Goal: Obtain resource: Obtain resource

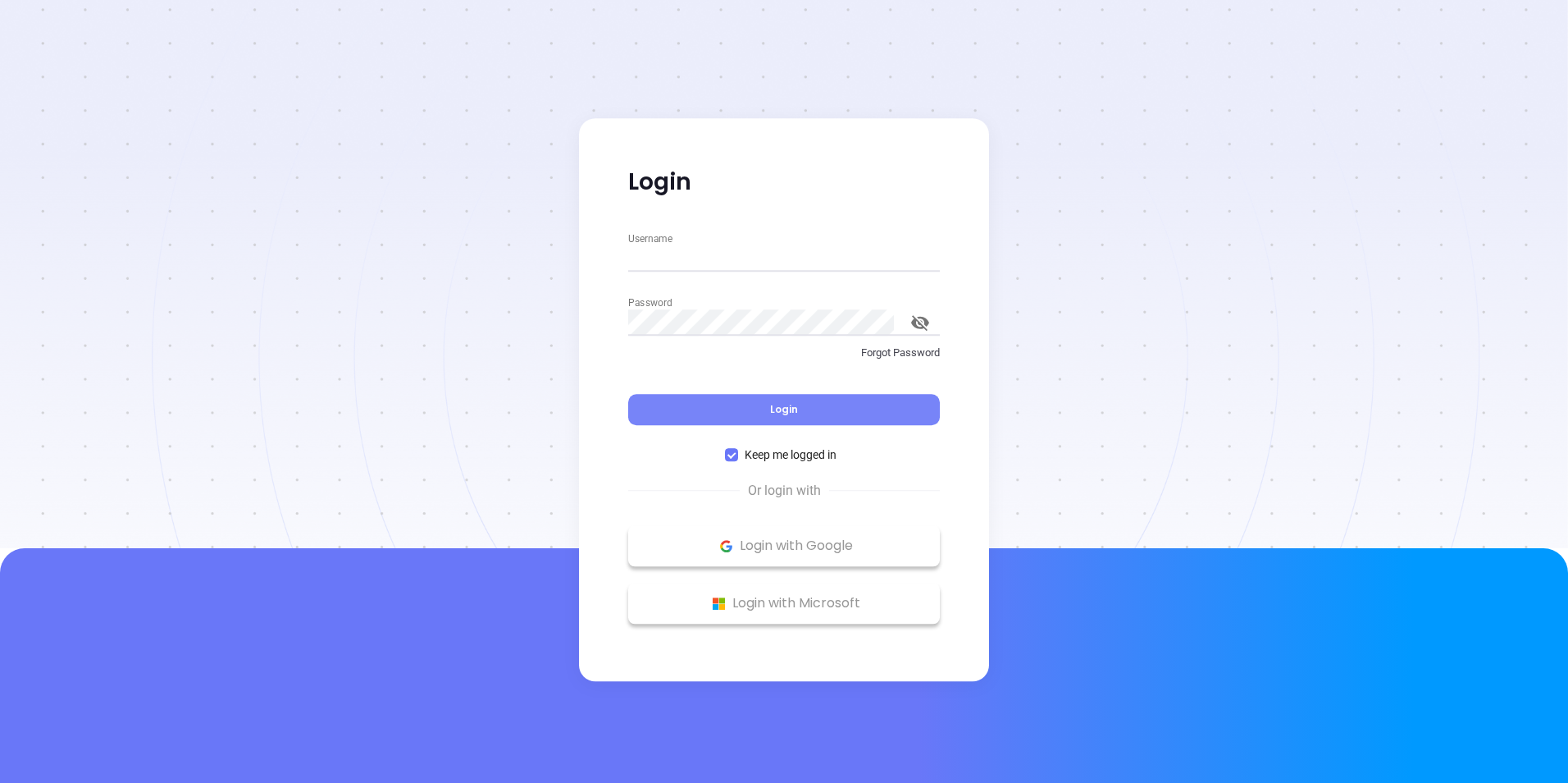
type input "dmantlo@isttinc.com"
click at [790, 408] on span "Login" at bounding box center [784, 409] width 28 height 14
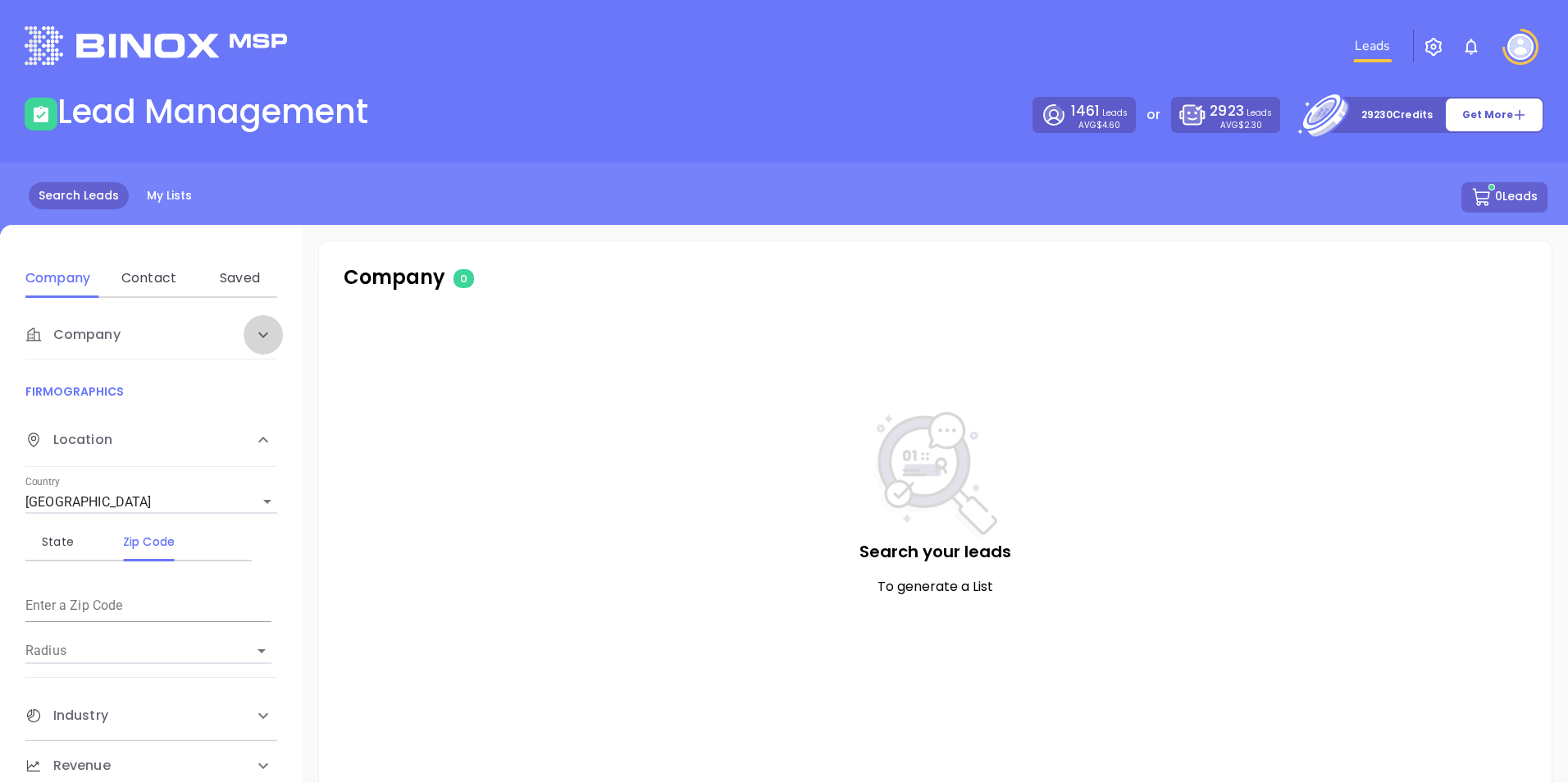
click at [259, 332] on icon at bounding box center [263, 334] width 20 height 20
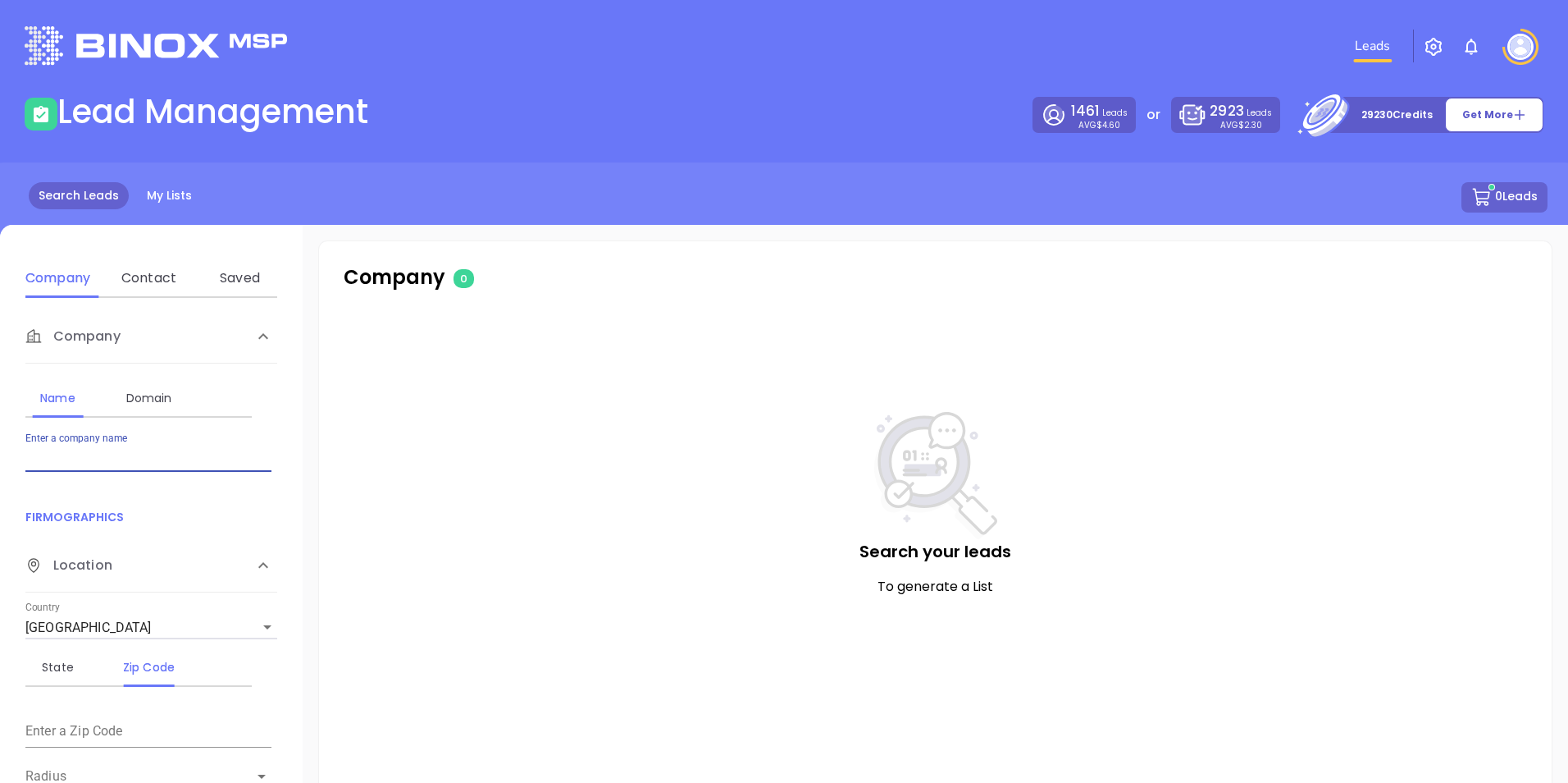
click at [103, 453] on input "Enter a company name" at bounding box center [149, 458] width 246 height 26
type input "herMD"
click at [256, 569] on icon at bounding box center [263, 565] width 20 height 20
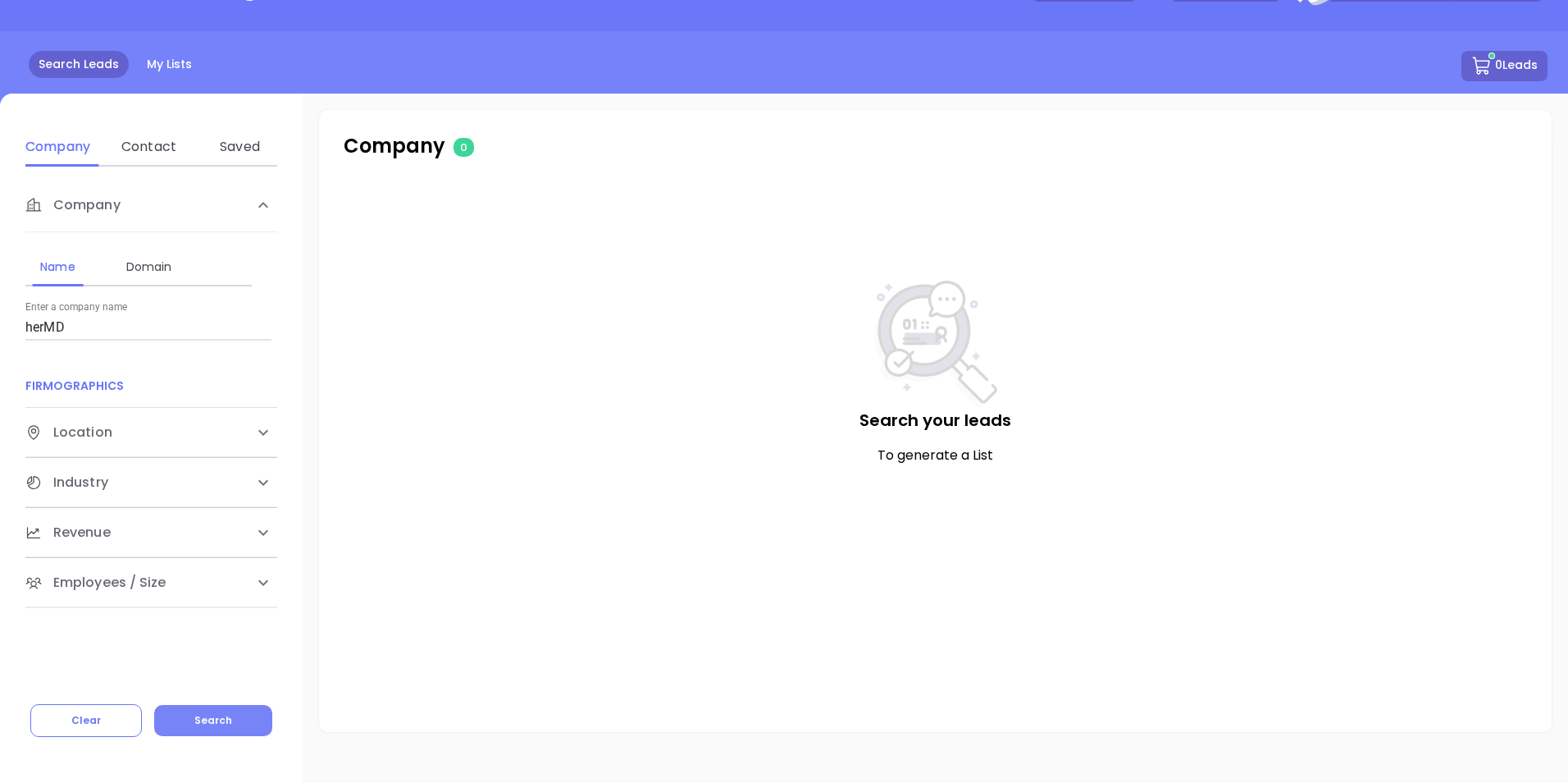
click at [218, 729] on button "Search" at bounding box center [213, 720] width 118 height 31
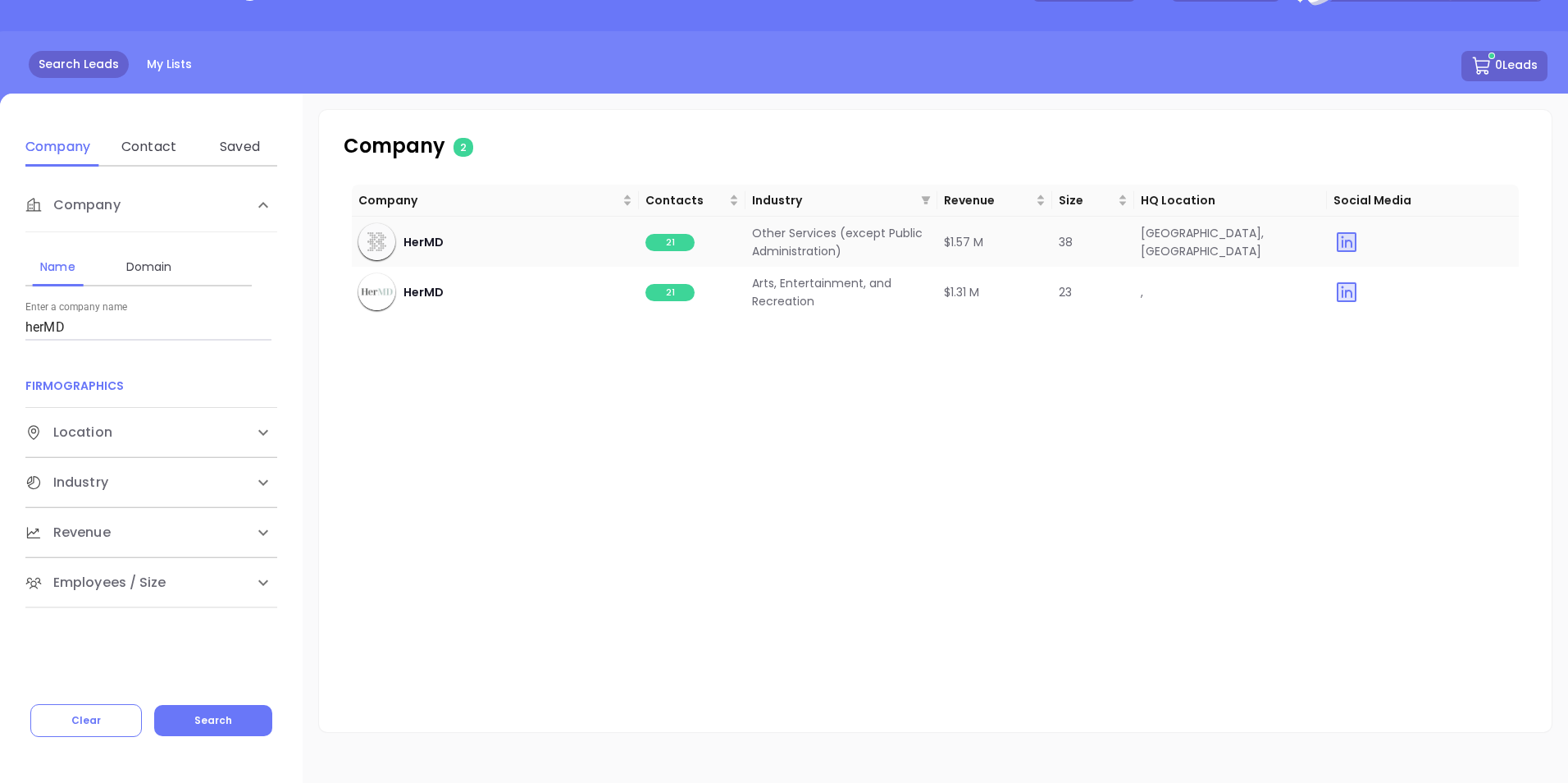
click at [681, 239] on span "21" at bounding box center [670, 242] width 49 height 17
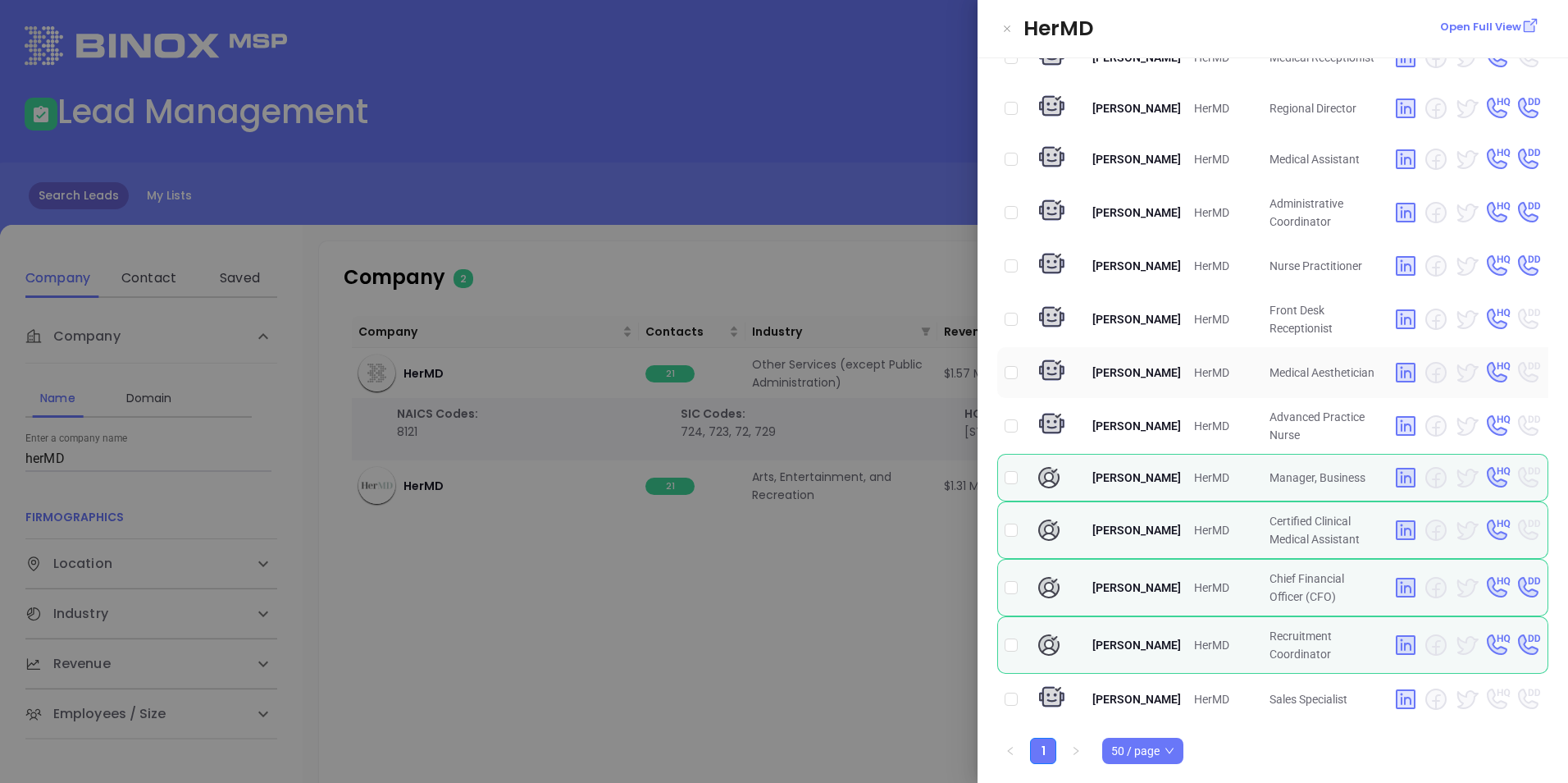
scroll to position [596, 0]
click at [1484, 585] on img at bounding box center [1497, 587] width 27 height 26
click at [1009, 589] on input "checkbox" at bounding box center [1011, 587] width 13 height 13
click at [1475, 24] on p "Open Full View" at bounding box center [1481, 27] width 81 height 16
click at [1011, 587] on input "checkbox" at bounding box center [1011, 587] width 13 height 13
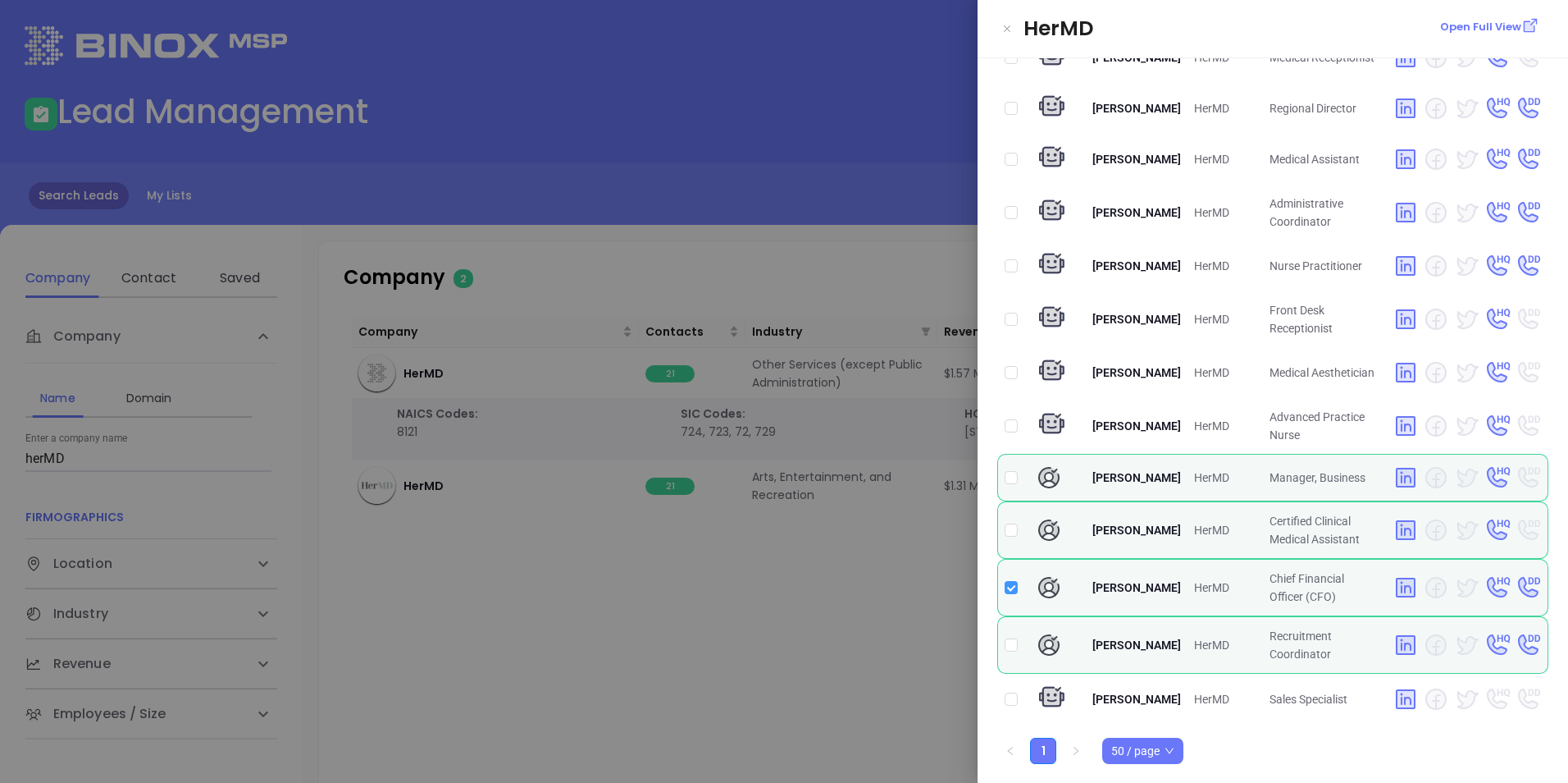
checkbox input "false"
click at [1141, 590] on span "[PERSON_NAME]" at bounding box center [1137, 587] width 89 height 13
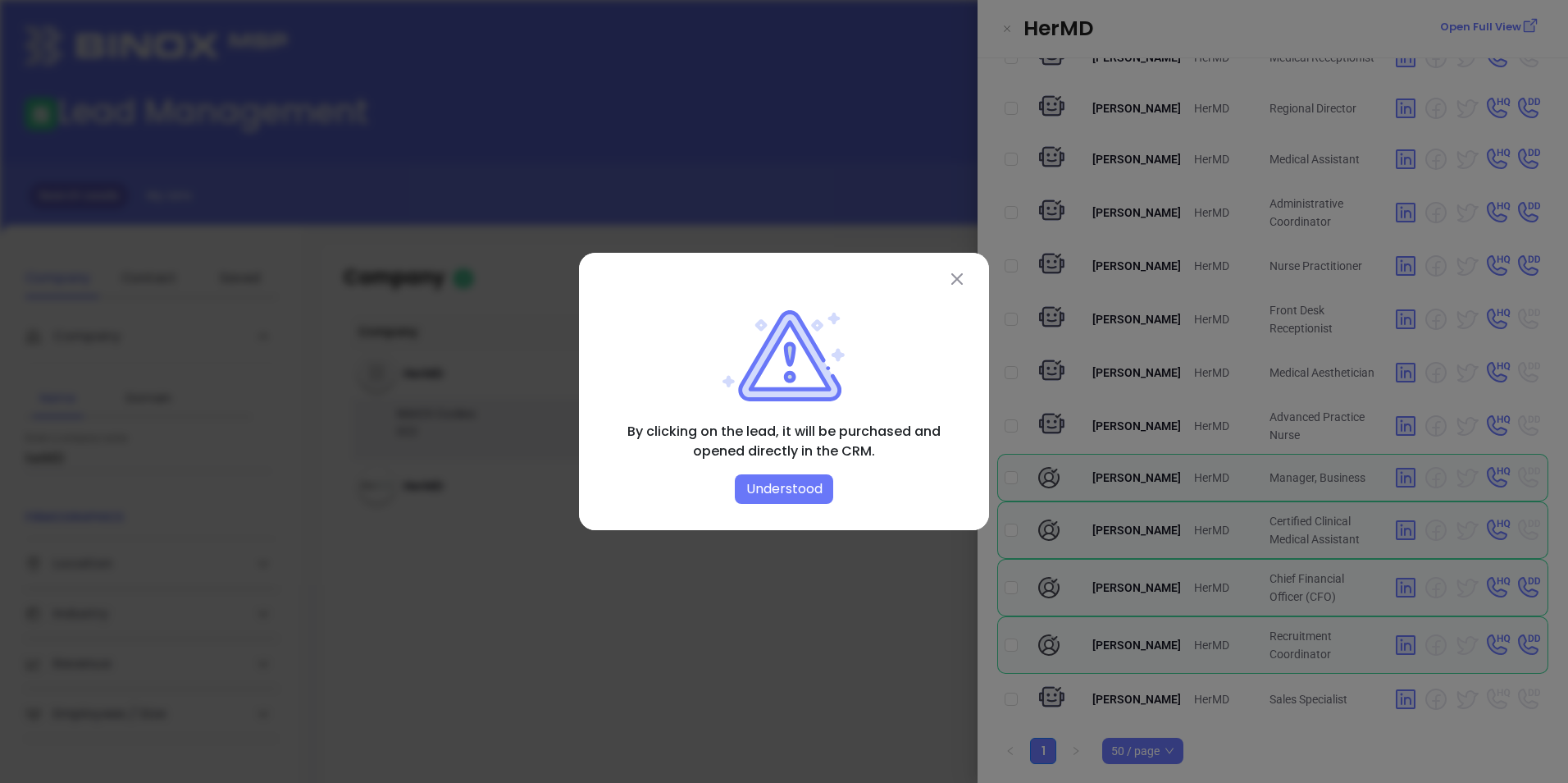
click at [769, 494] on button "Understood" at bounding box center [784, 489] width 98 height 29
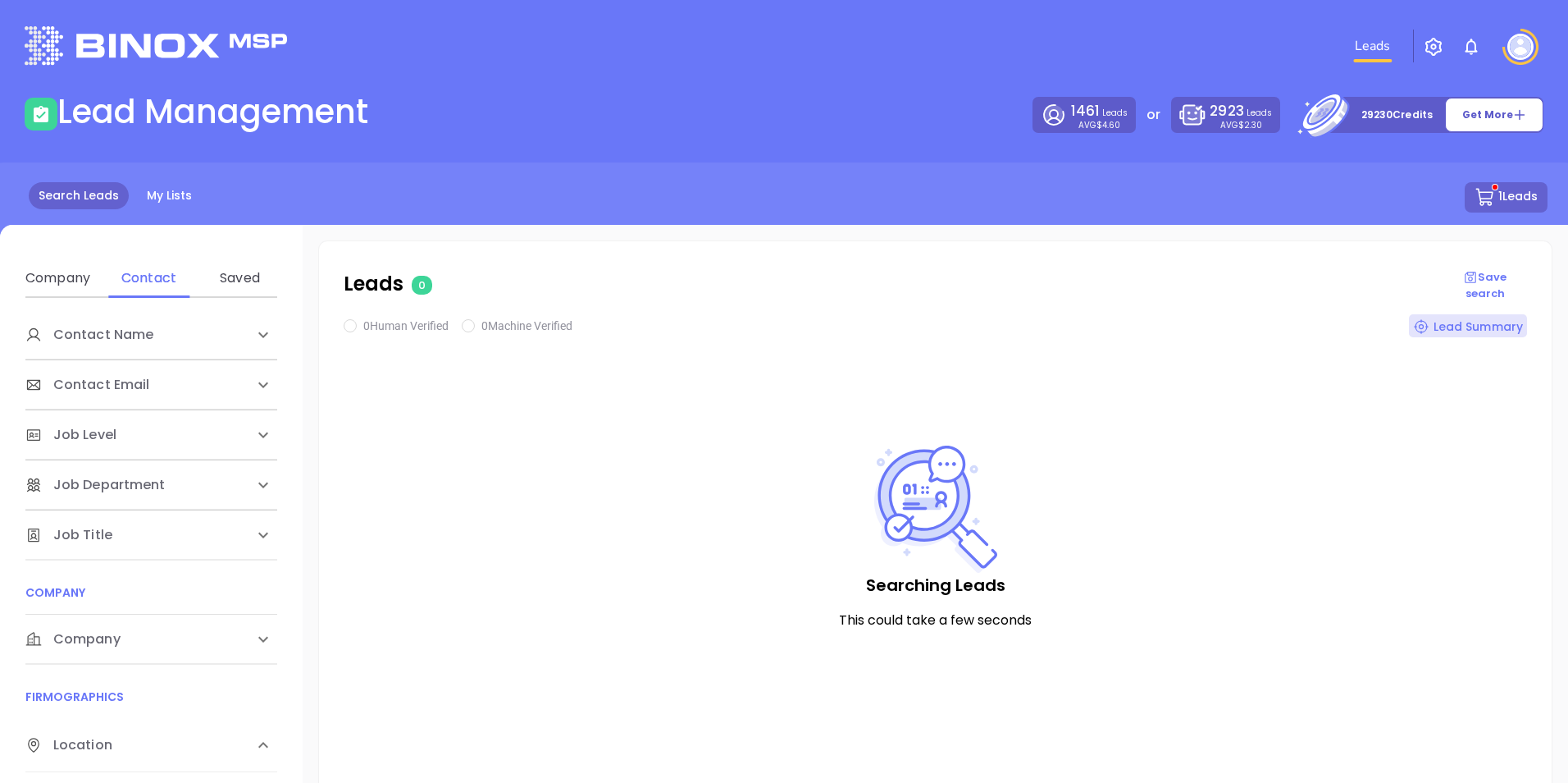
checkbox input "true"
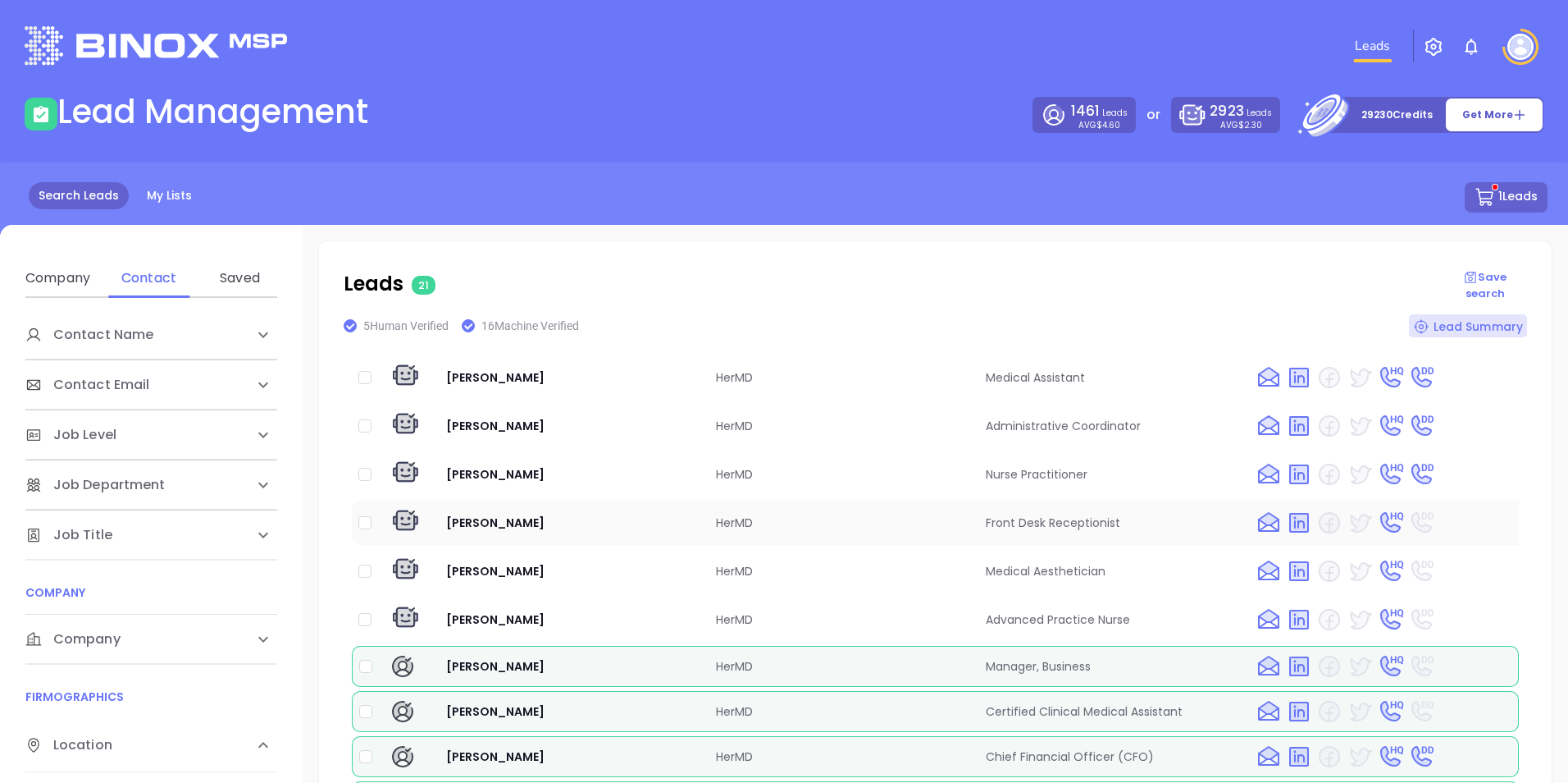
scroll to position [18, 0]
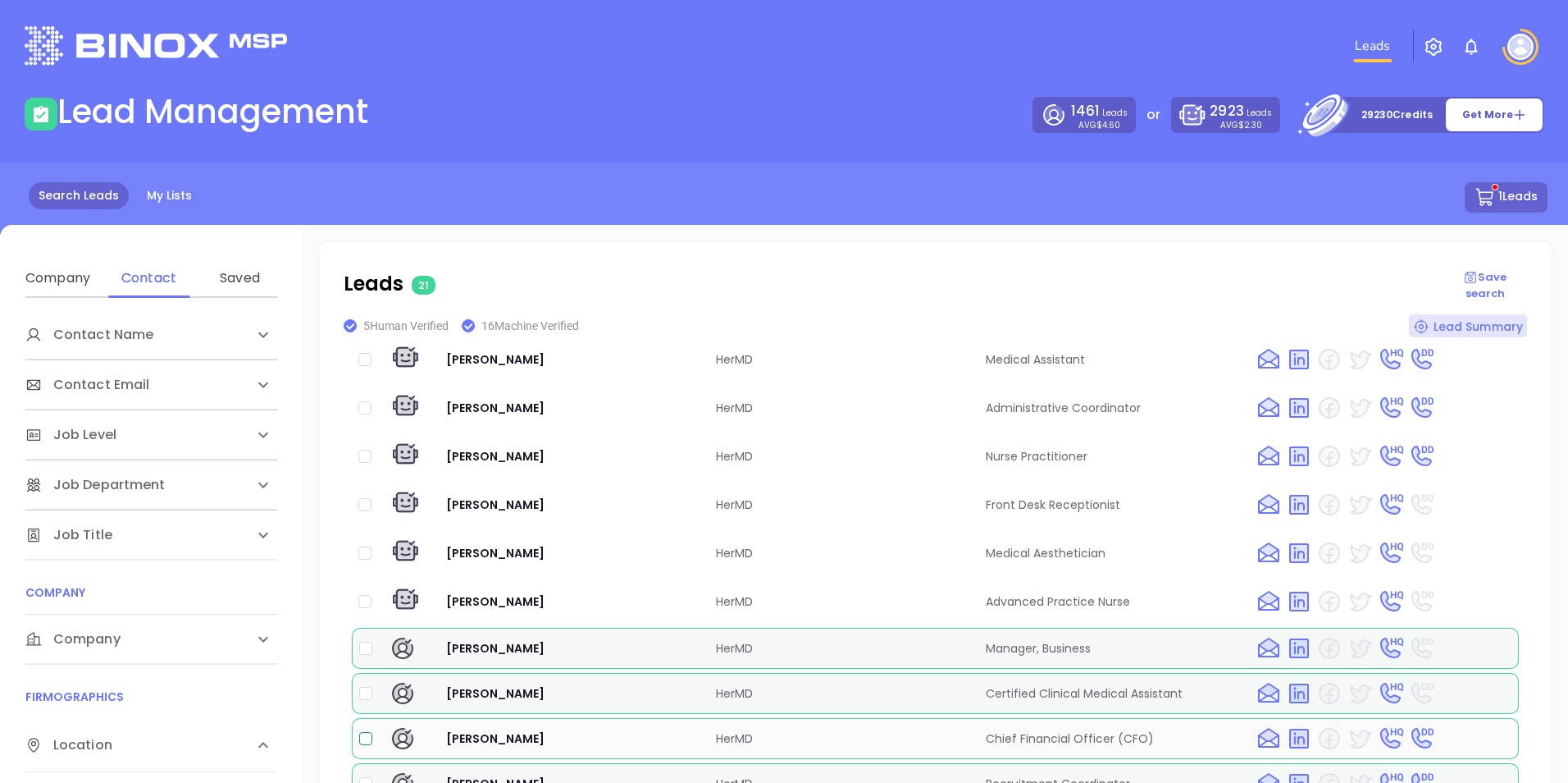
click at [363, 737] on input "checkbox" at bounding box center [365, 738] width 13 height 13
click at [403, 736] on img at bounding box center [402, 738] width 26 height 26
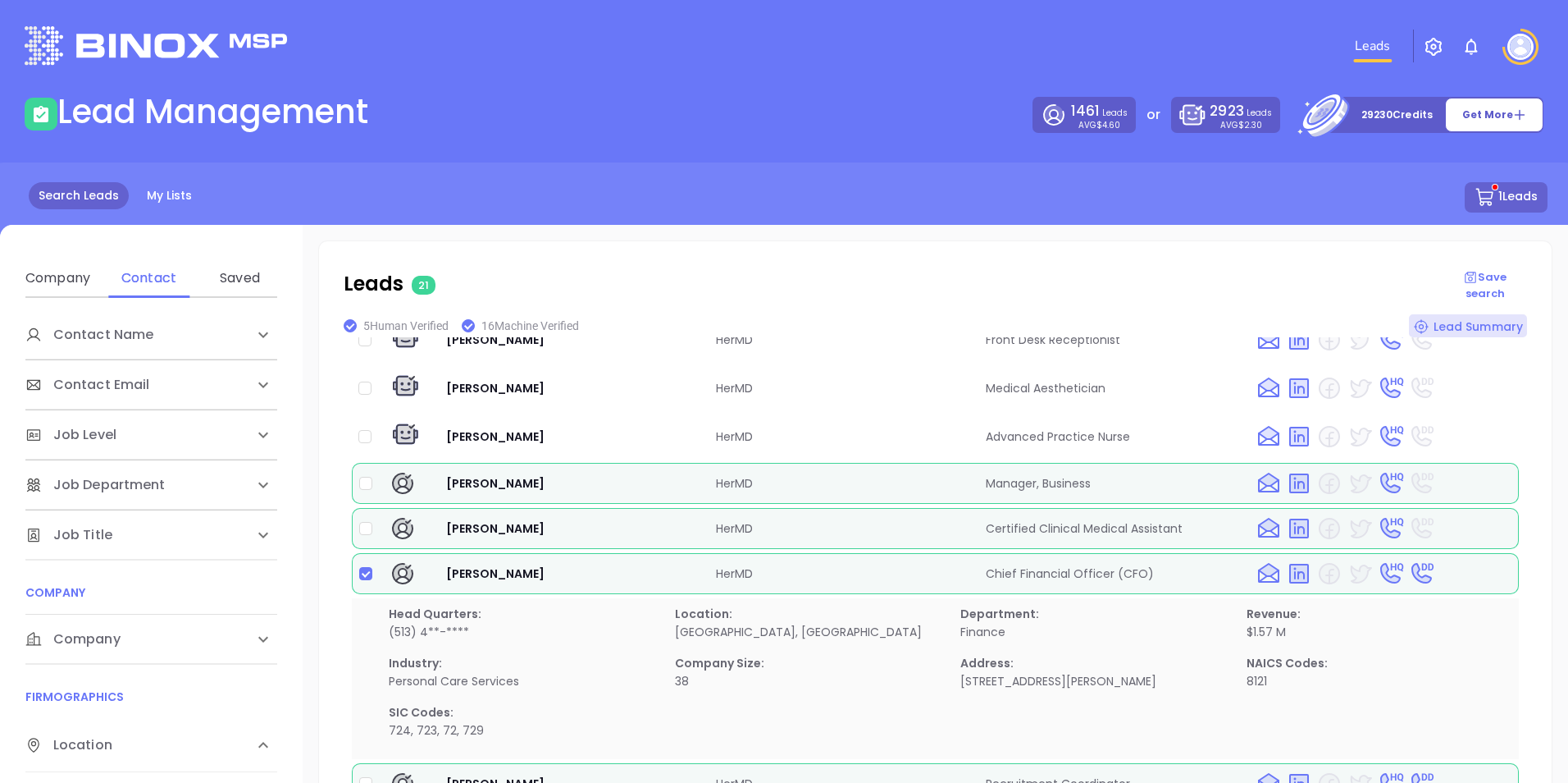
click at [1382, 561] on img at bounding box center [1390, 574] width 27 height 26
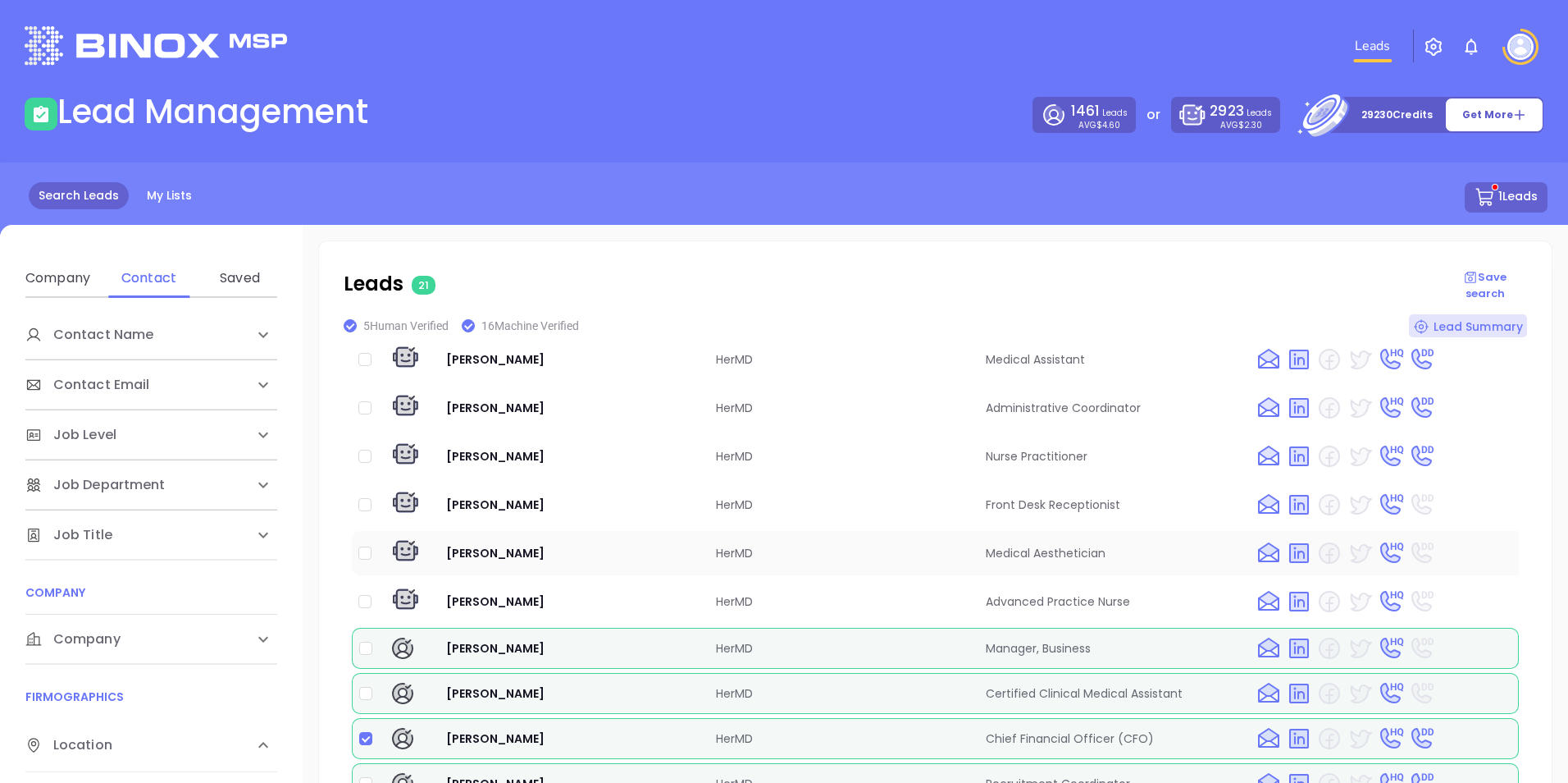
scroll to position [172, 0]
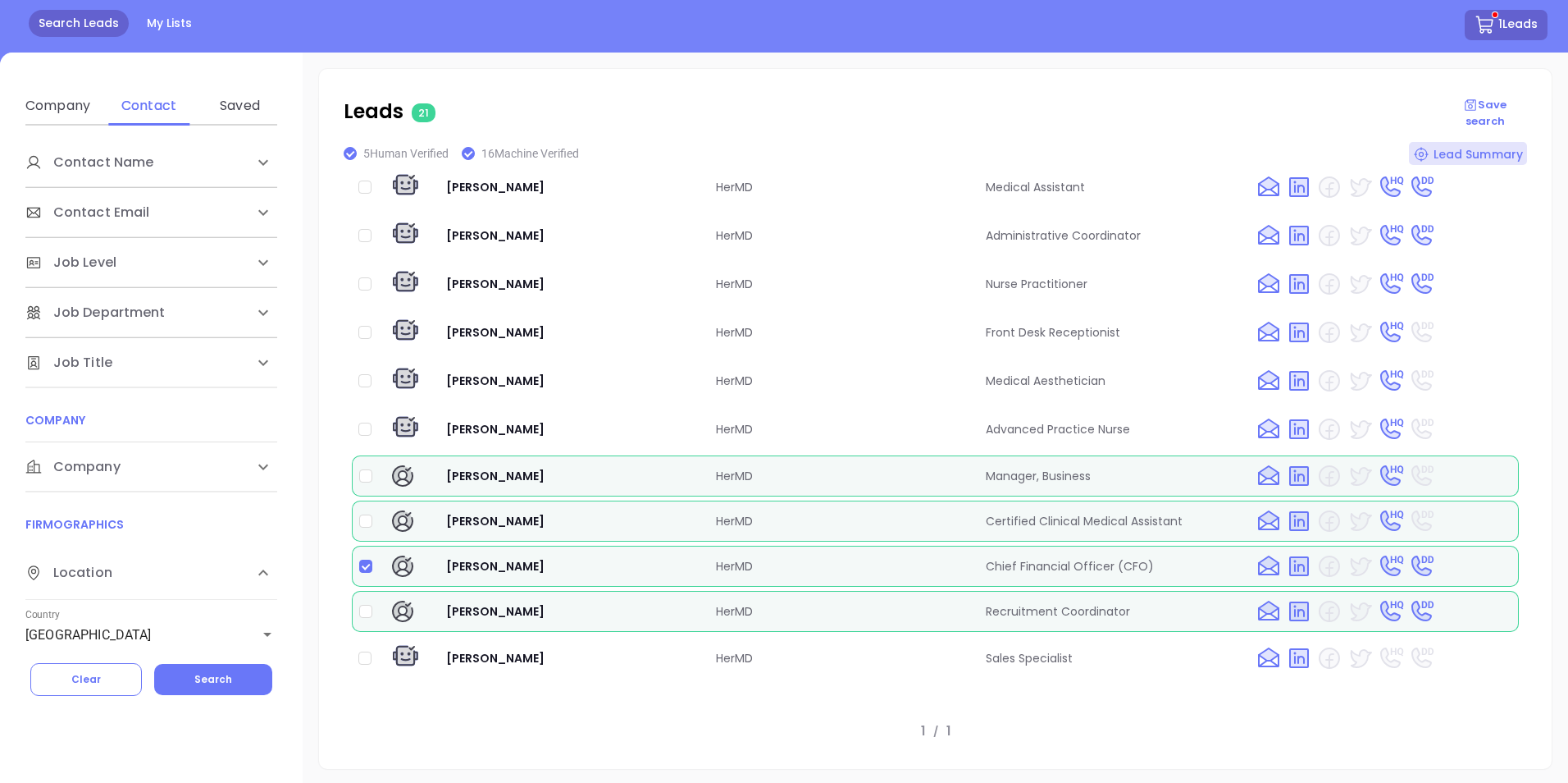
click at [1382, 563] on img at bounding box center [1390, 566] width 27 height 26
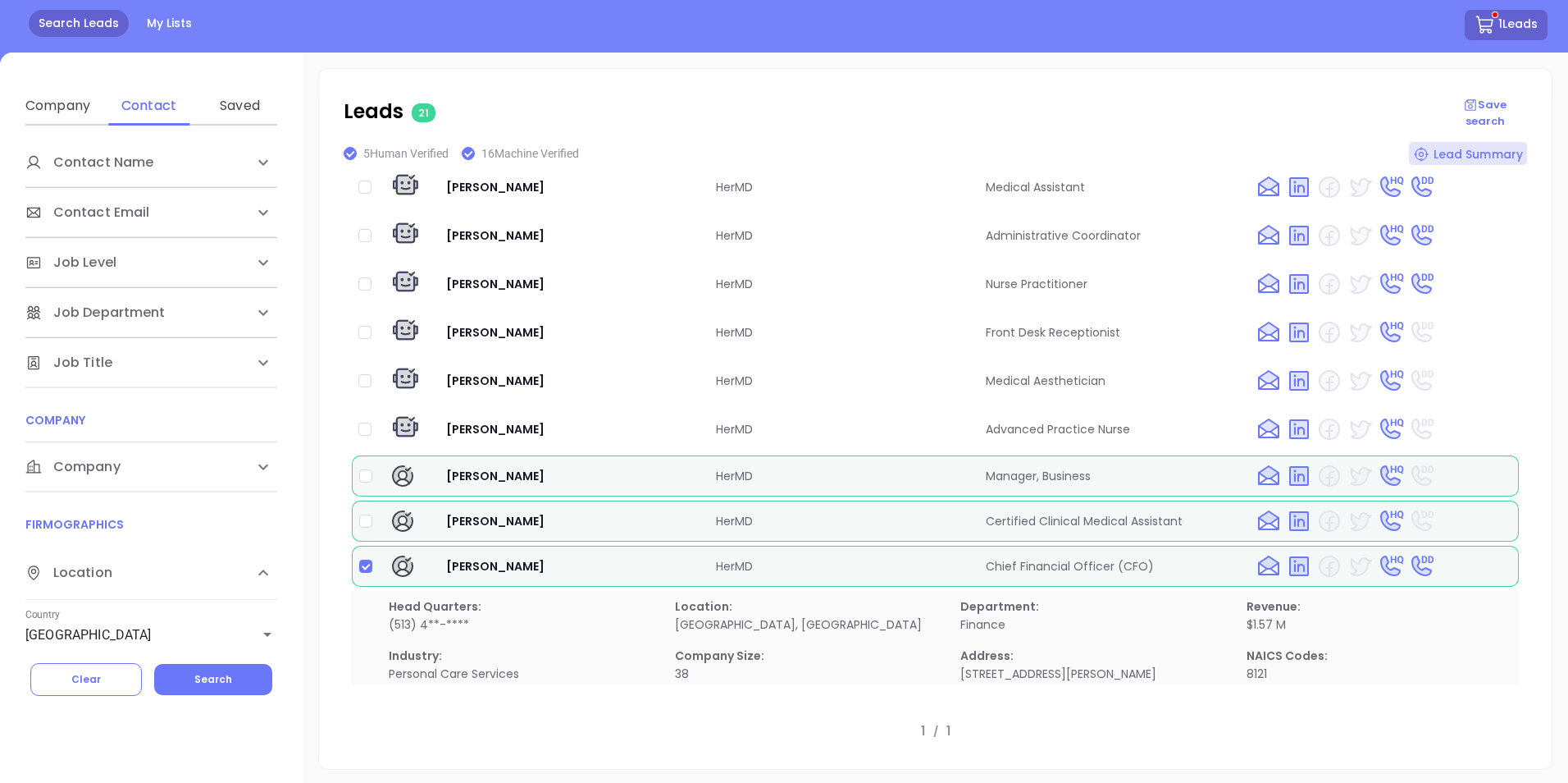
scroll to position [696, 0]
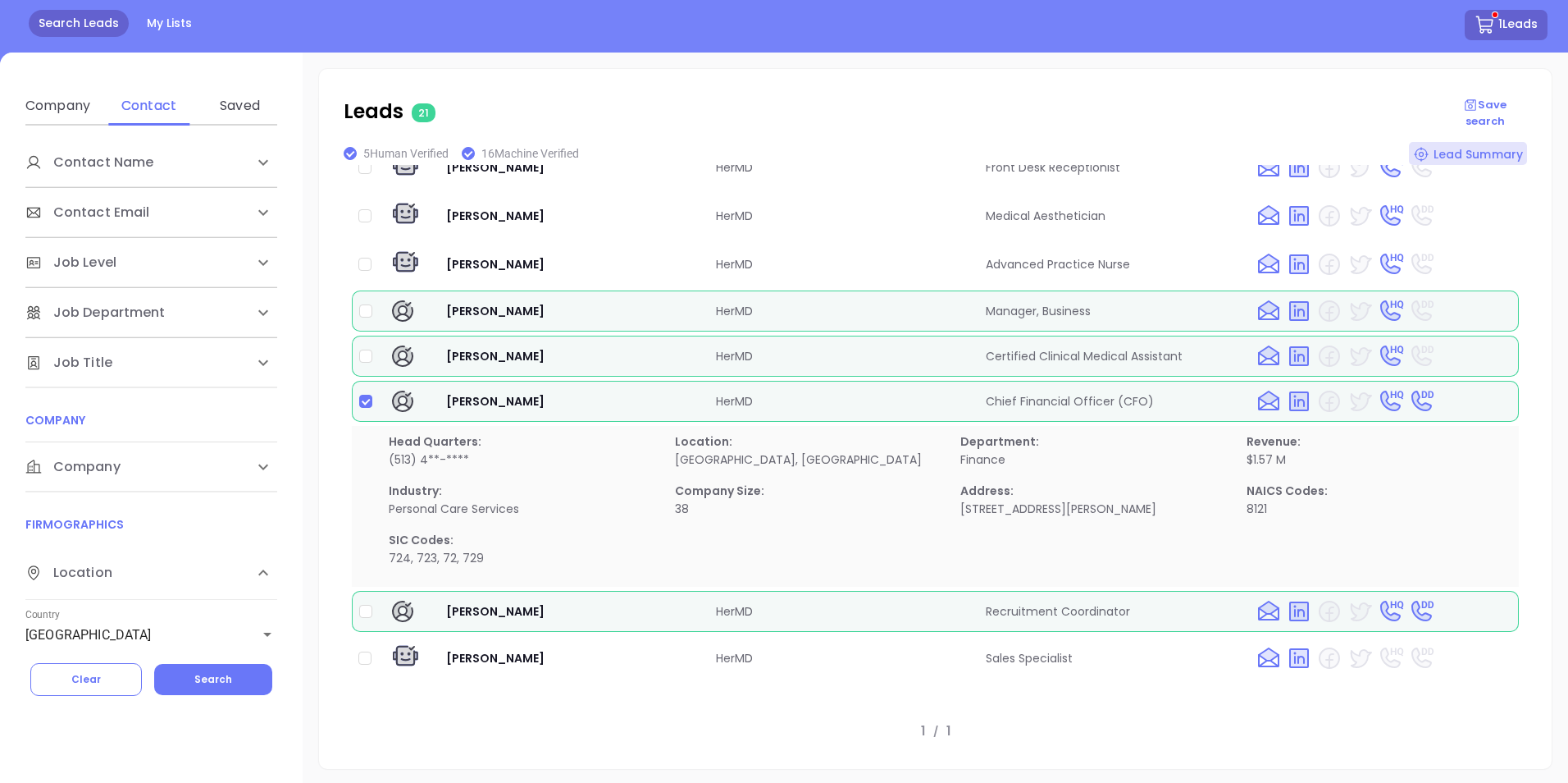
click at [1259, 389] on img at bounding box center [1268, 401] width 26 height 26
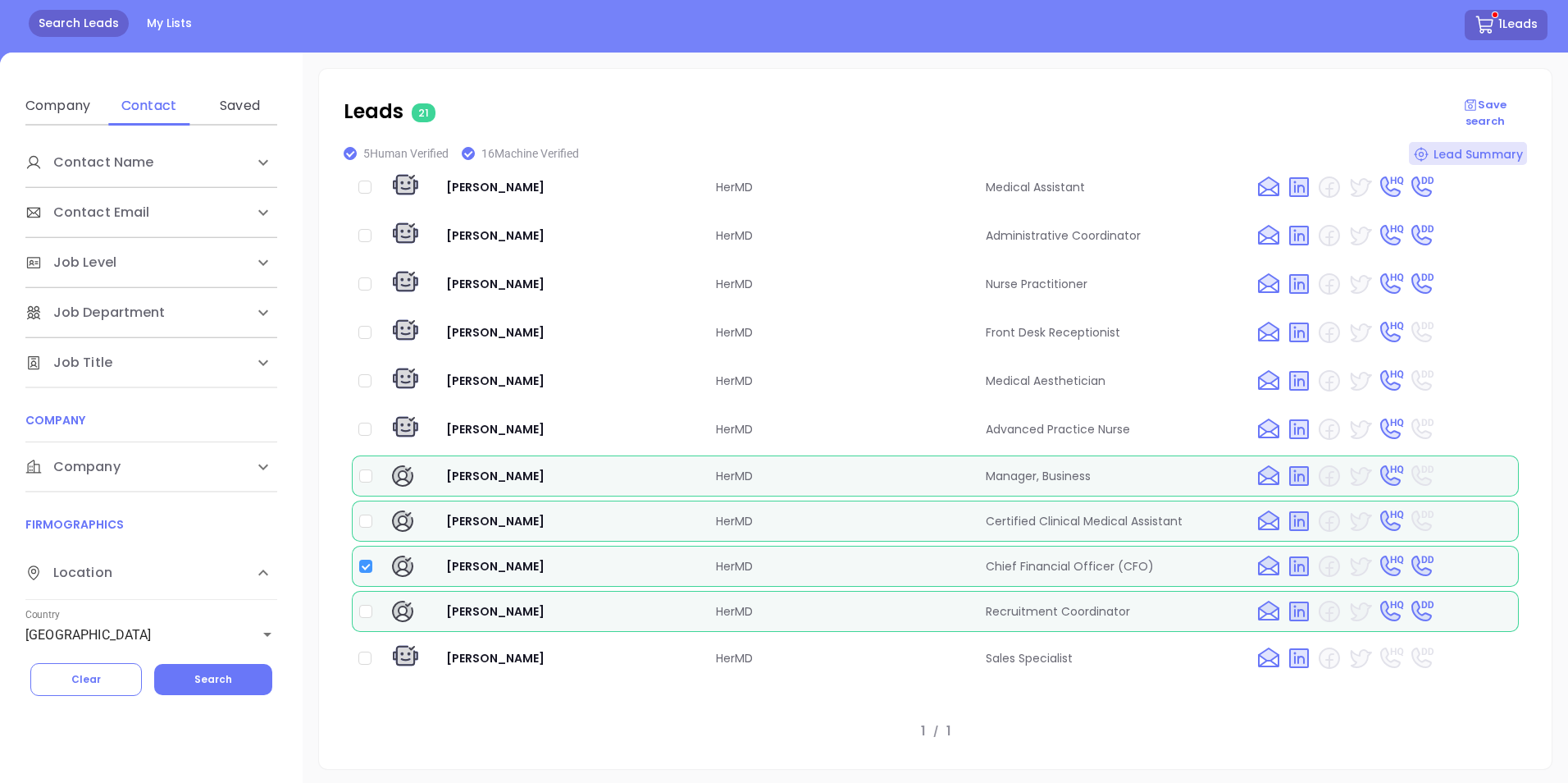
click at [365, 562] on input "checkbox" at bounding box center [365, 566] width 13 height 13
click at [1383, 562] on img at bounding box center [1390, 566] width 27 height 26
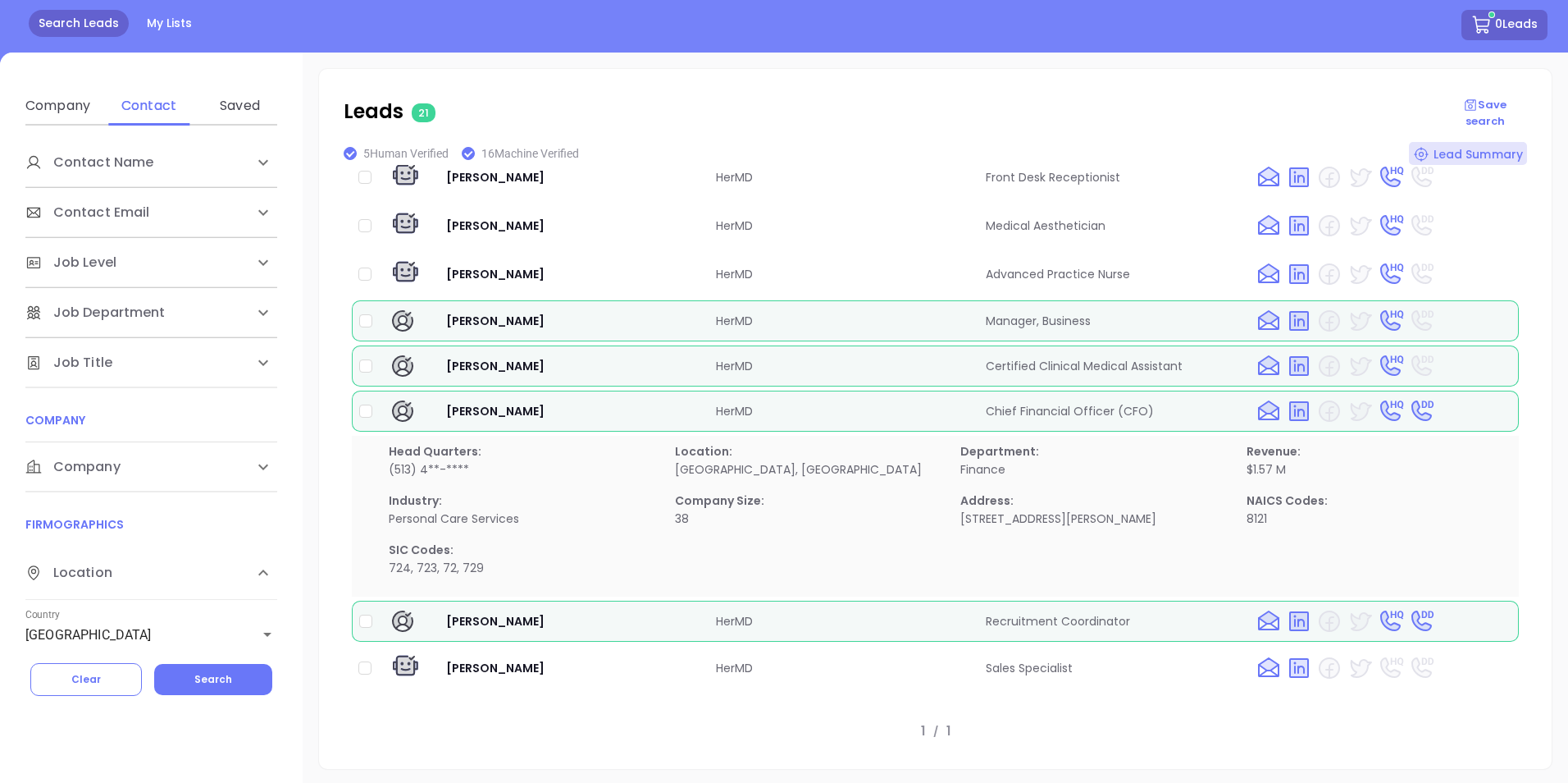
scroll to position [696, 0]
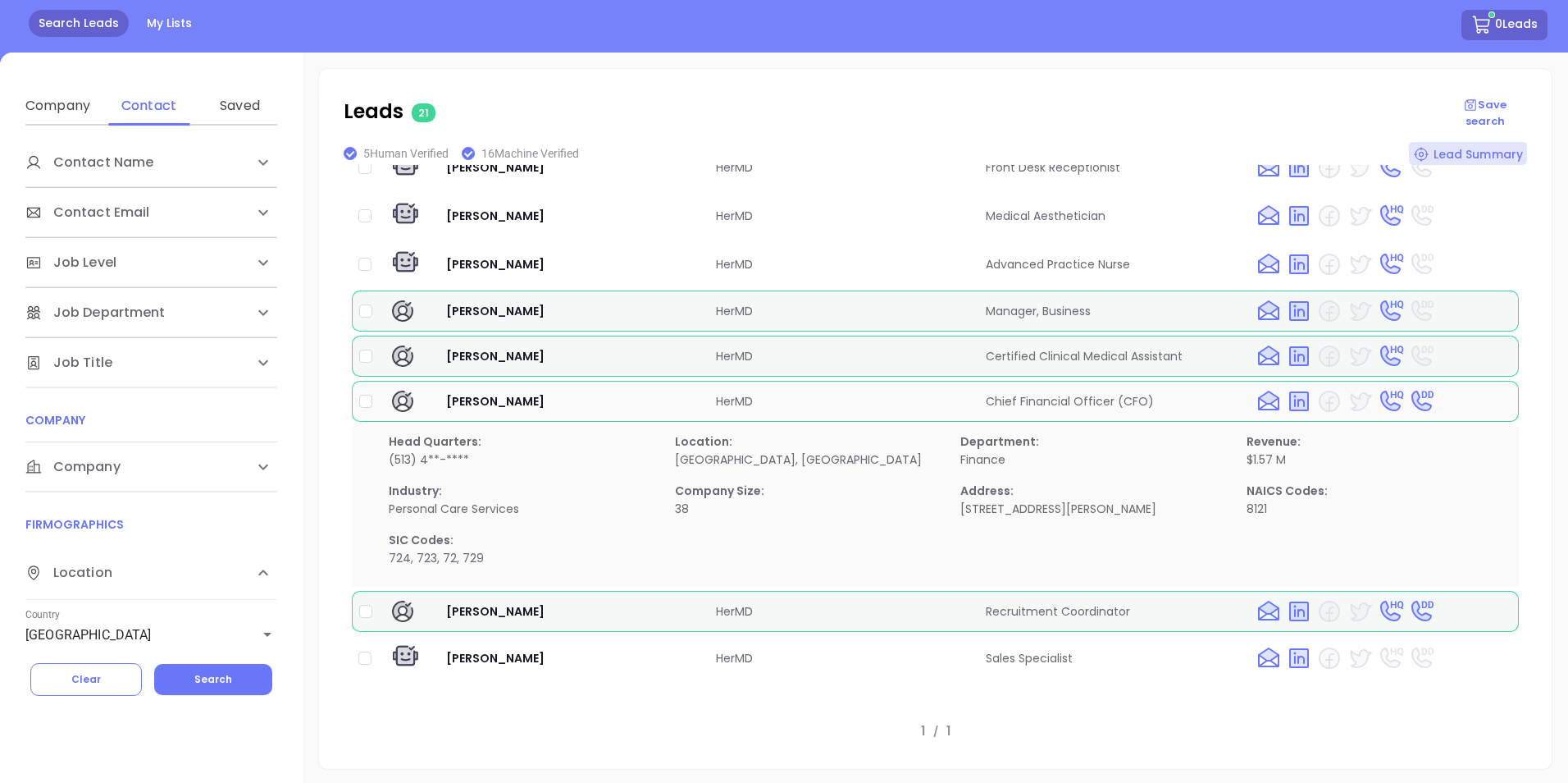
click at [1419, 389] on img at bounding box center [1422, 401] width 26 height 26
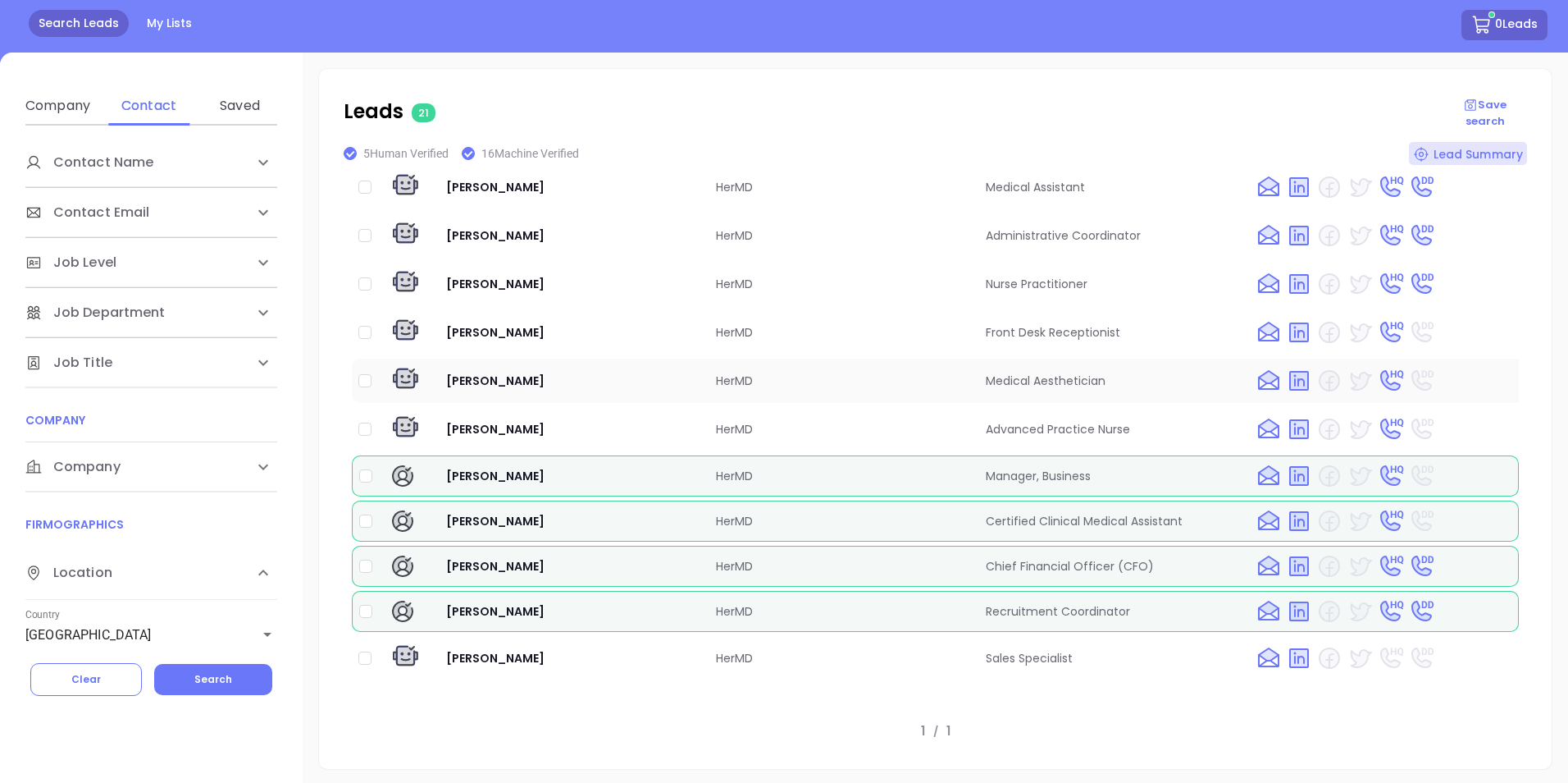
scroll to position [519, 0]
click at [728, 559] on td "HerMD" at bounding box center [844, 566] width 270 height 41
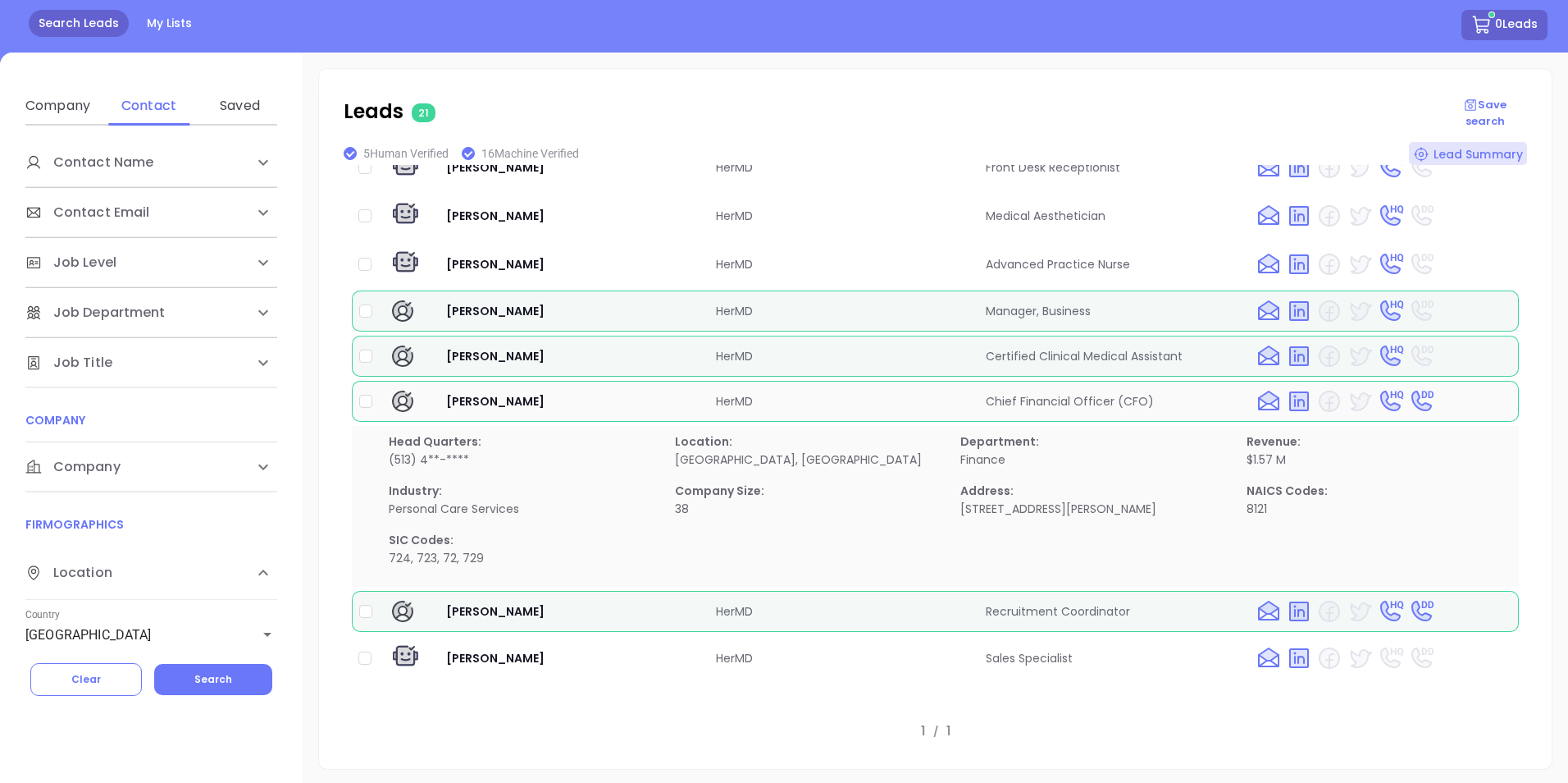
click at [1114, 387] on td "Chief Financial Officer (CFO)" at bounding box center [1113, 401] width 270 height 41
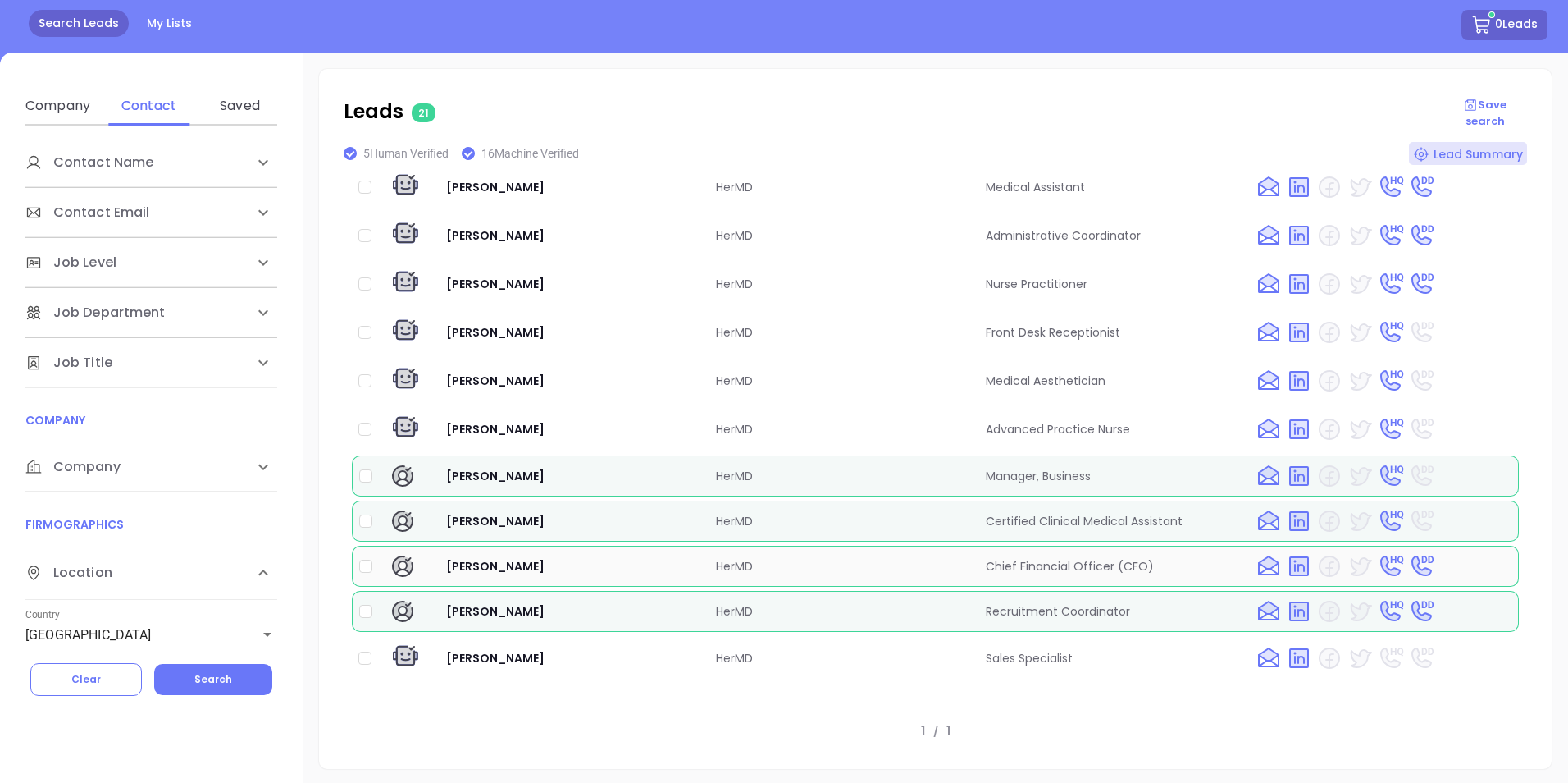
click at [1051, 565] on td "Chief Financial Officer (CFO)" at bounding box center [1113, 566] width 270 height 41
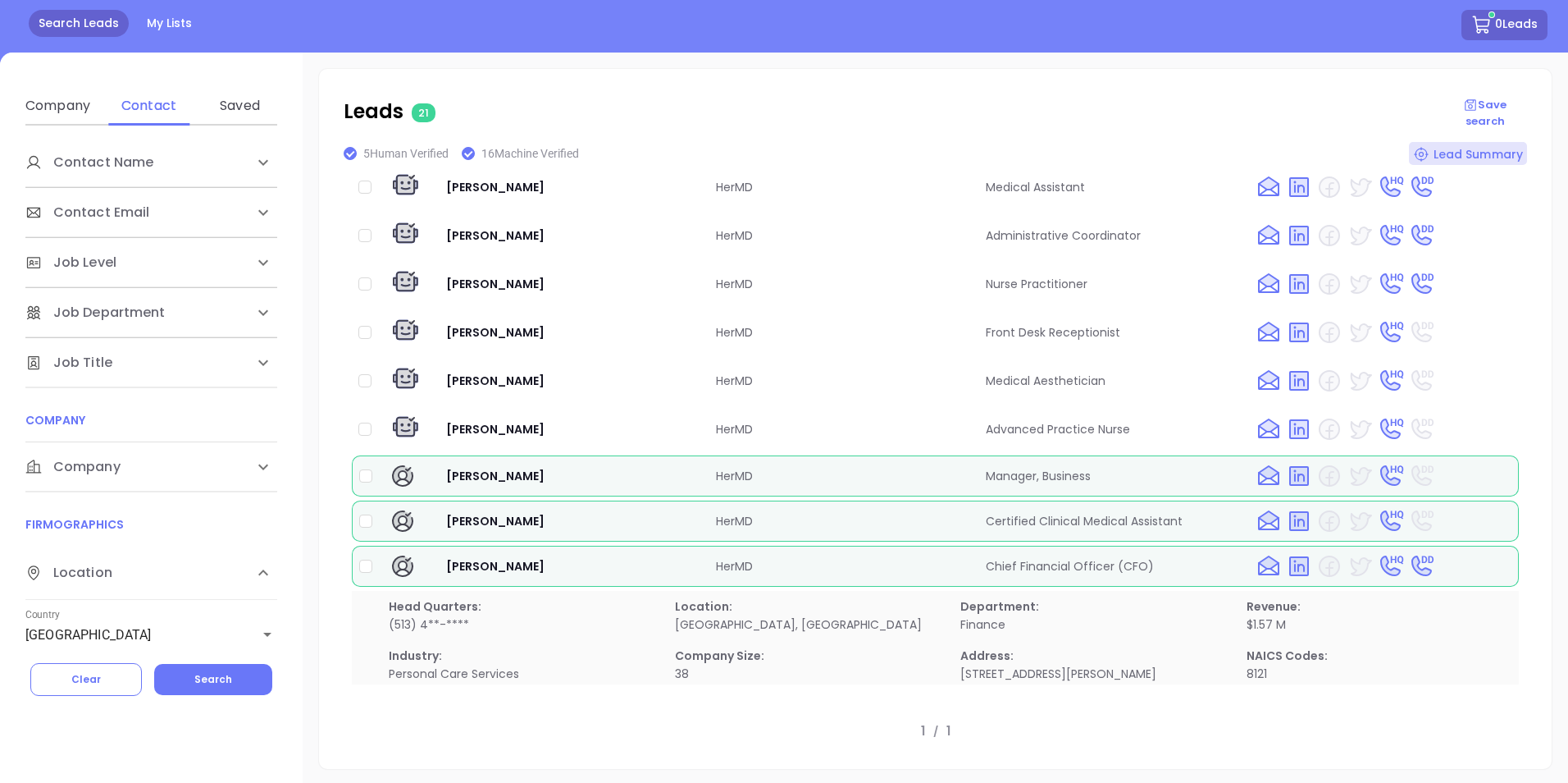
scroll to position [696, 0]
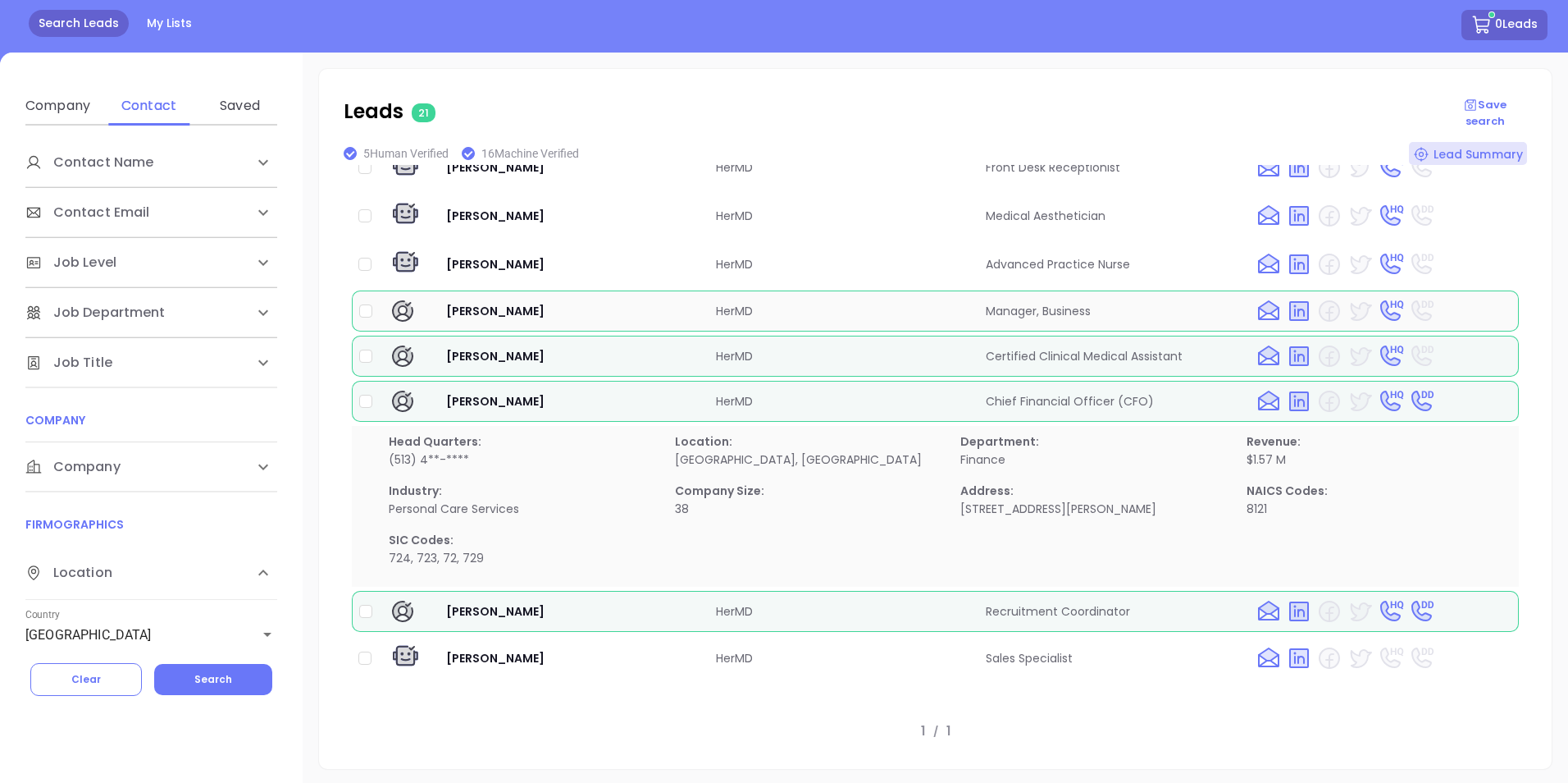
click at [1028, 293] on td "Manager, Business" at bounding box center [1113, 311] width 270 height 41
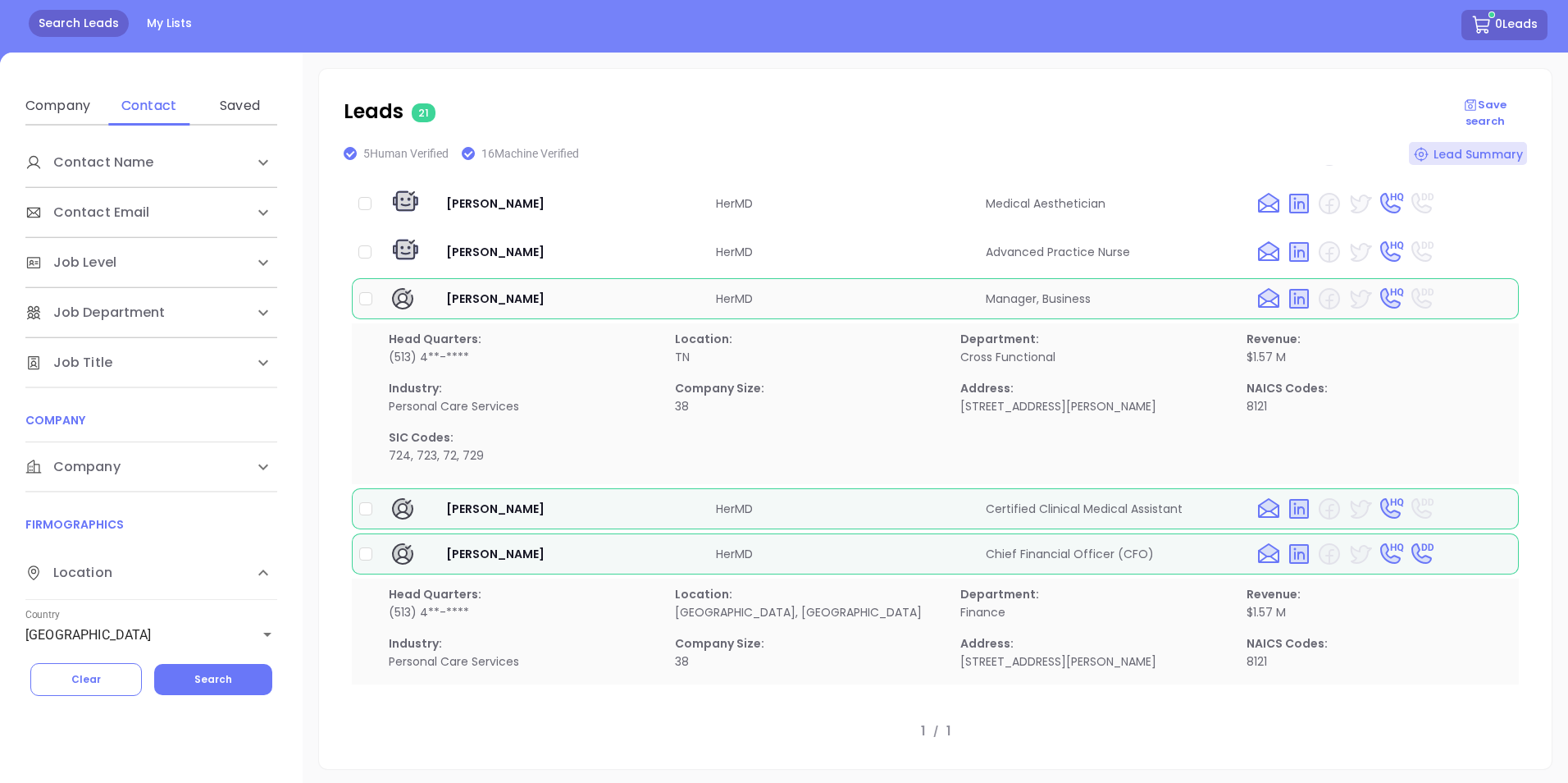
click at [1028, 293] on td "Manager, Business" at bounding box center [1113, 299] width 270 height 41
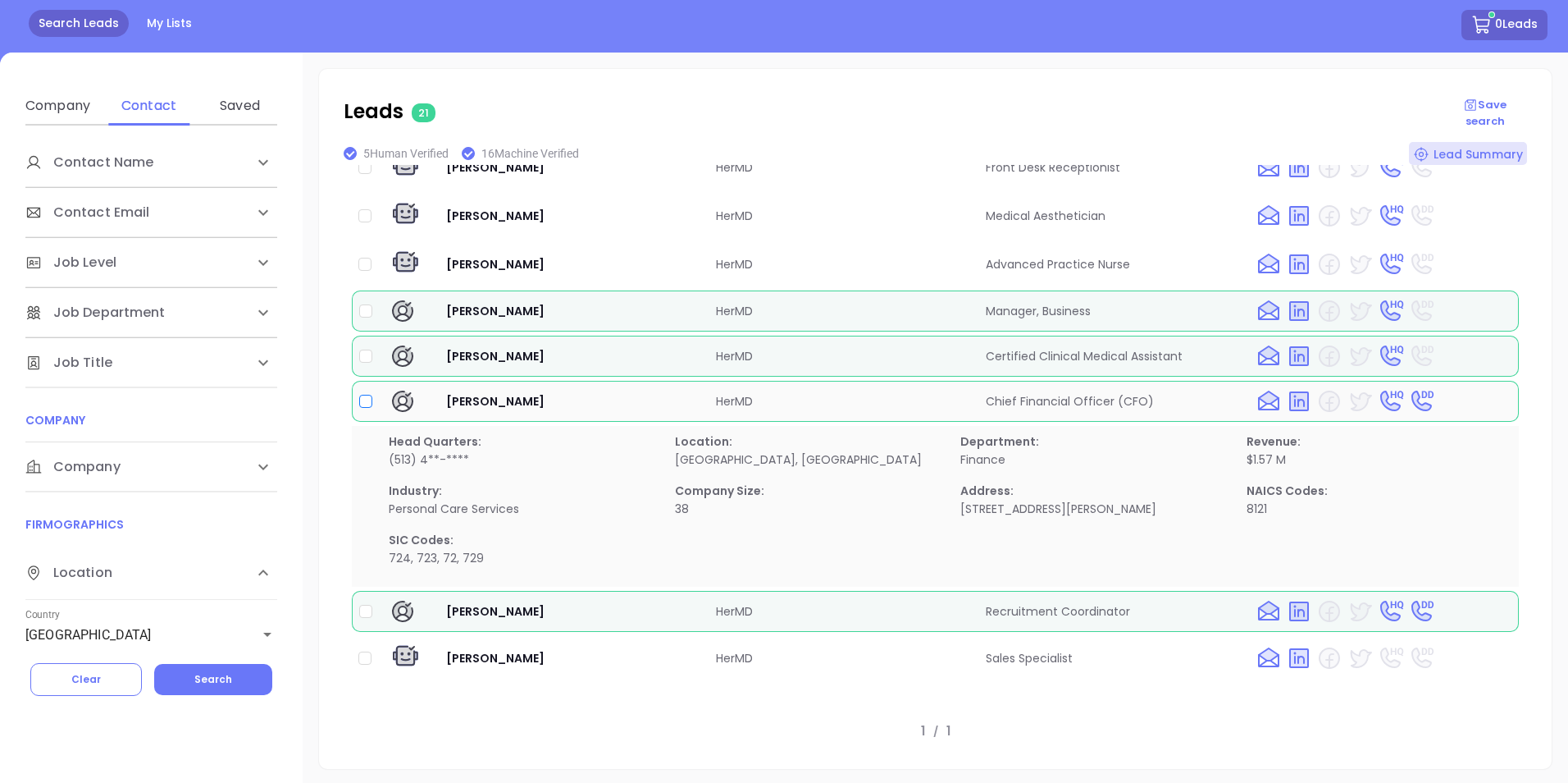
click at [366, 395] on input "checkbox" at bounding box center [365, 401] width 13 height 13
checkbox input "true"
click at [1460, 150] on div "Lead Summary" at bounding box center [1468, 153] width 118 height 23
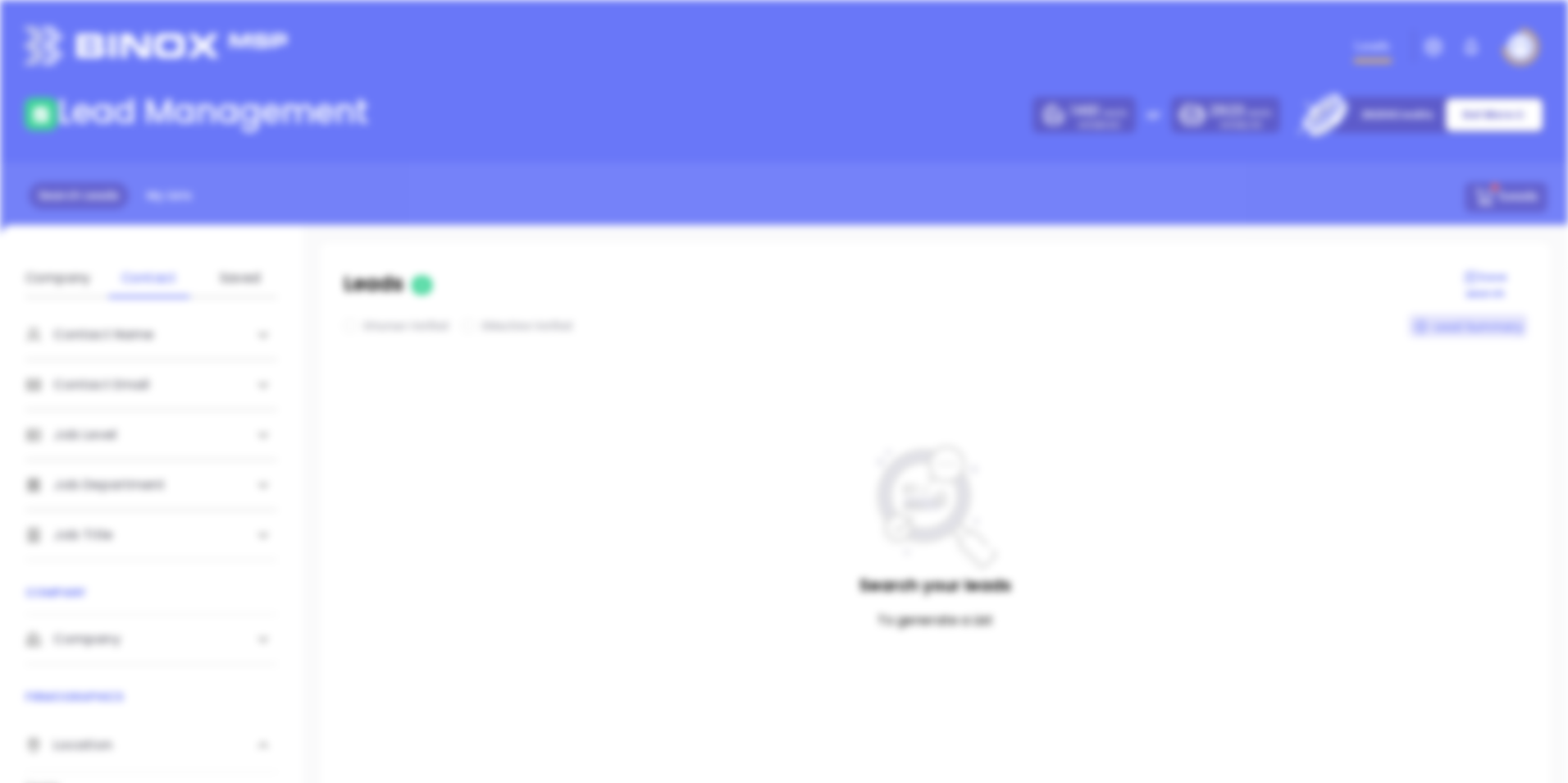
checkbox input "false"
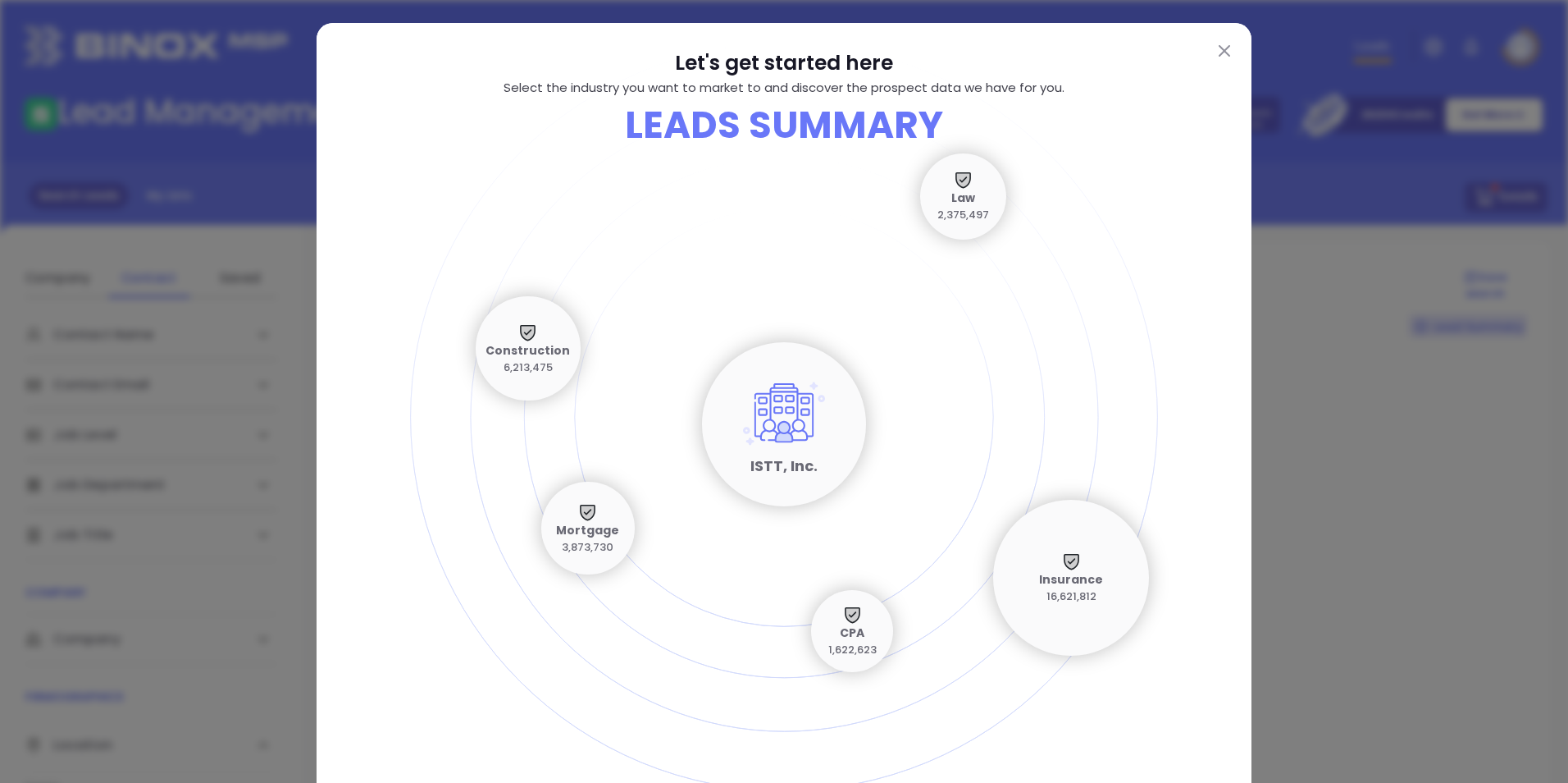
click at [1219, 50] on img at bounding box center [1224, 50] width 11 height 11
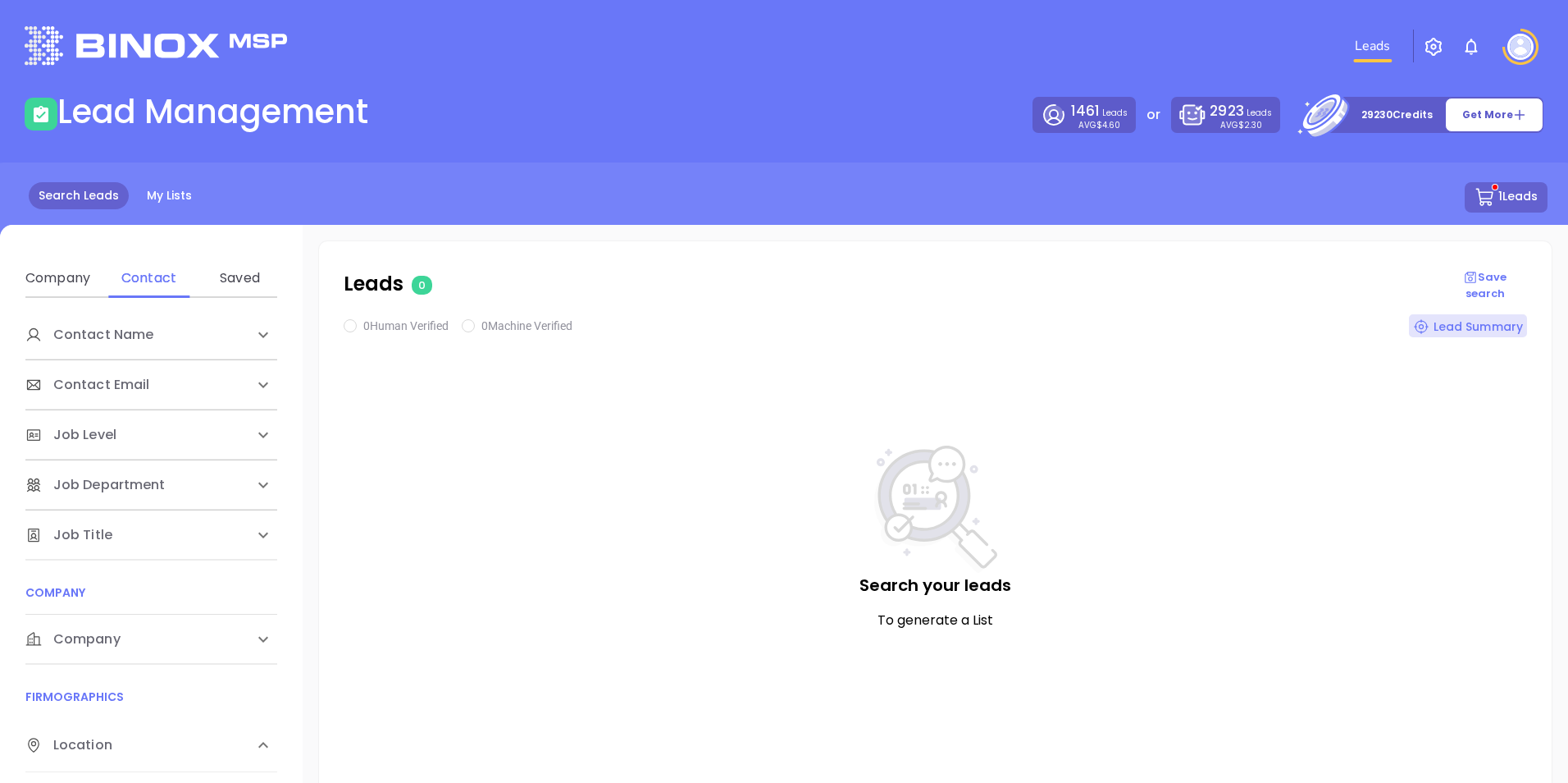
click at [1510, 190] on button "1 Leads" at bounding box center [1506, 196] width 83 height 30
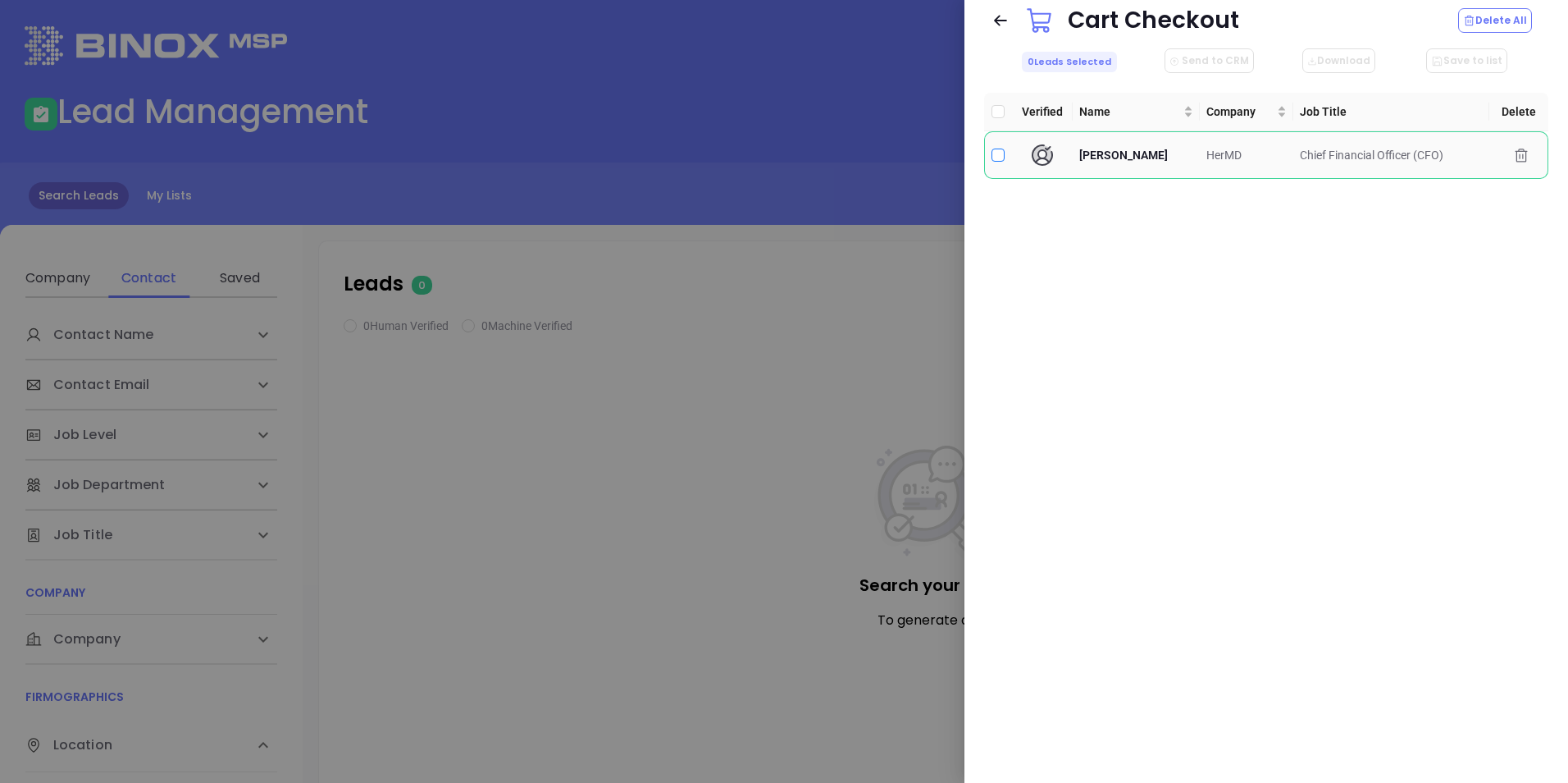
click at [995, 153] on input "checkbox" at bounding box center [998, 154] width 13 height 13
checkbox input "true"
click at [1105, 153] on span "[PERSON_NAME]" at bounding box center [1124, 154] width 89 height 13
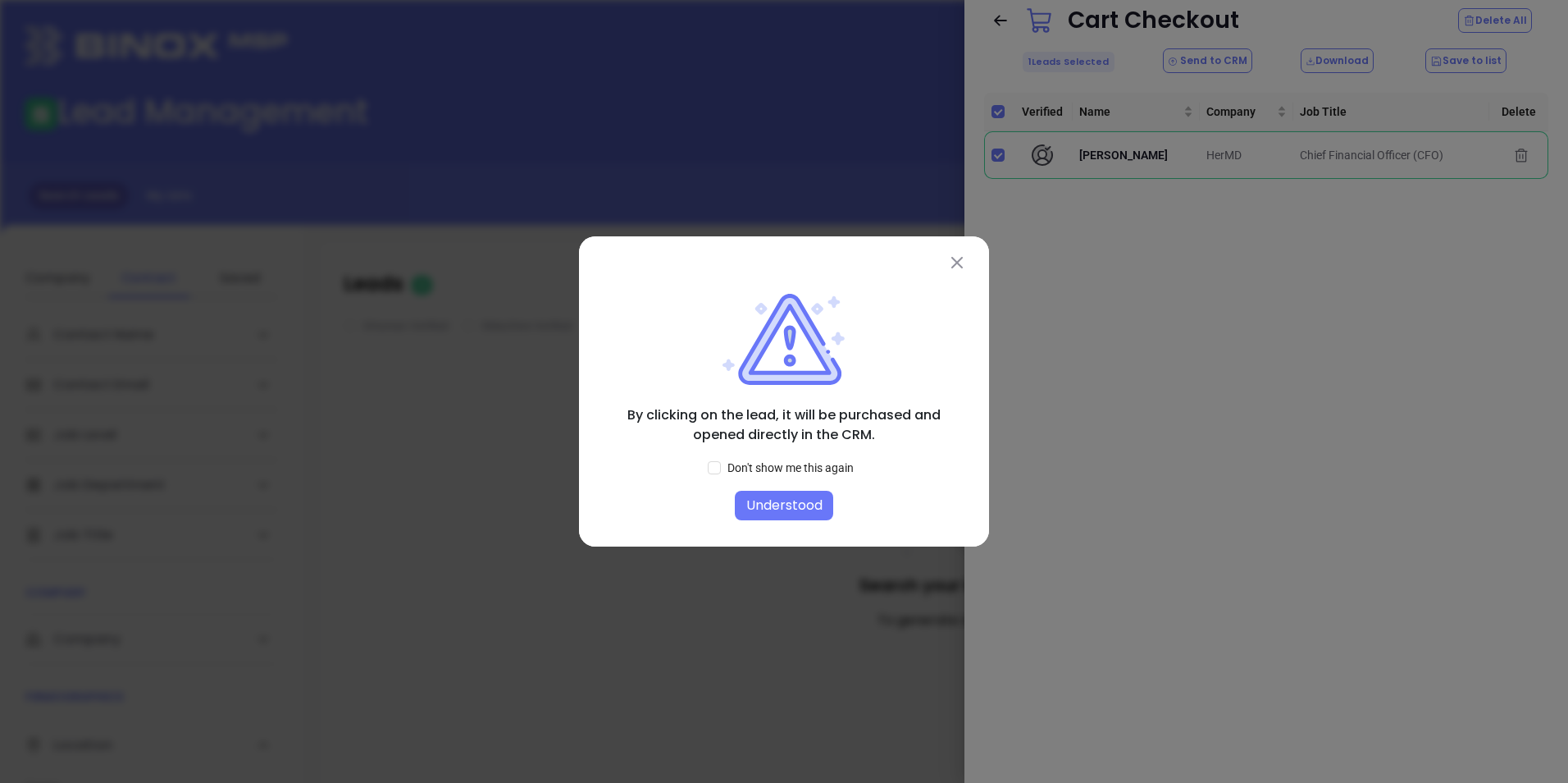
click at [775, 507] on button "Understood" at bounding box center [784, 506] width 98 height 29
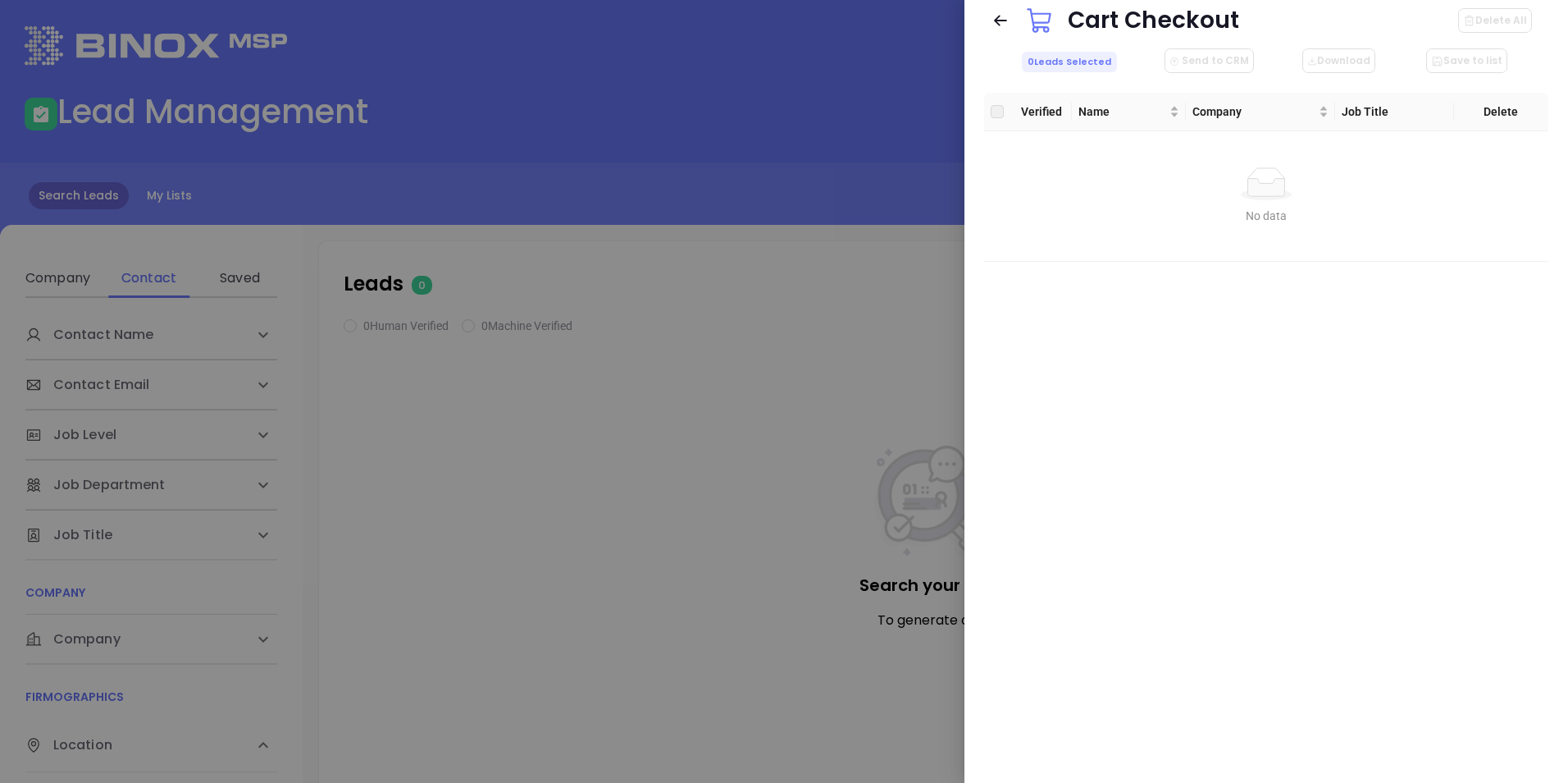
checkbox input "false"
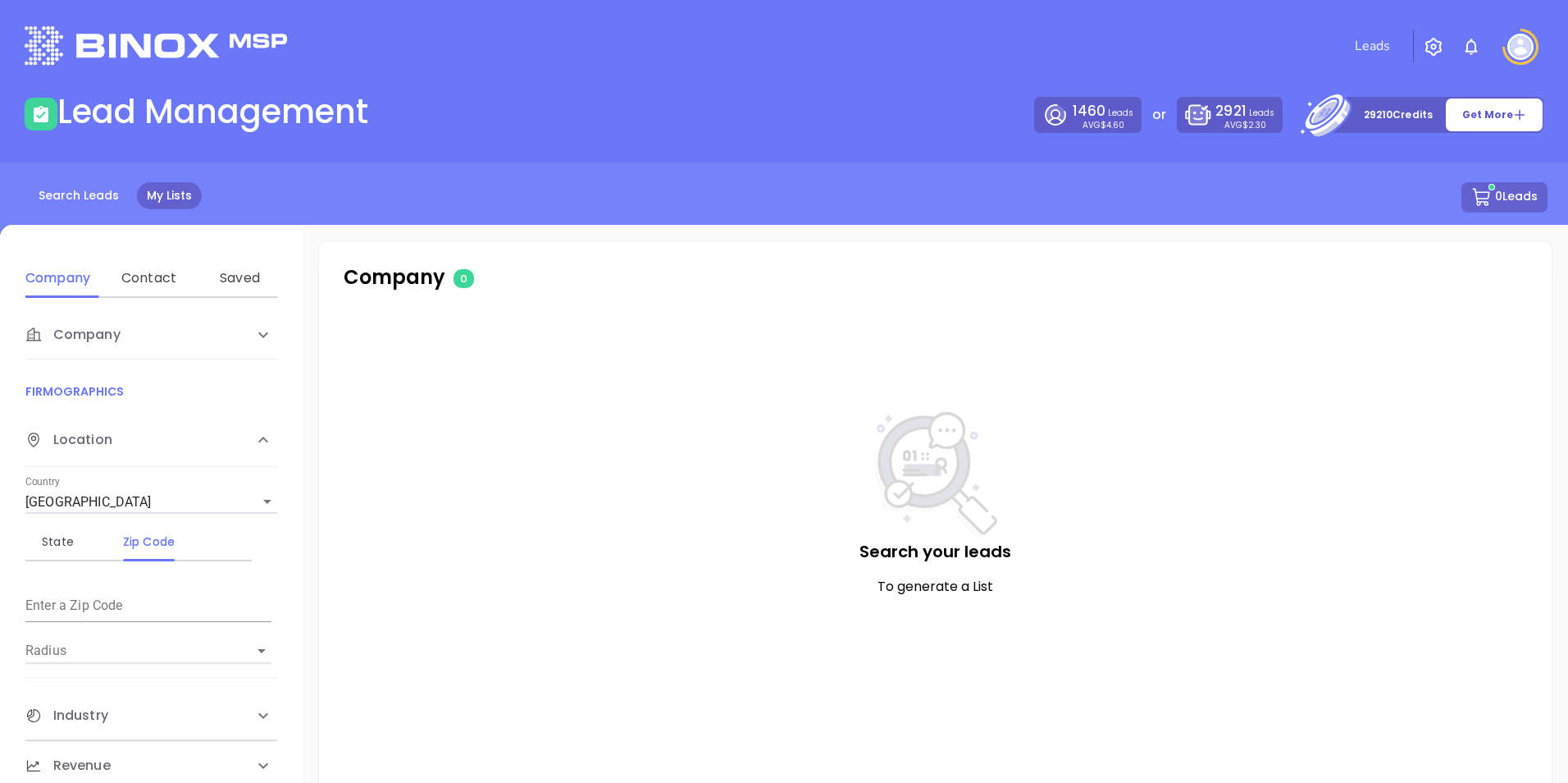
click at [158, 197] on link "My Lists" at bounding box center [169, 195] width 65 height 27
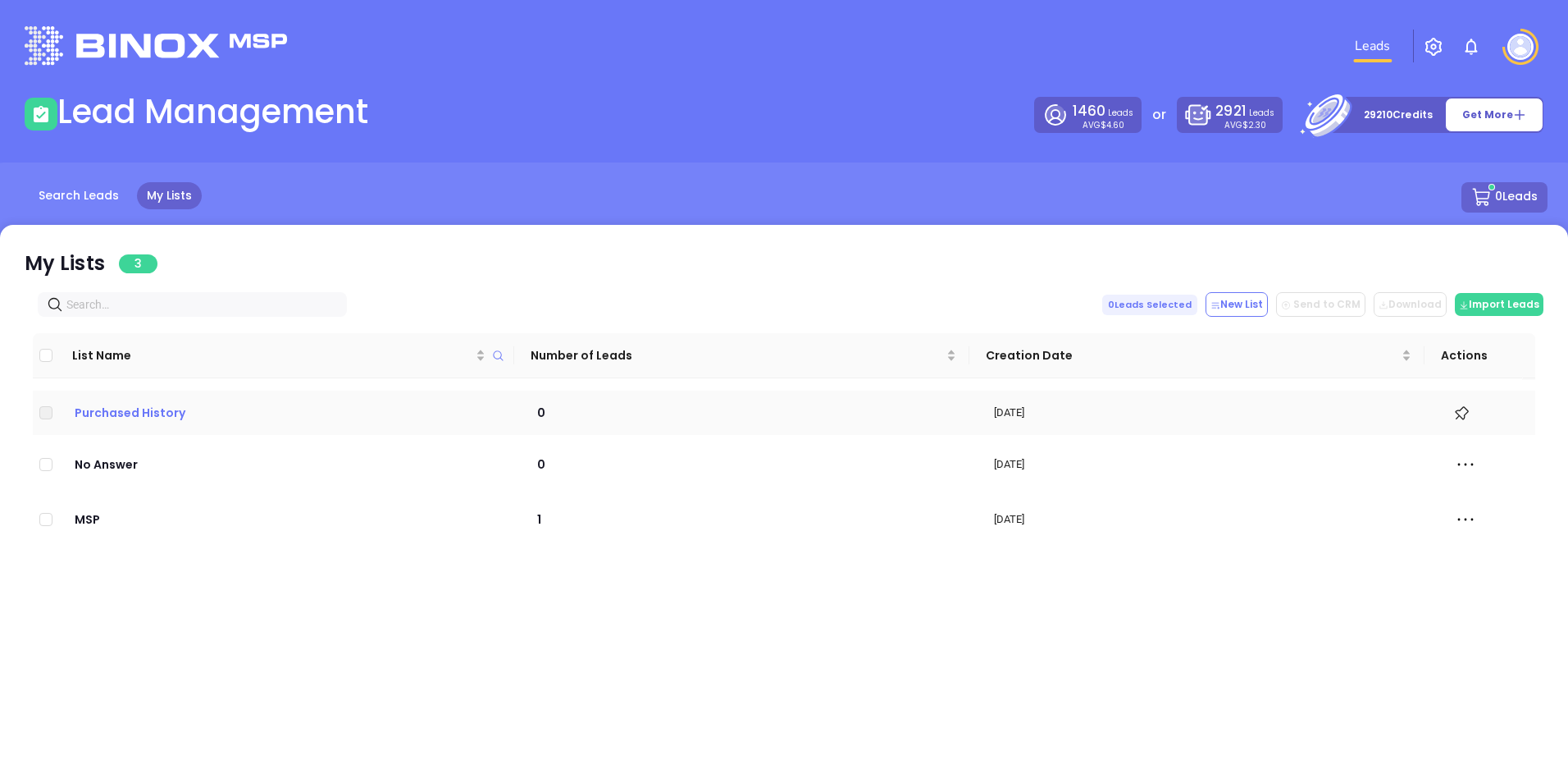
click at [167, 415] on p "Purchased History" at bounding box center [288, 413] width 433 height 18
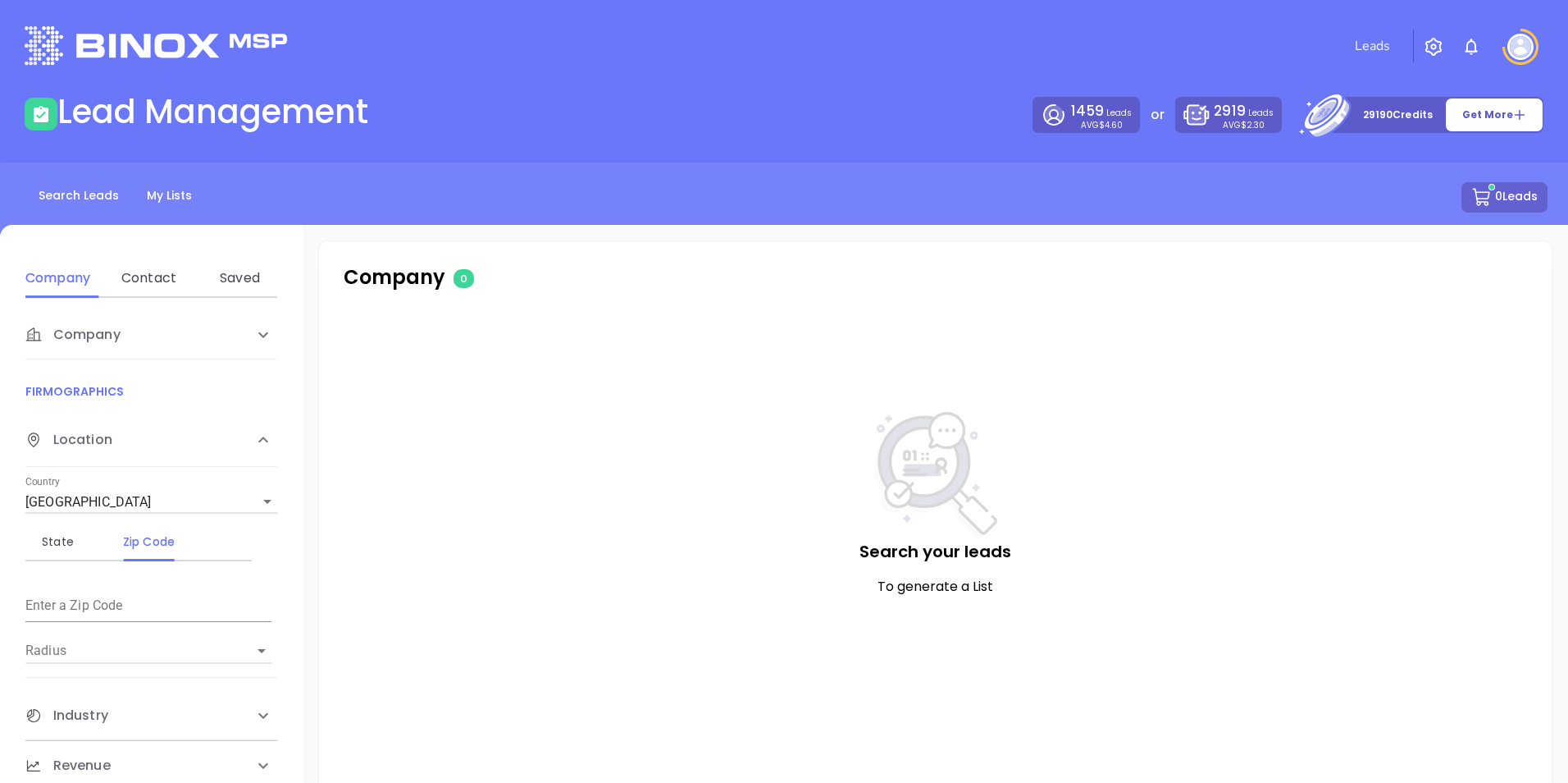
scroll to position [26, 0]
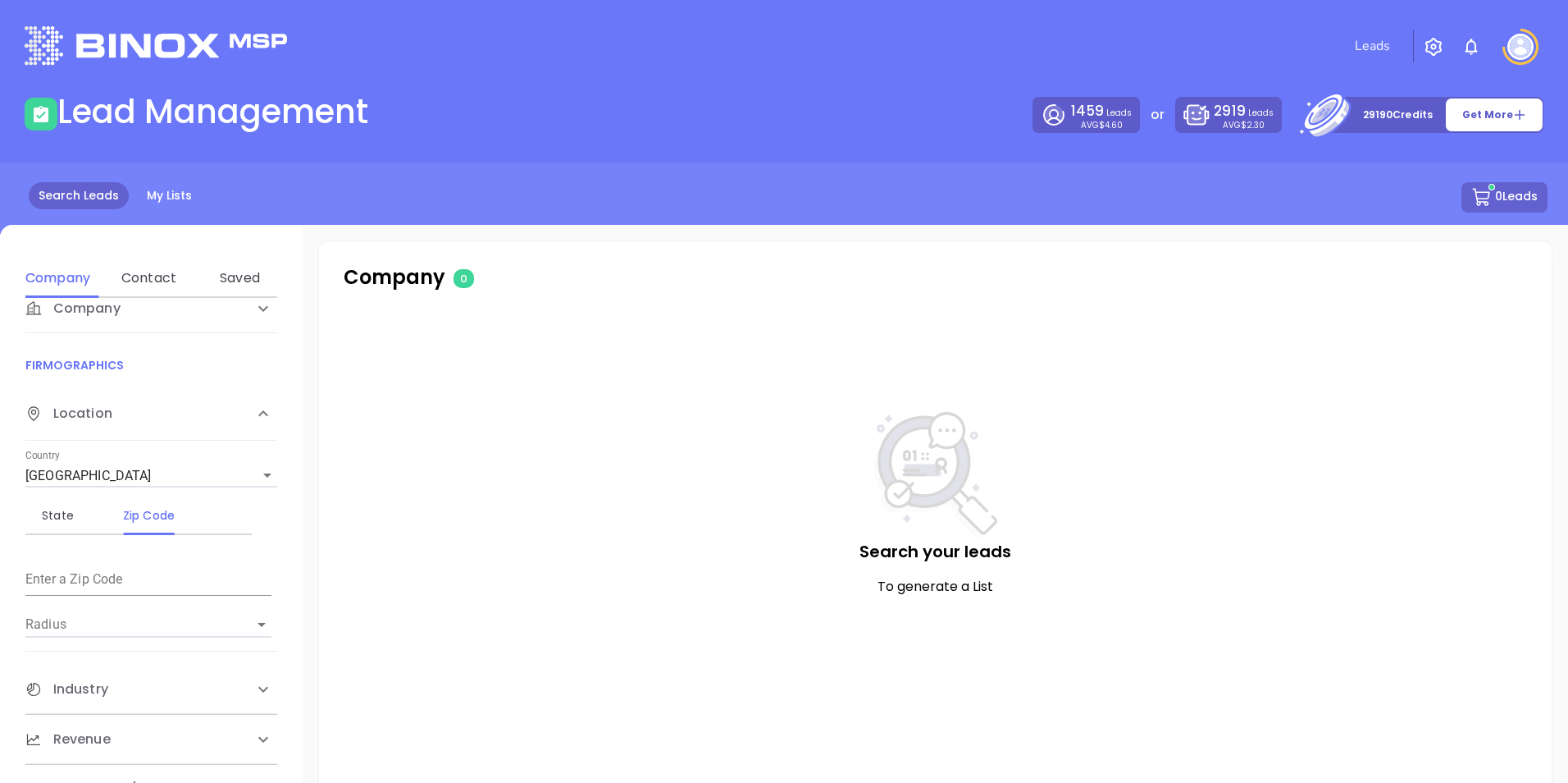
click at [77, 191] on link "Search Leads" at bounding box center [78, 195] width 100 height 27
click at [170, 192] on link "My Lists" at bounding box center [169, 195] width 65 height 27
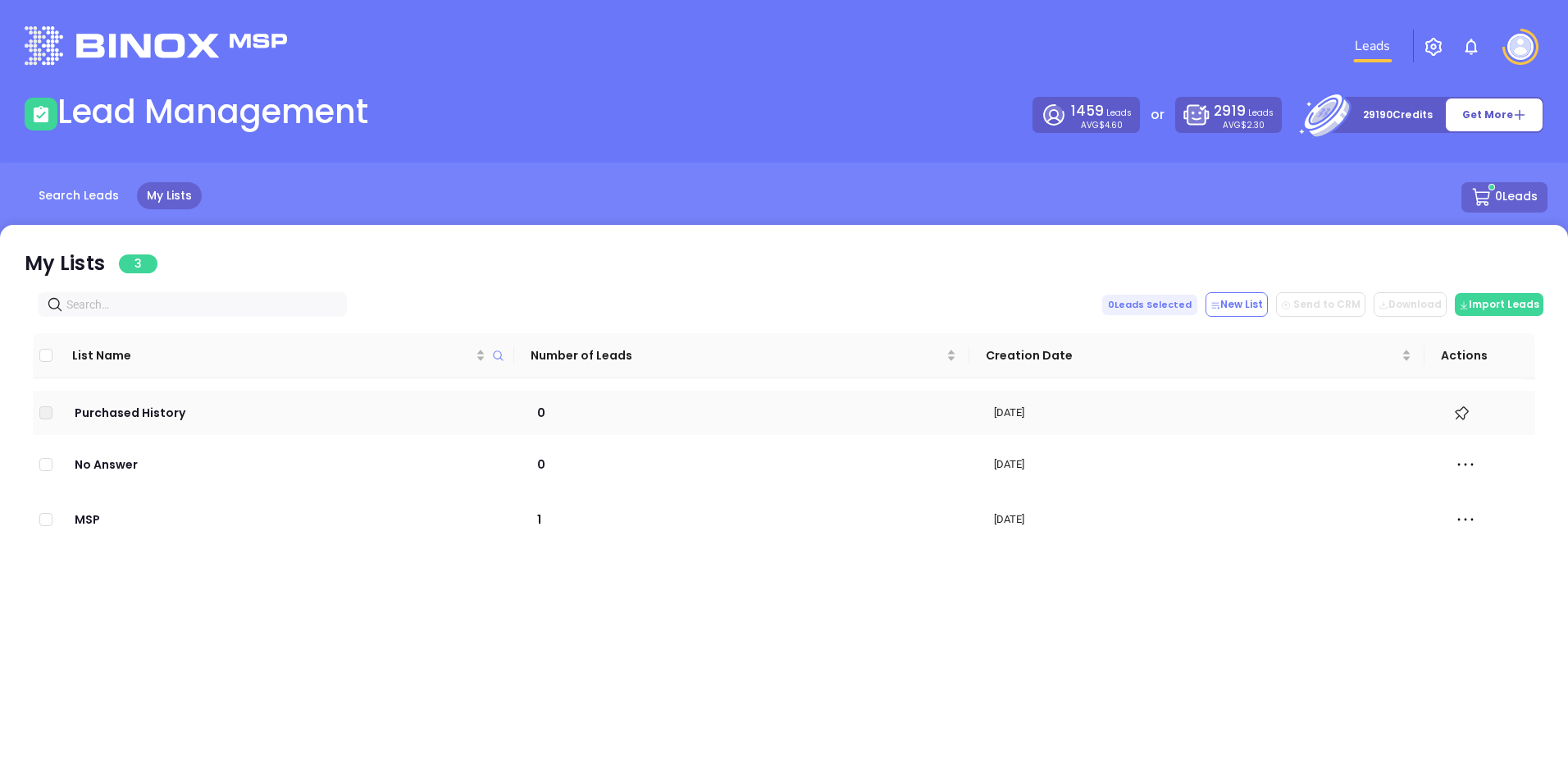
click at [1453, 412] on icon at bounding box center [1461, 413] width 16 height 16
click at [1014, 413] on p "[DATE]" at bounding box center [1209, 413] width 430 height 16
drag, startPoint x: 1014, startPoint y: 413, endPoint x: 981, endPoint y: 418, distance: 33.4
click at [981, 418] on td "[DATE]" at bounding box center [1207, 412] width 459 height 44
click at [103, 413] on p "Purchased History" at bounding box center [288, 413] width 433 height 18
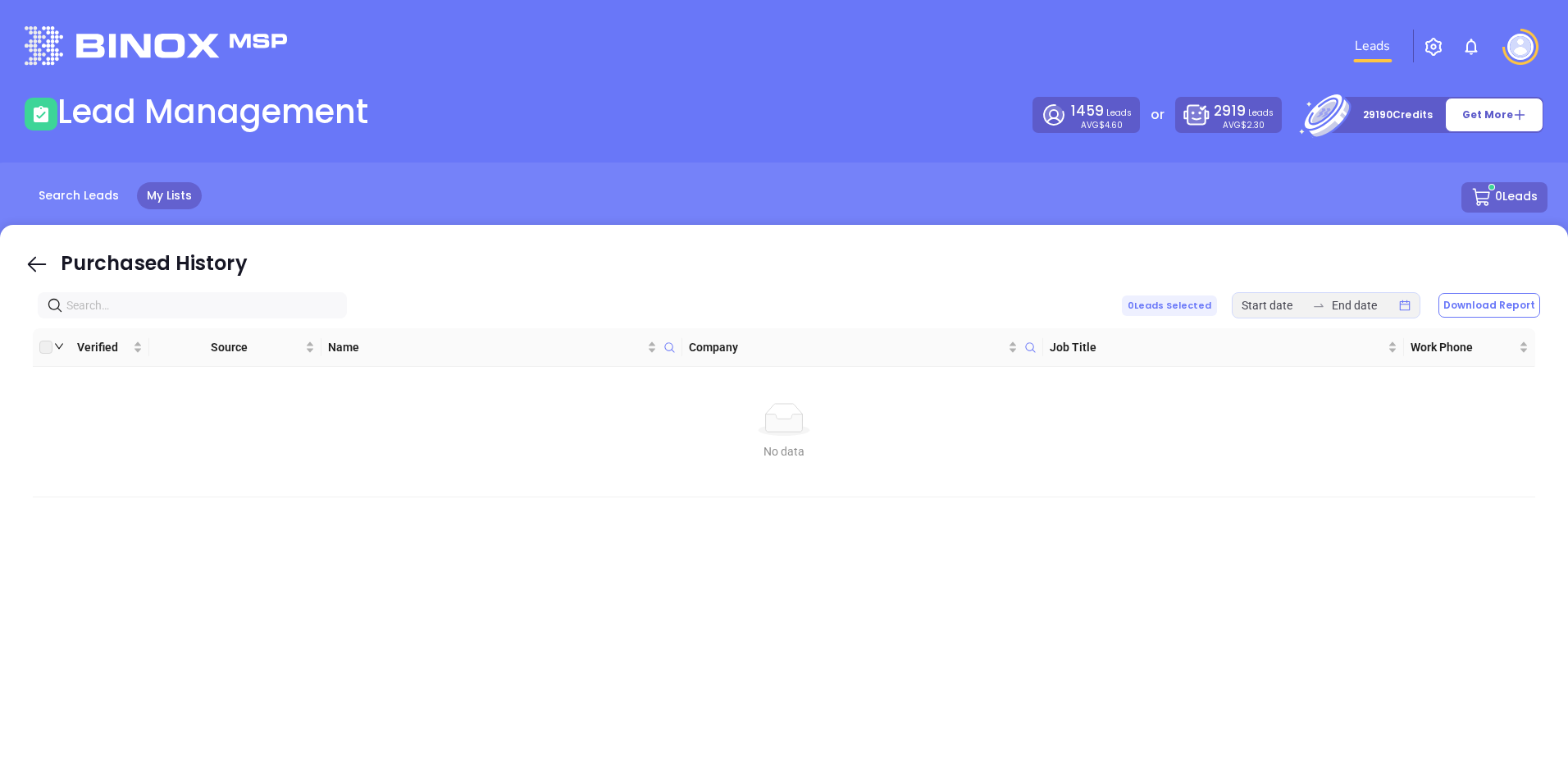
click at [1523, 48] on img at bounding box center [1521, 47] width 26 height 26
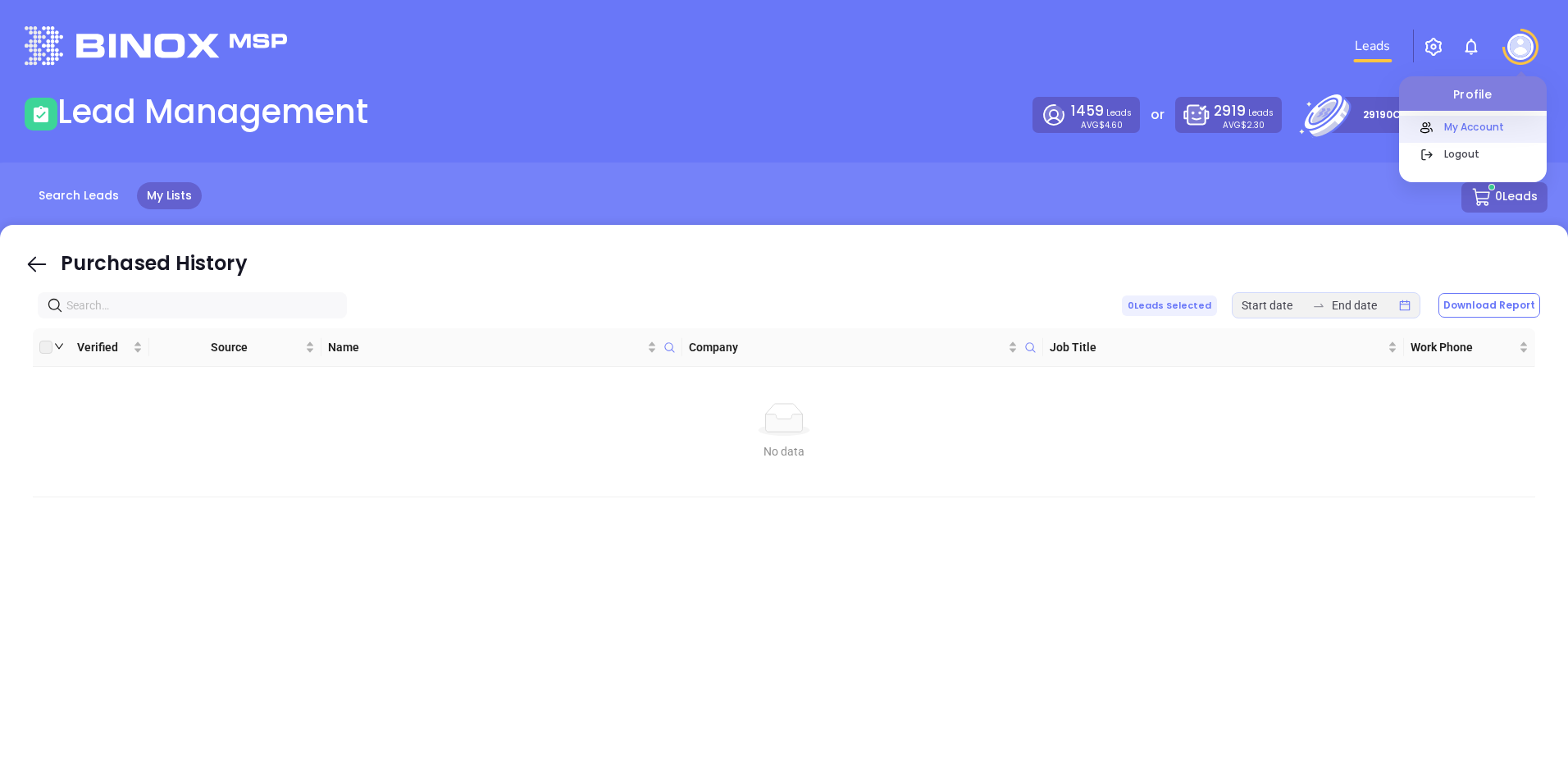
click at [1484, 123] on p "My Account" at bounding box center [1491, 127] width 111 height 17
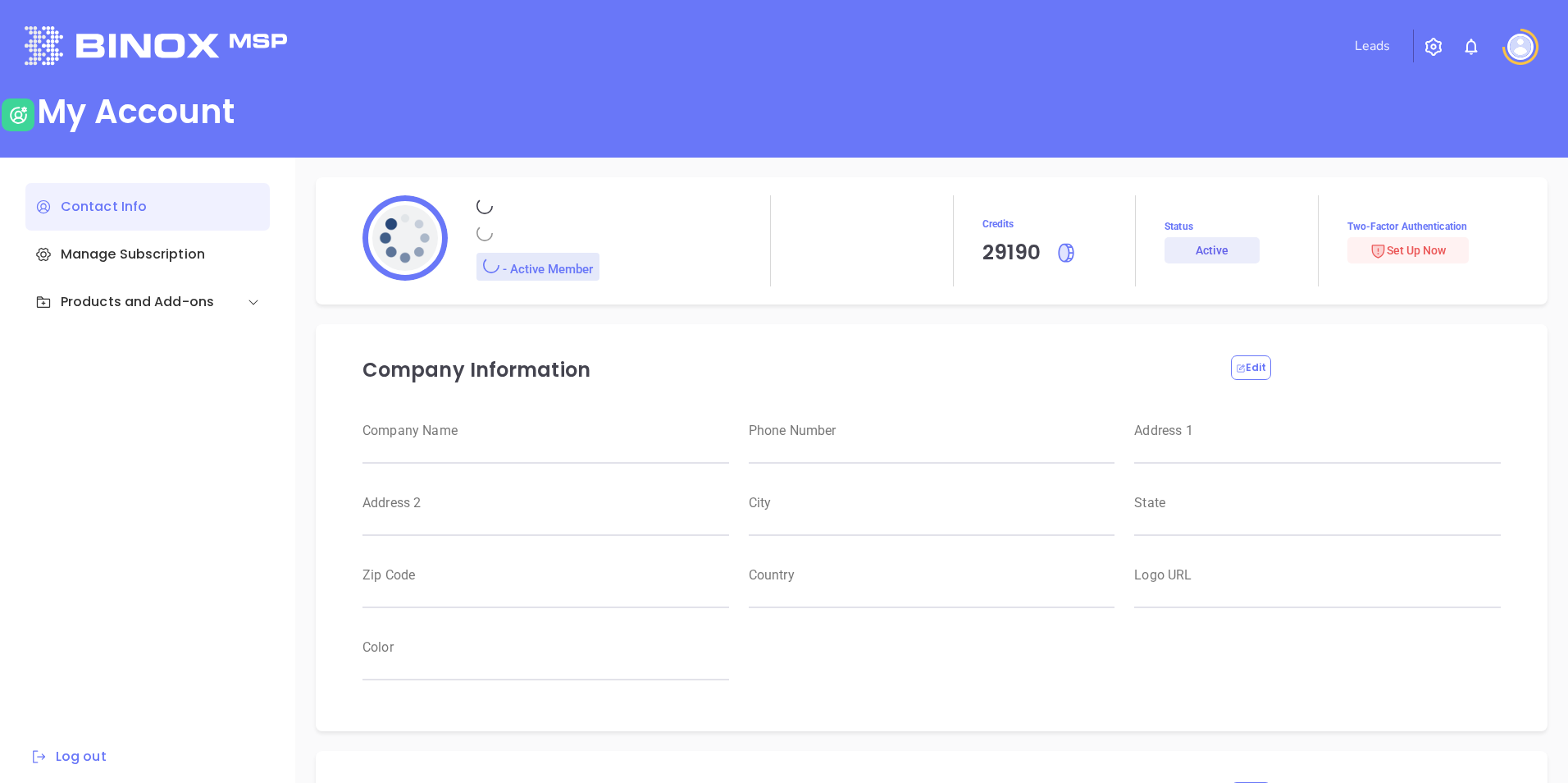
type input "[PERSON_NAME]"
type input "[EMAIL_ADDRESS][DOMAIN_NAME]"
type input "ISTT, Inc."
type input "Management"
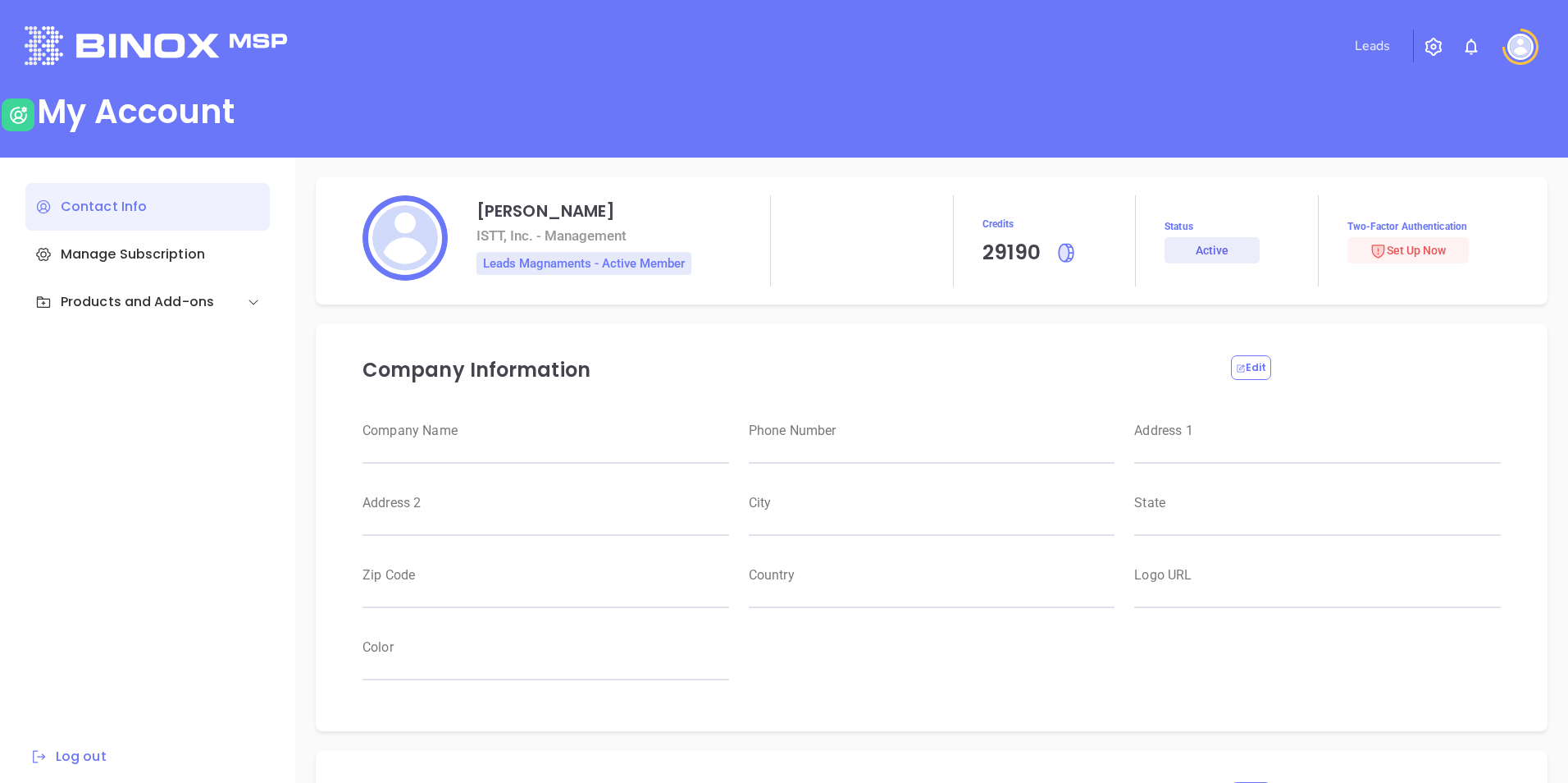
type input "ISTT, Inc."
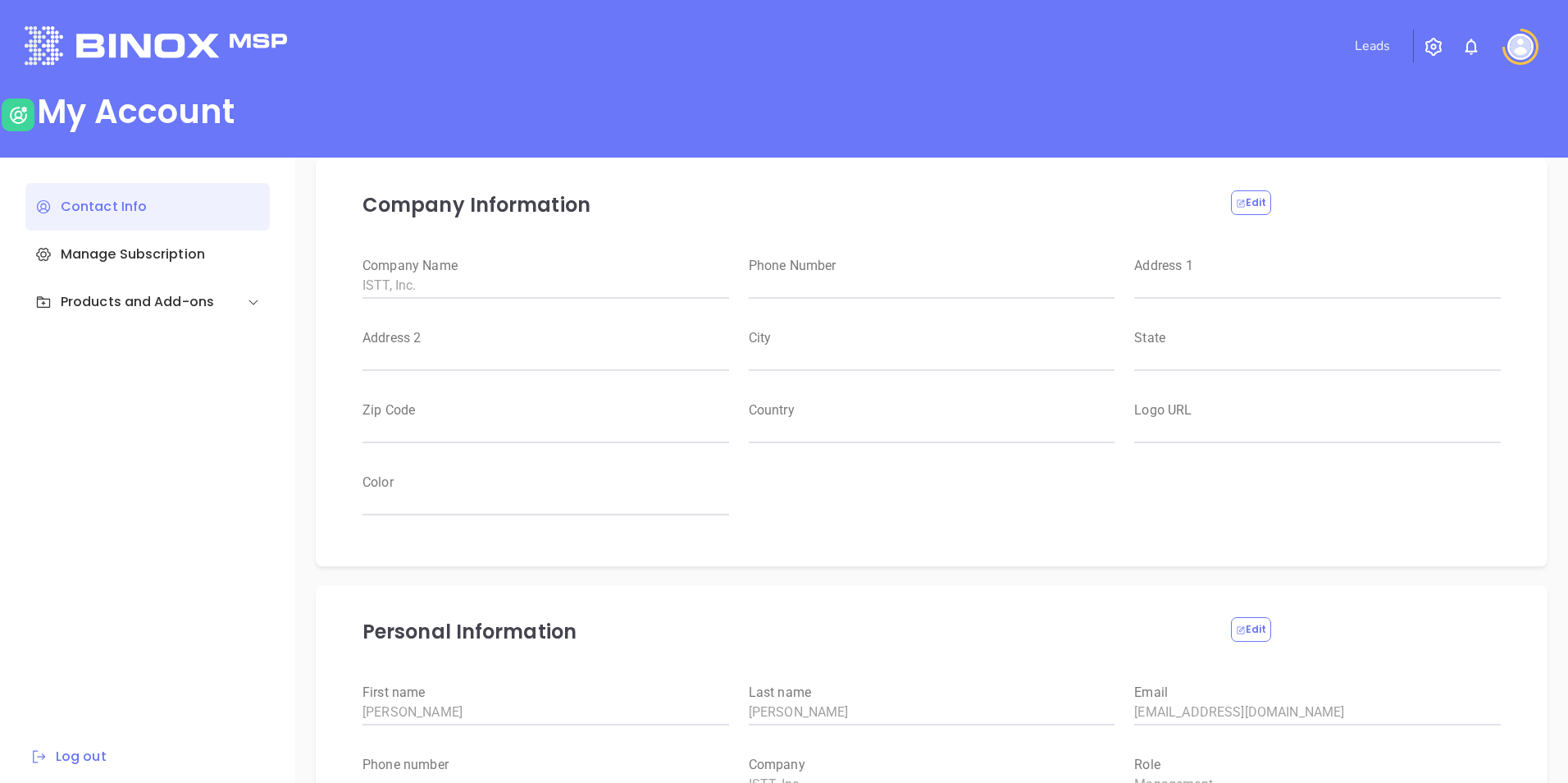
scroll to position [149, 0]
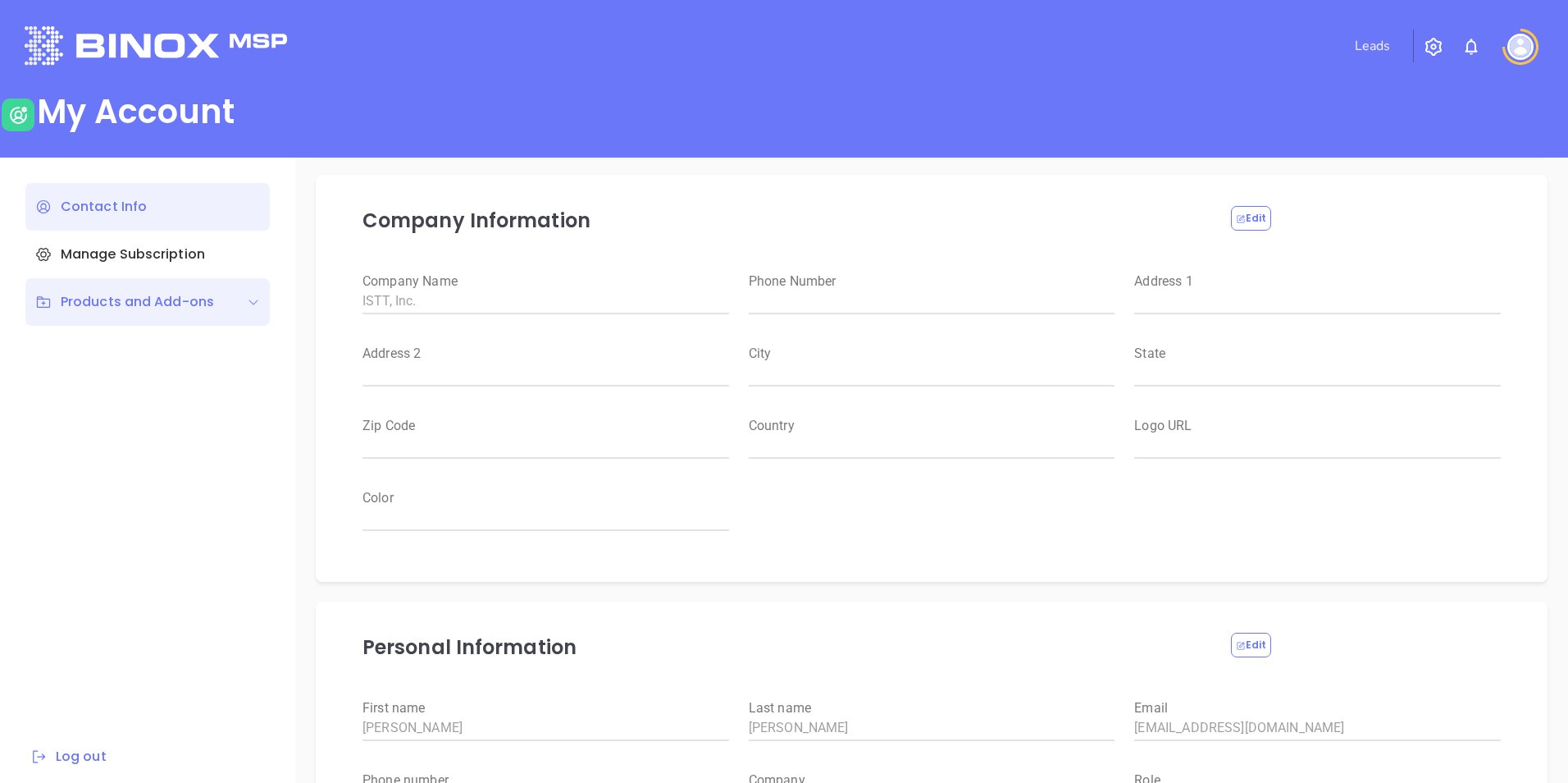
click at [251, 303] on icon at bounding box center [253, 301] width 13 height 13
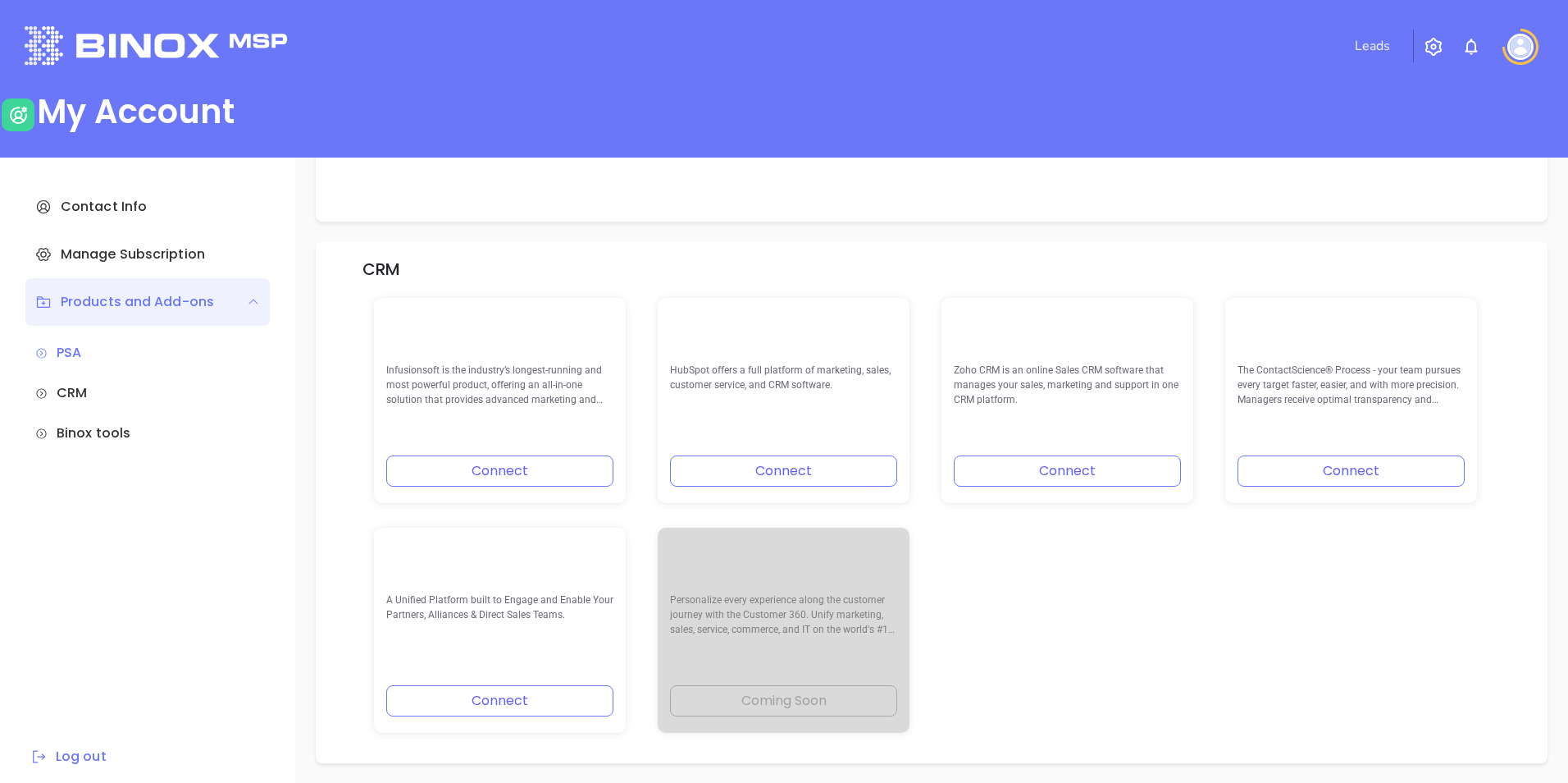
click at [98, 432] on div "Binox tools" at bounding box center [147, 433] width 225 height 20
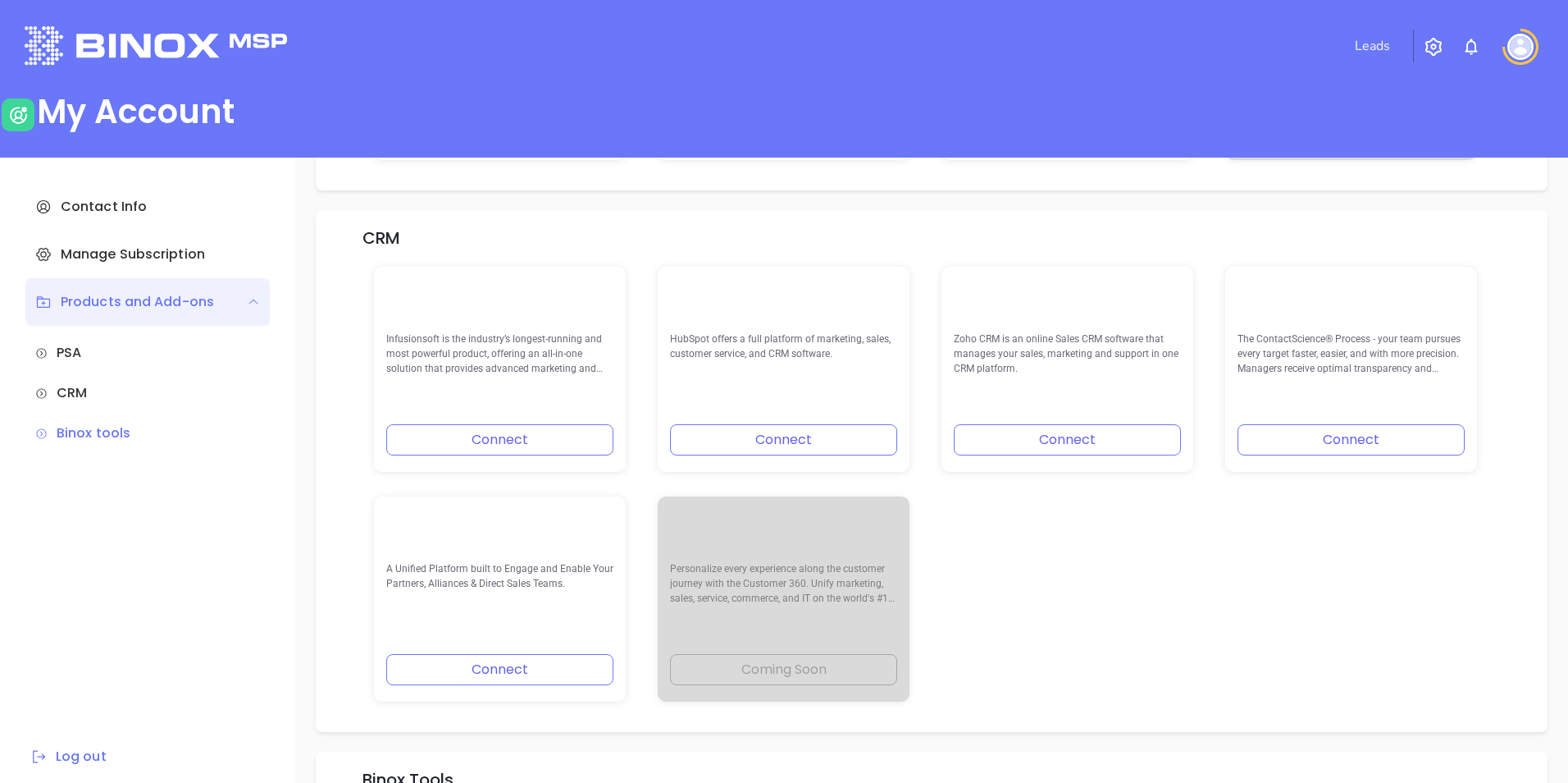
scroll to position [287, 0]
click at [165, 257] on div "Manage Subscription" at bounding box center [148, 254] width 245 height 47
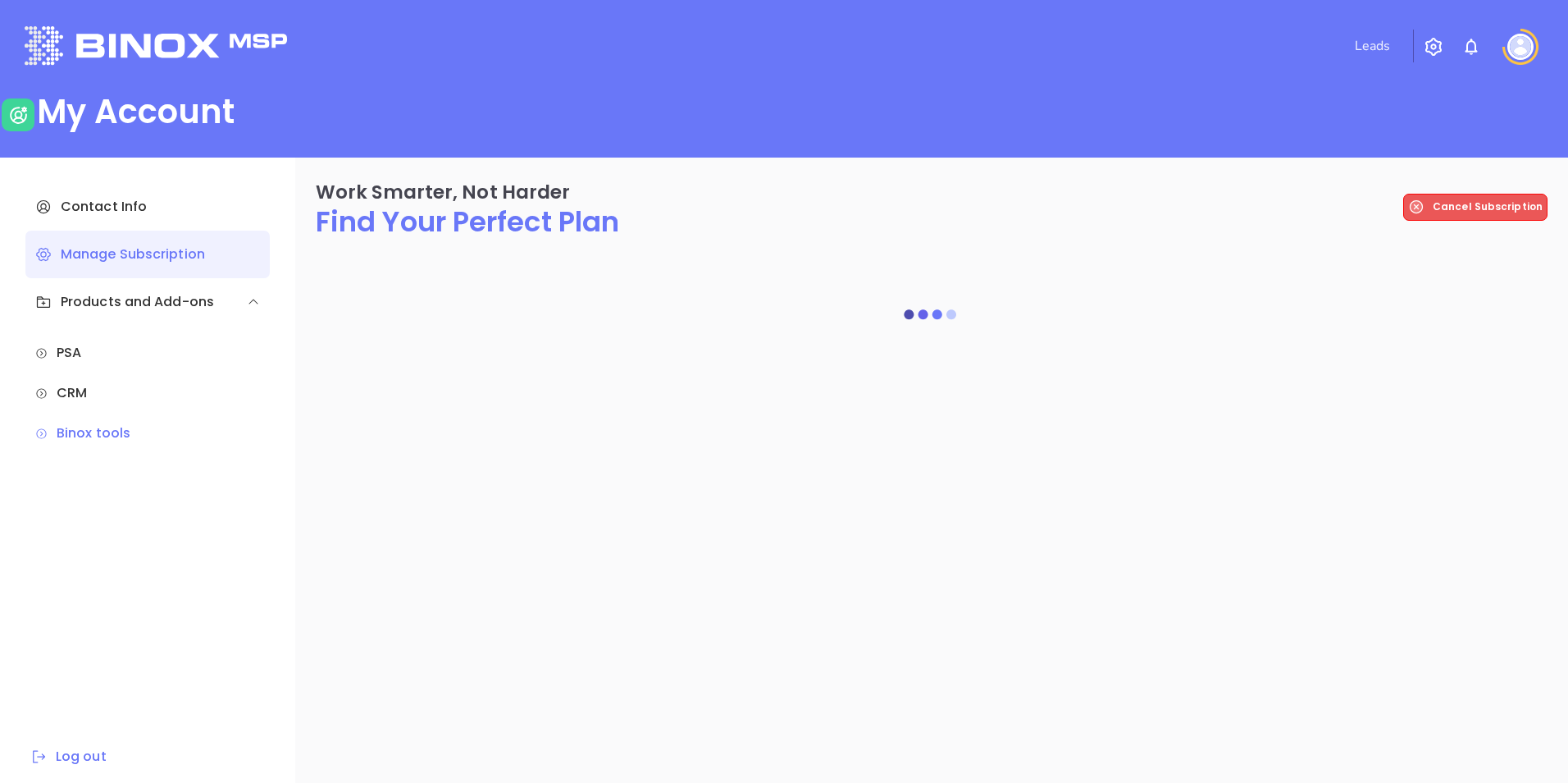
scroll to position [0, 0]
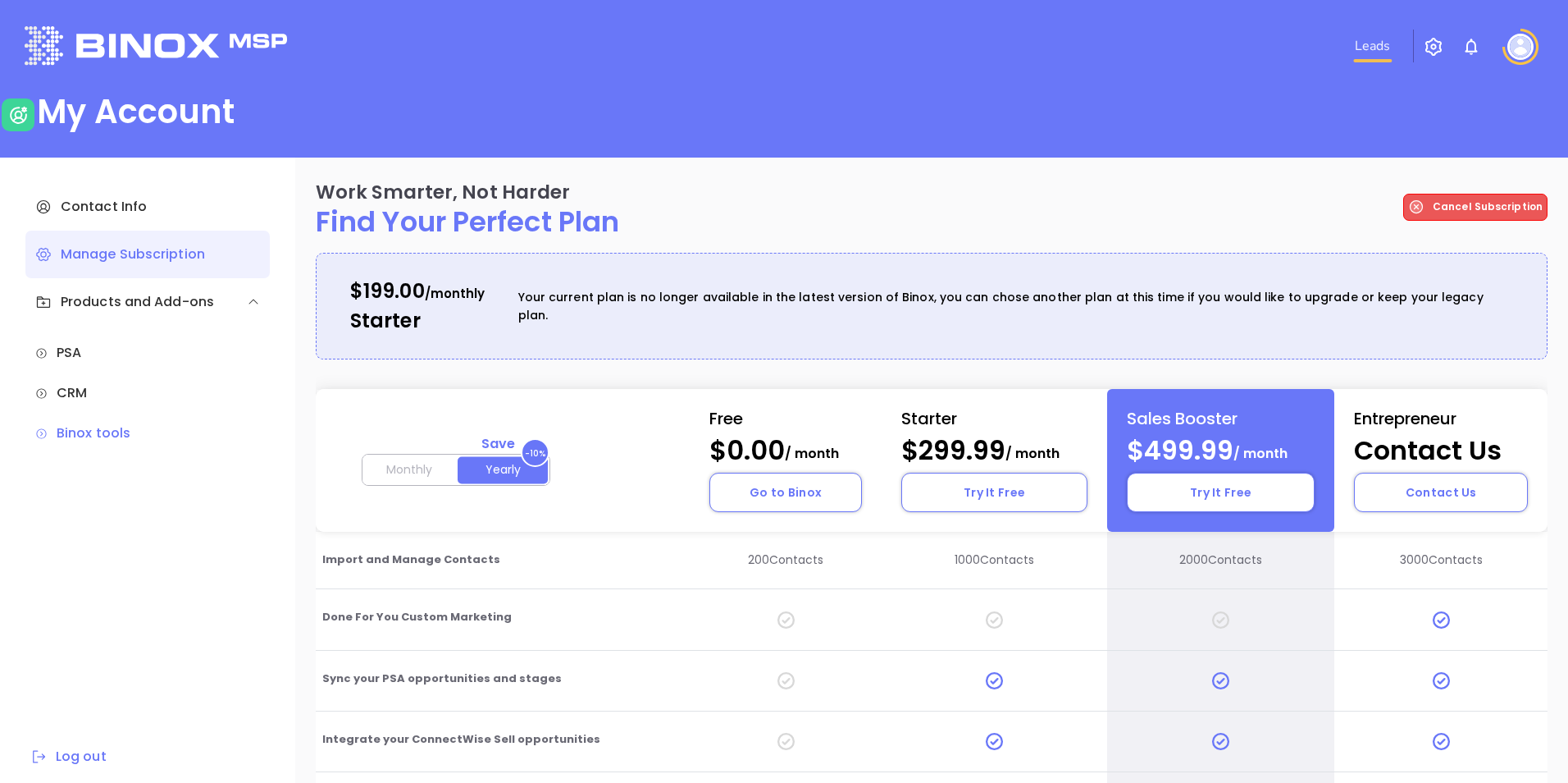
click at [1375, 45] on link "Leads" at bounding box center [1373, 46] width 48 height 33
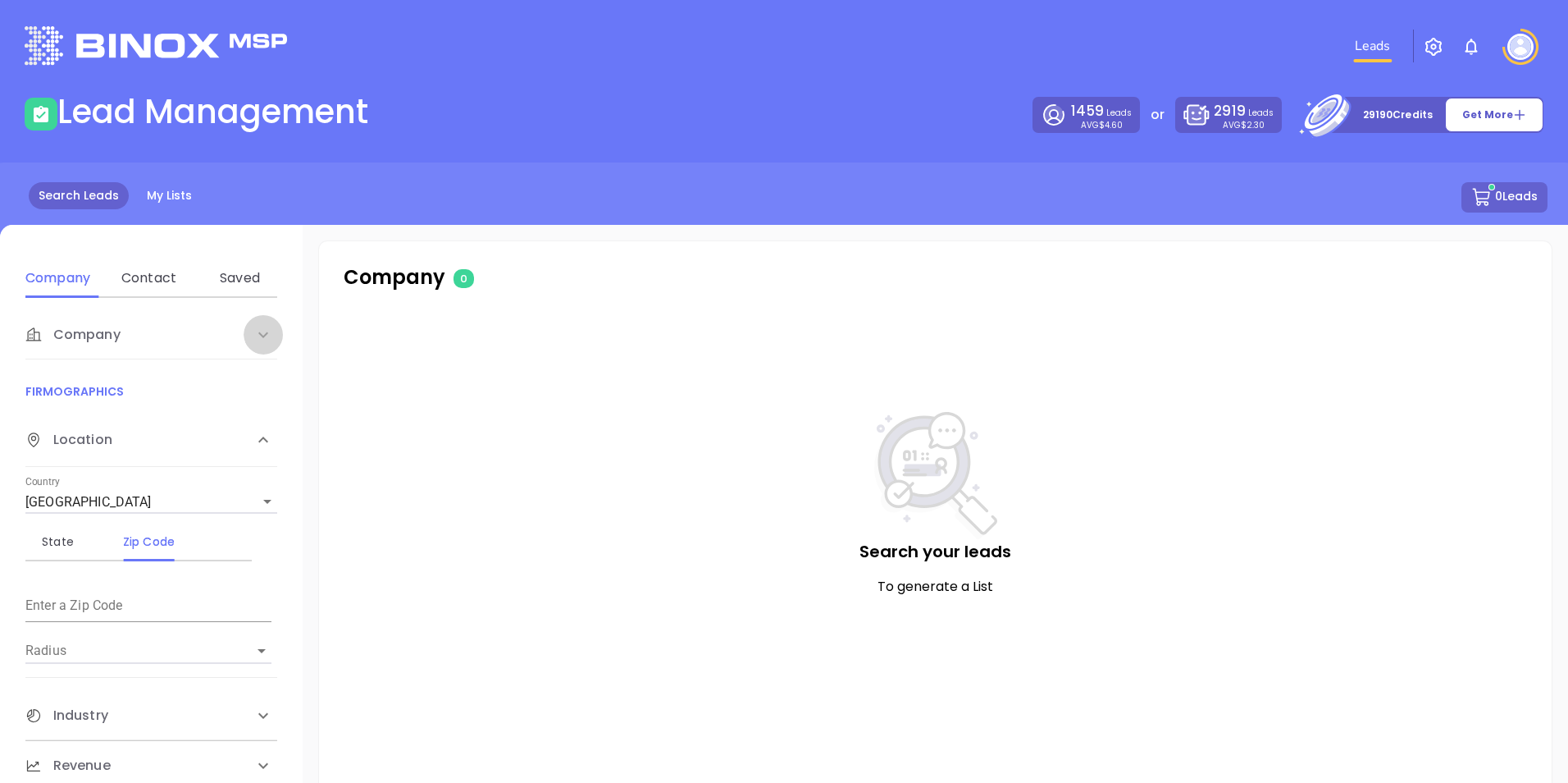
click at [260, 334] on icon at bounding box center [263, 334] width 9 height 6
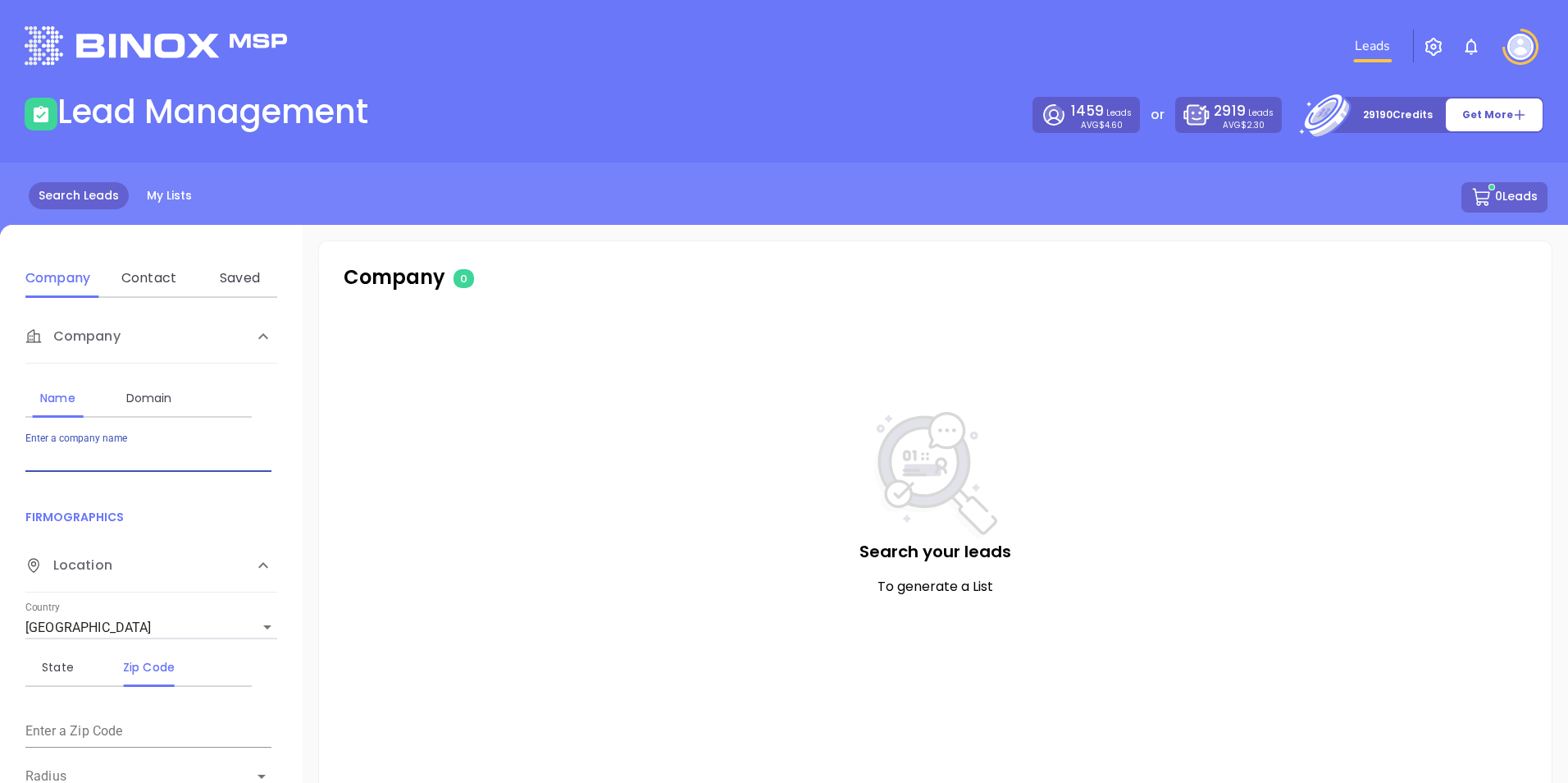
click at [126, 459] on input "Enter a company name" at bounding box center [149, 458] width 246 height 26
type input "HerMD"
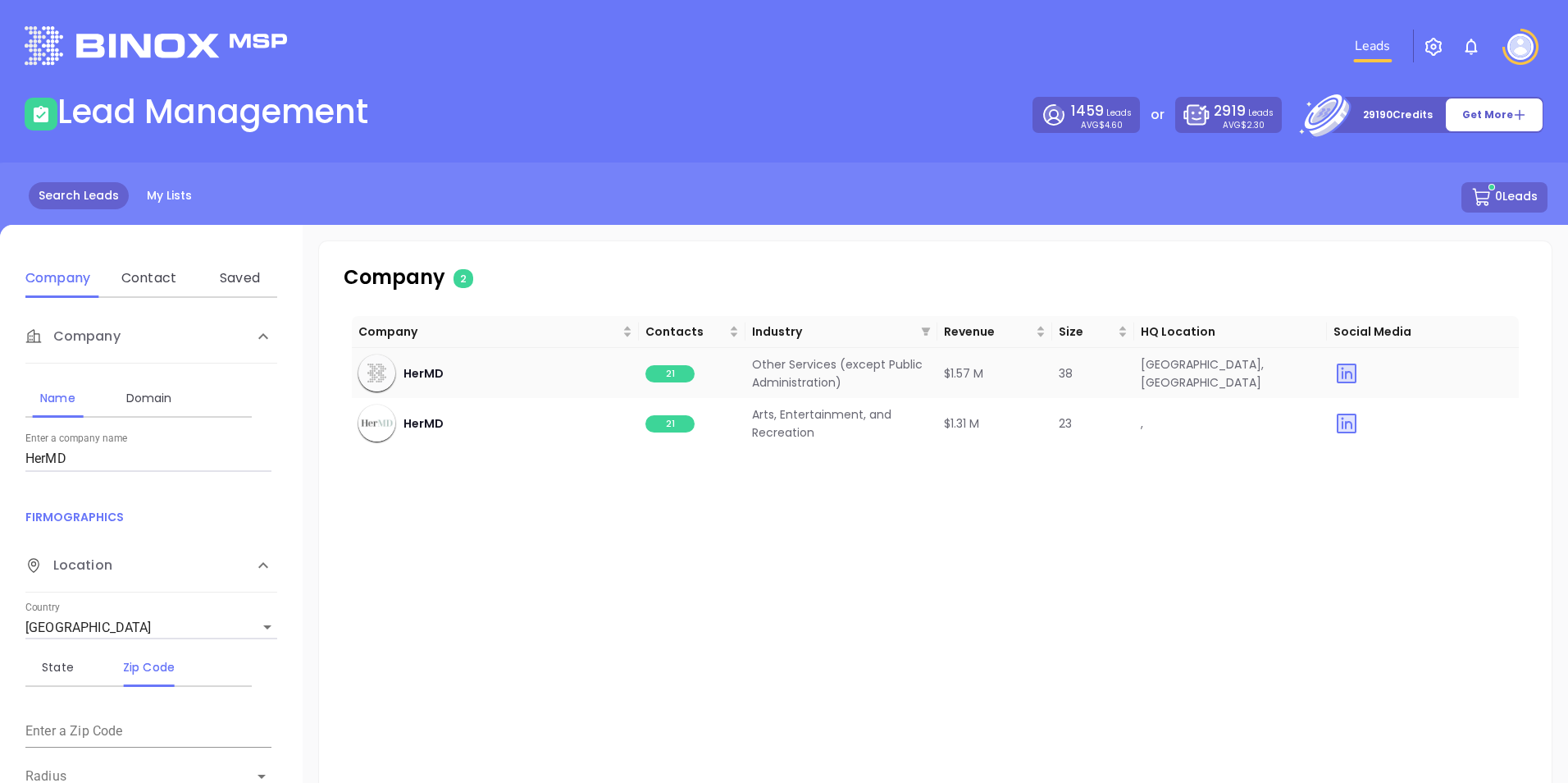
click at [662, 373] on span "21" at bounding box center [670, 374] width 49 height 17
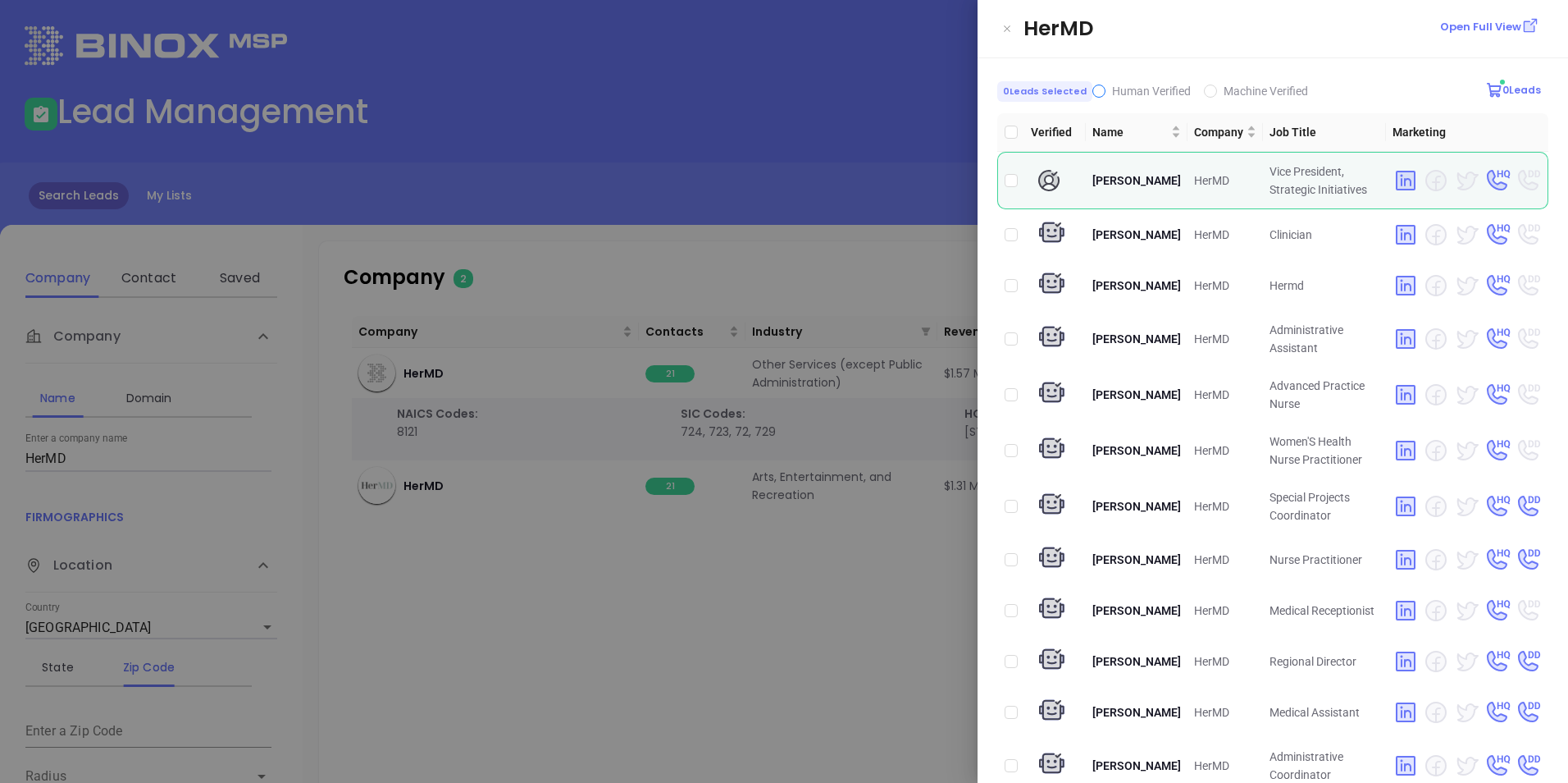
click at [1093, 94] on input "Human Verified" at bounding box center [1099, 90] width 13 height 13
checkbox input "true"
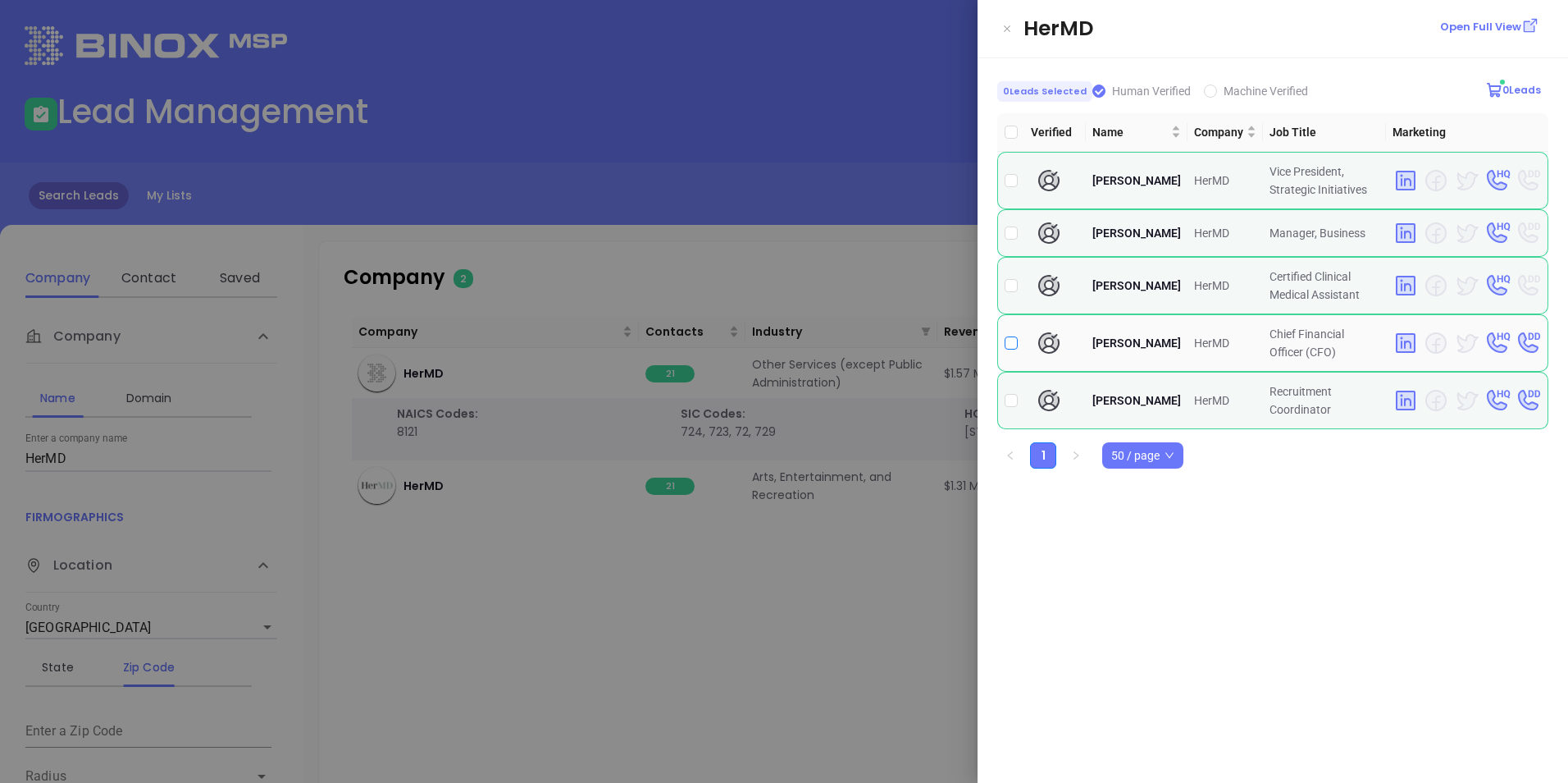
click at [1011, 350] on input "checkbox" at bounding box center [1011, 343] width 13 height 13
checkbox input "true"
click at [1522, 89] on button "1 Leads" at bounding box center [1515, 90] width 60 height 25
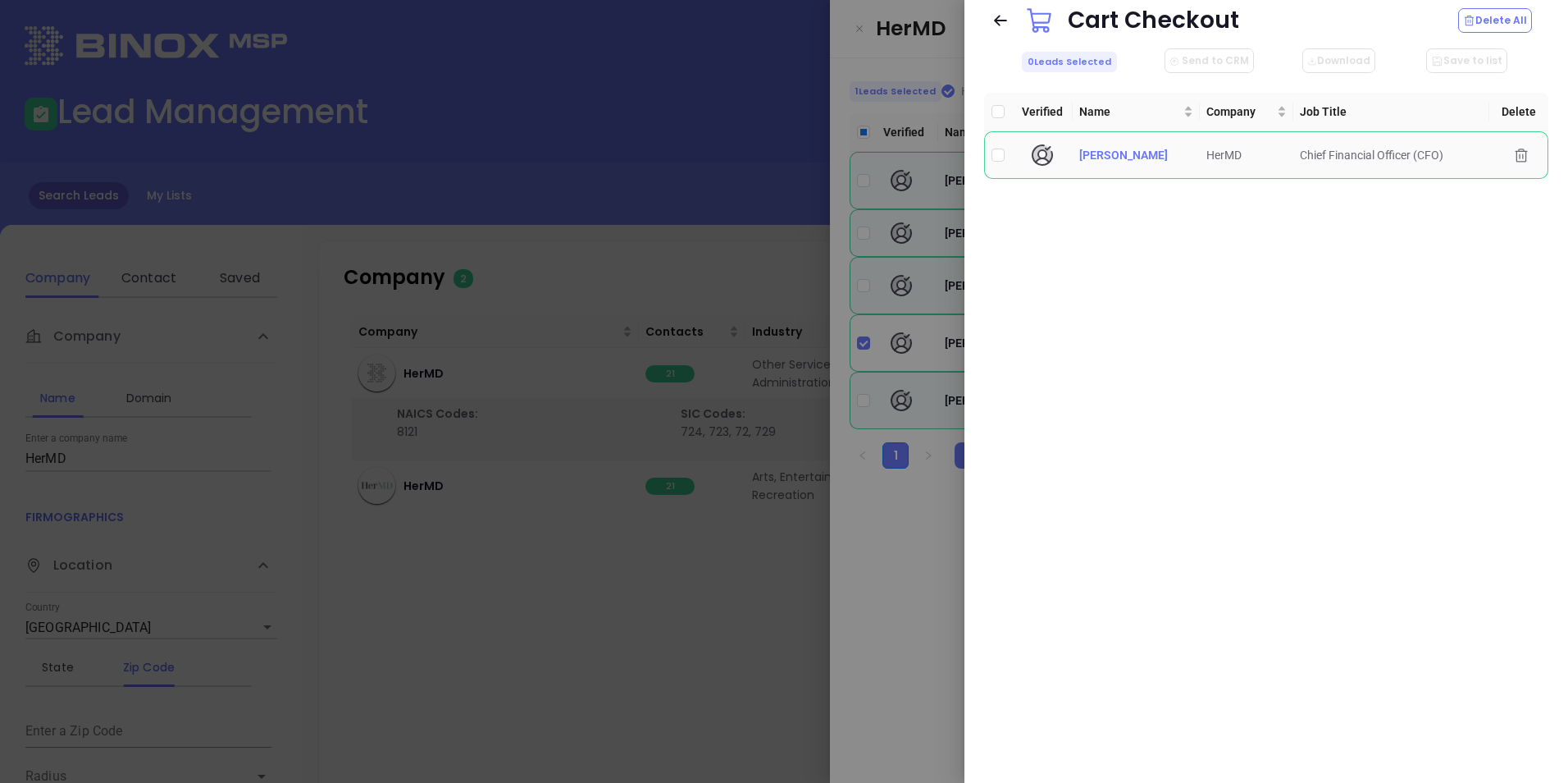
click at [1106, 150] on span "[PERSON_NAME]" at bounding box center [1124, 154] width 89 height 13
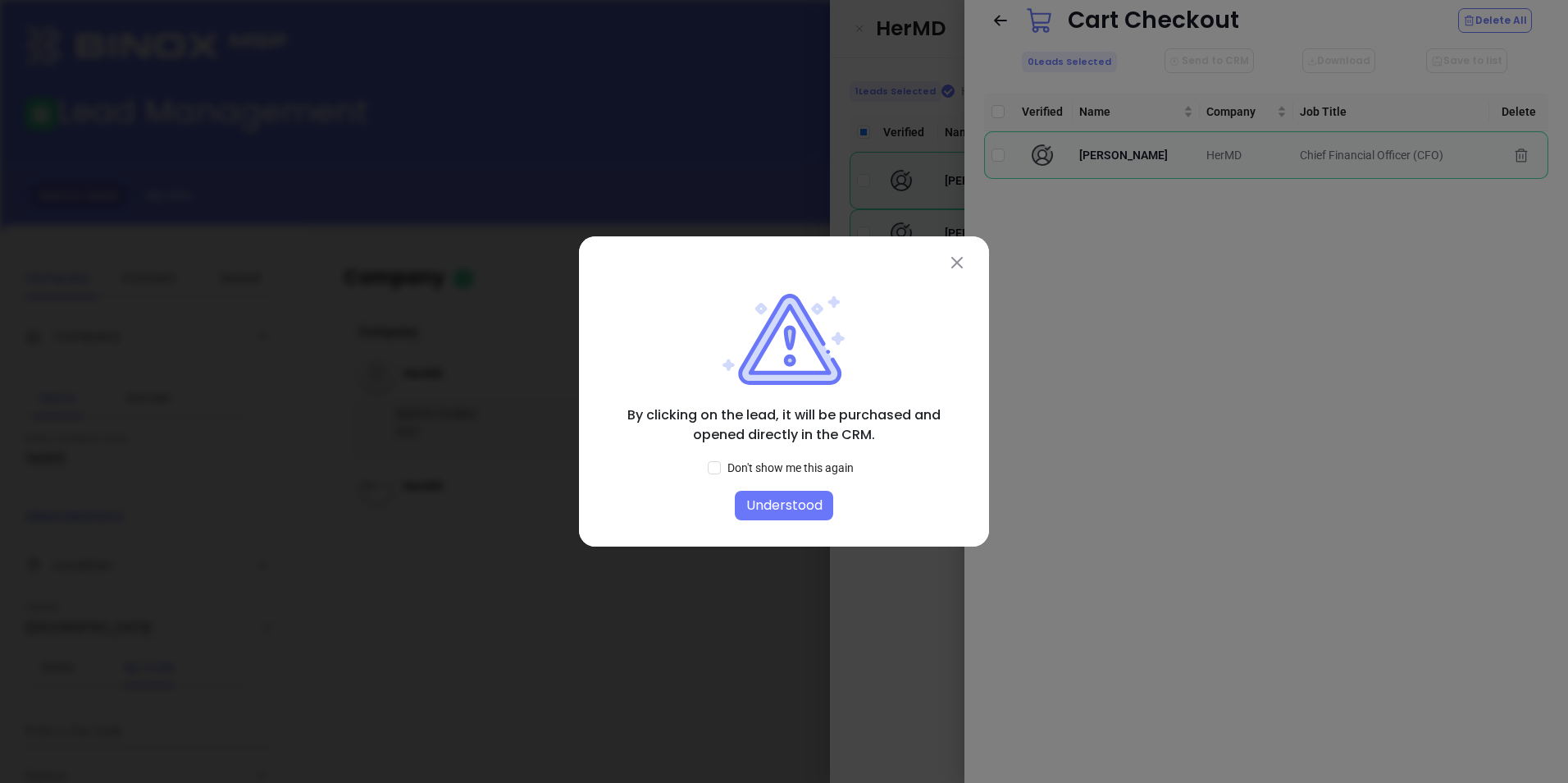
click at [773, 505] on button "Understood" at bounding box center [784, 506] width 98 height 29
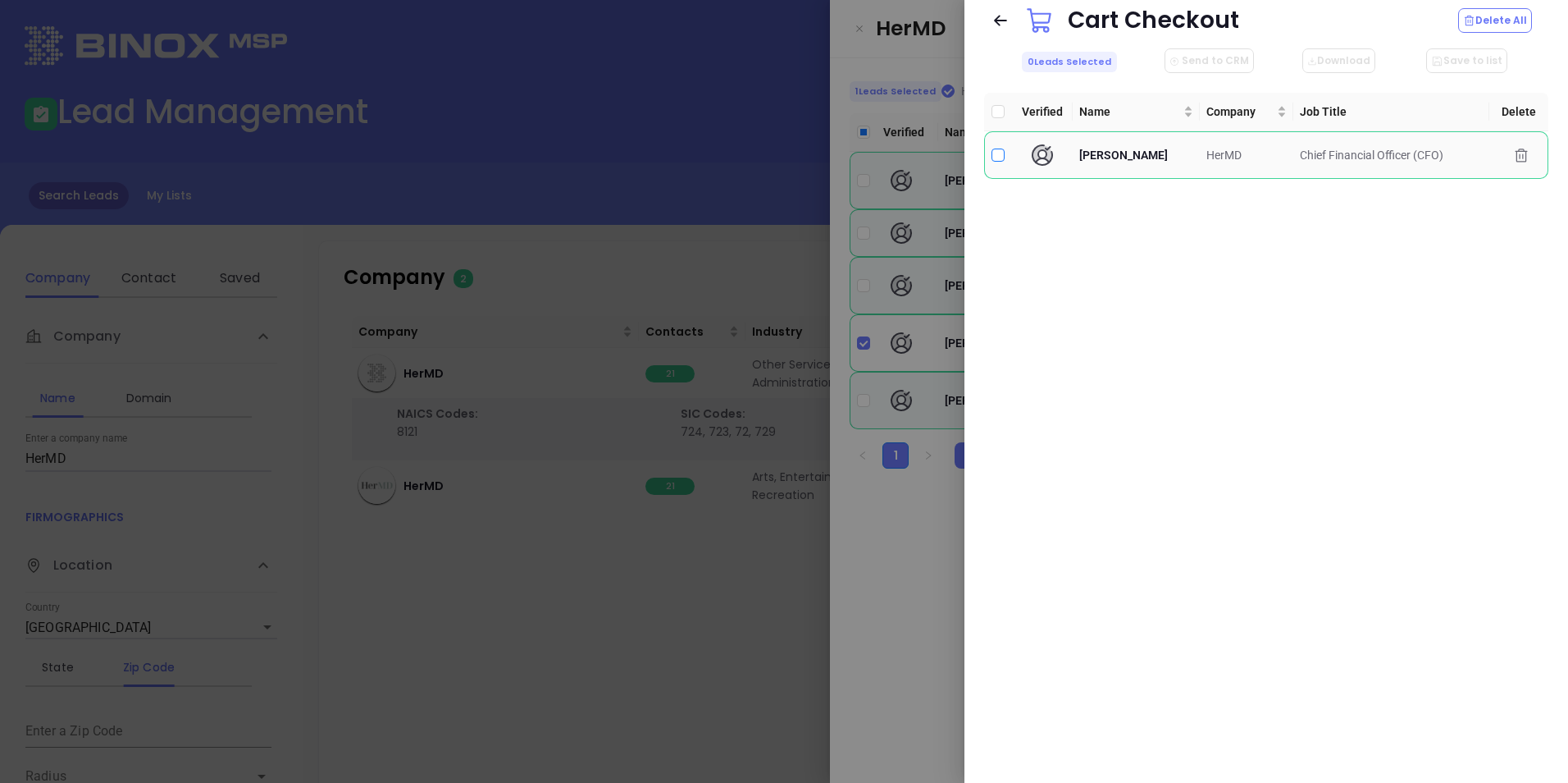
click at [1000, 150] on input "checkbox" at bounding box center [998, 154] width 13 height 13
checkbox input "true"
click at [1117, 154] on span "[PERSON_NAME]" at bounding box center [1124, 154] width 89 height 13
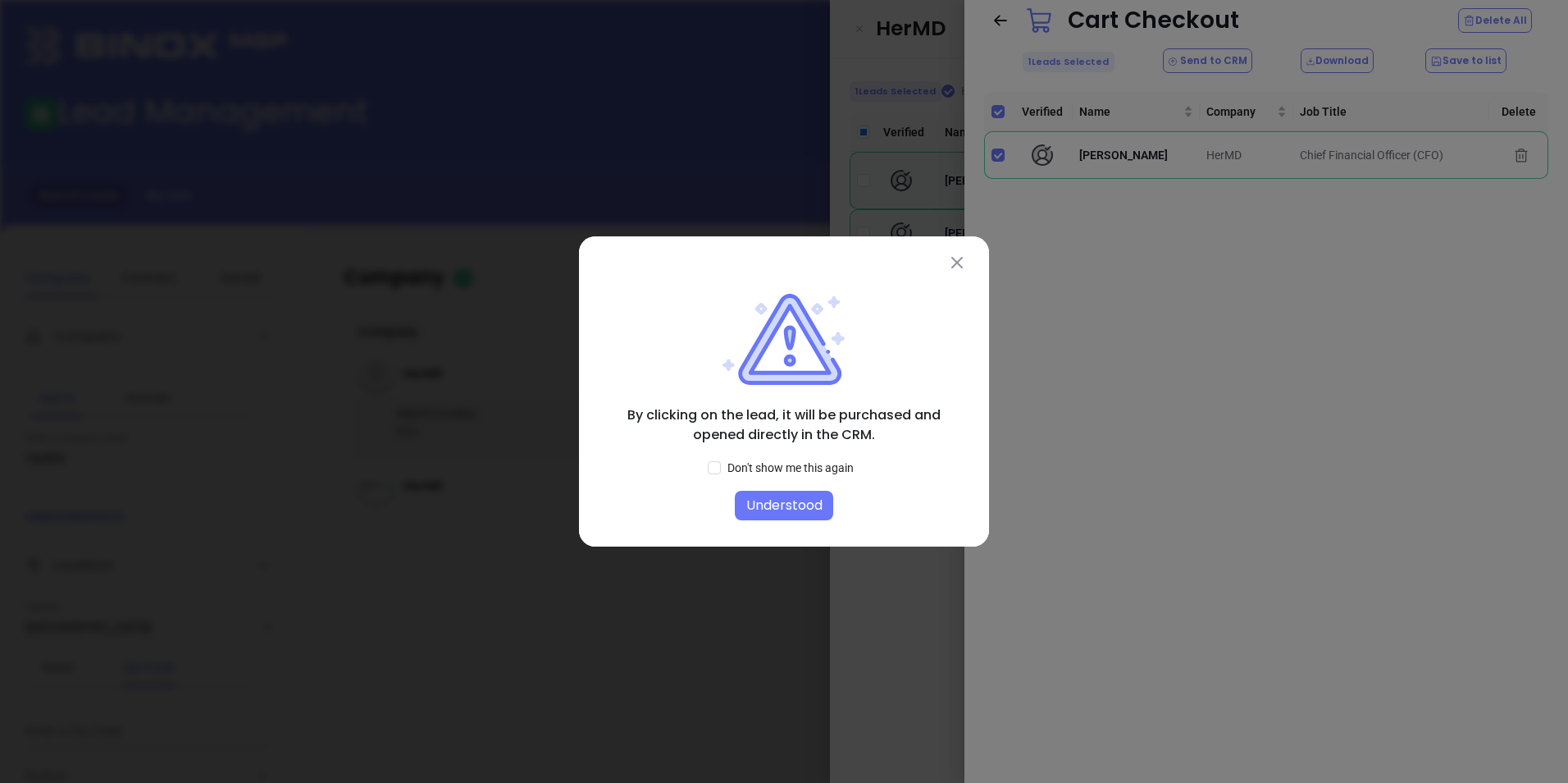
click at [960, 260] on img at bounding box center [957, 262] width 11 height 11
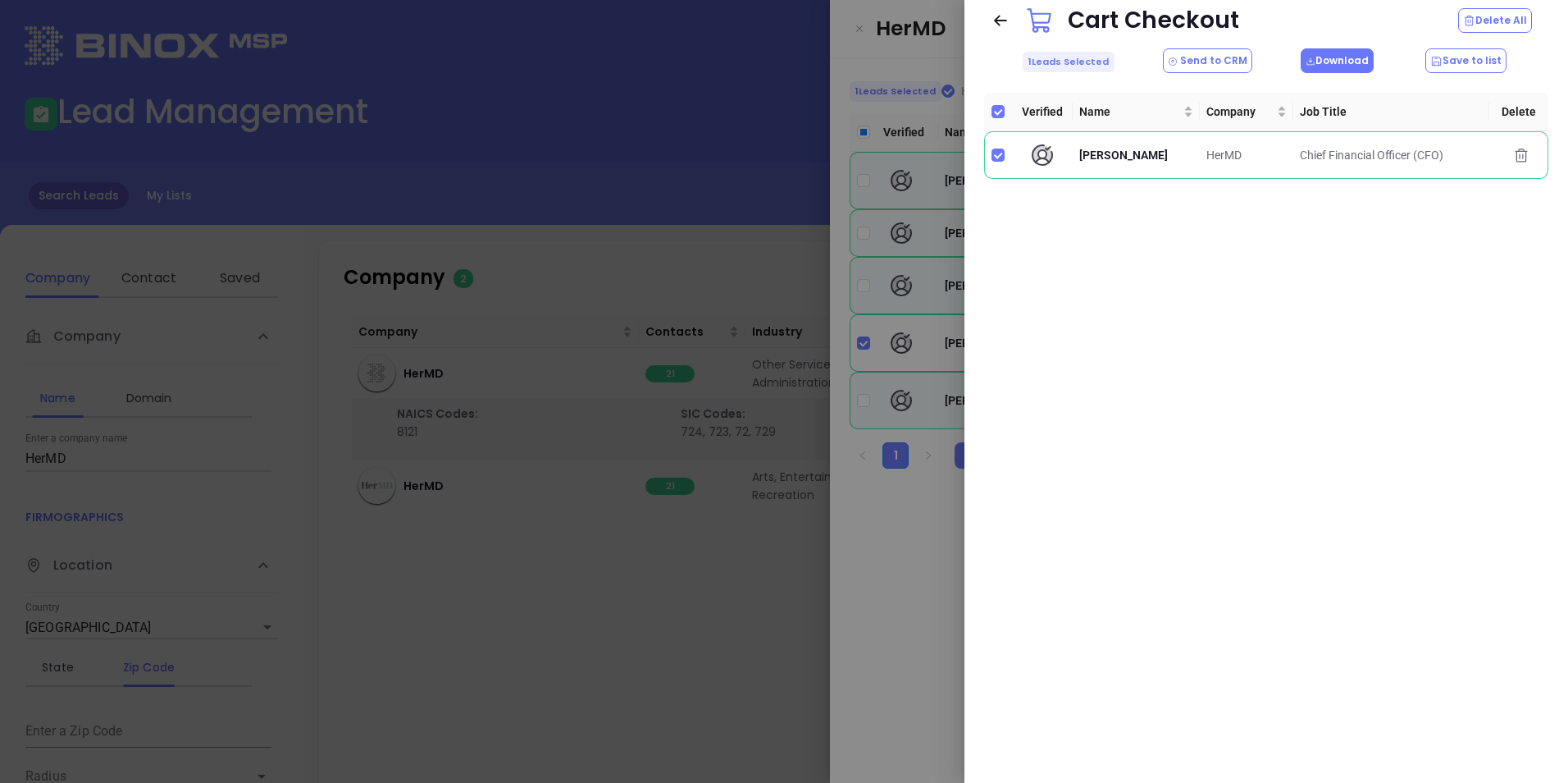
click at [1346, 64] on button "Download" at bounding box center [1337, 60] width 73 height 25
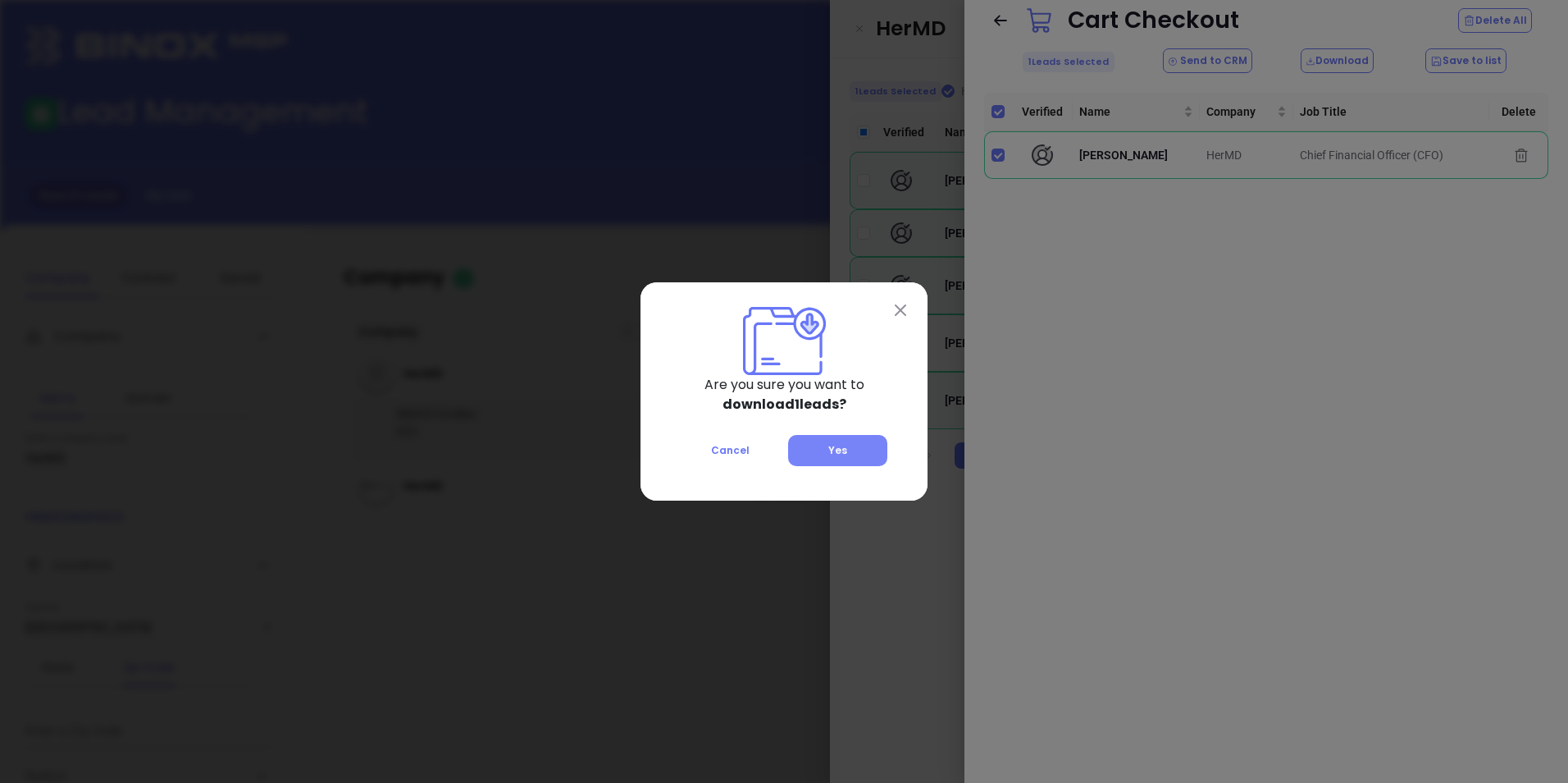
click at [836, 447] on span "Yes" at bounding box center [838, 450] width 19 height 14
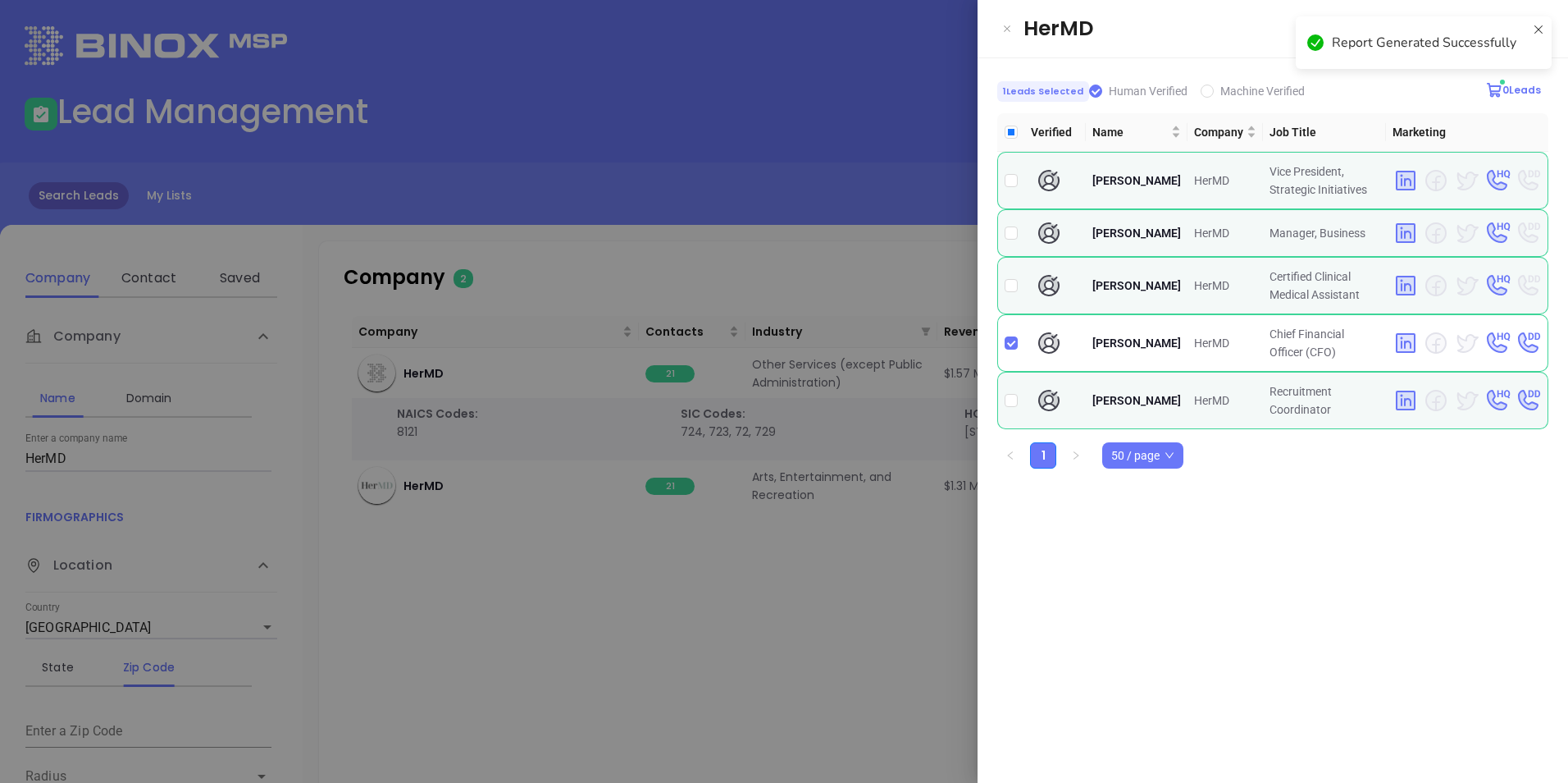
click at [1460, 43] on div "Report Generated Successfully" at bounding box center [1429, 42] width 195 height 20
click at [1104, 632] on div "Open Full View 1 Leads Selected Human Verified Machine Verified 0 Leads Verifie…" at bounding box center [1274, 421] width 591 height 725
click at [1189, 28] on div "HerMD" at bounding box center [1286, 28] width 525 height 31
